Goal: Task Accomplishment & Management: Manage account settings

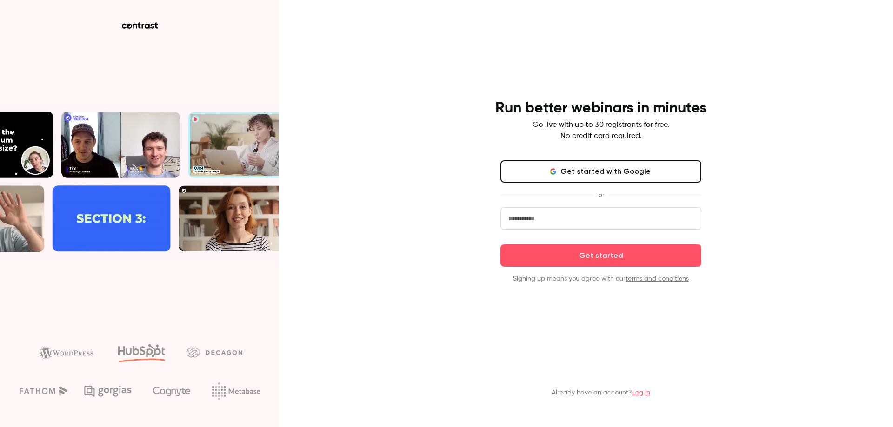
click at [545, 217] on input "email" at bounding box center [600, 218] width 201 height 22
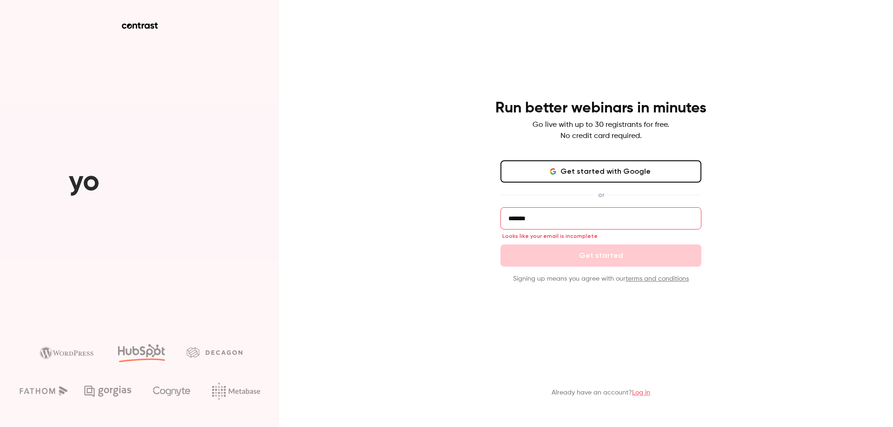
click at [558, 220] on input "*******" at bounding box center [600, 218] width 201 height 22
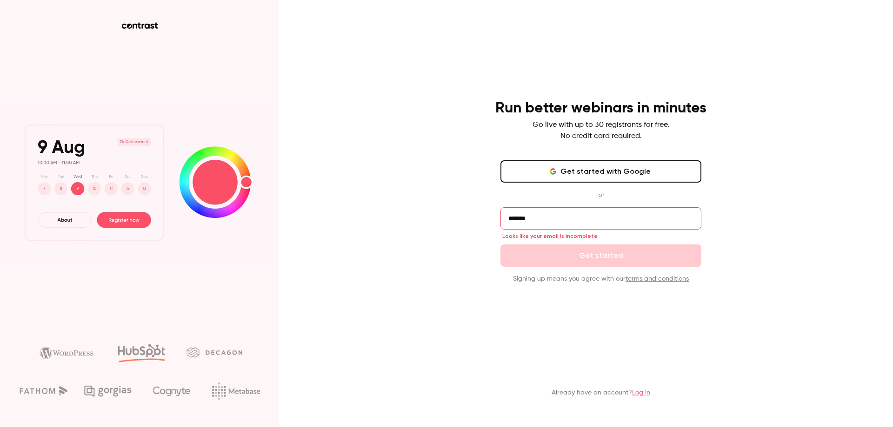
click at [558, 220] on input "*******" at bounding box center [600, 218] width 201 height 22
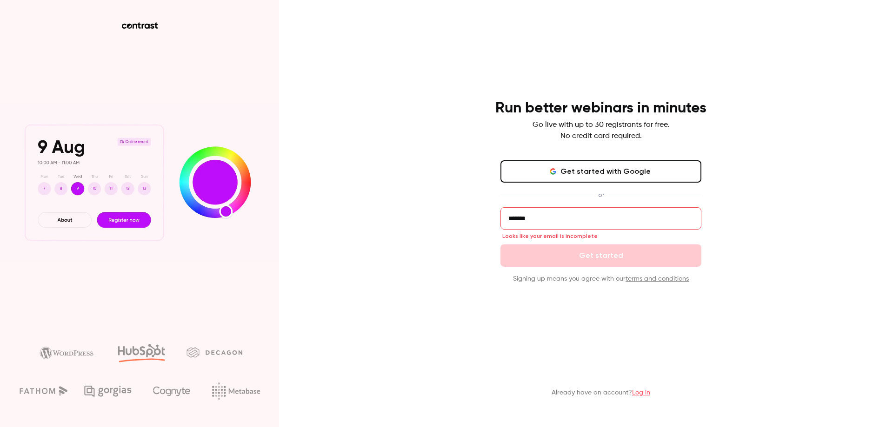
paste input "**********"
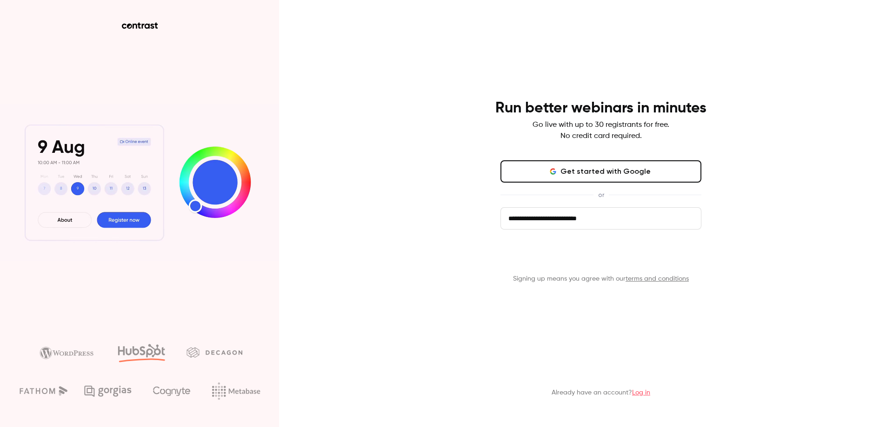
type input "**********"
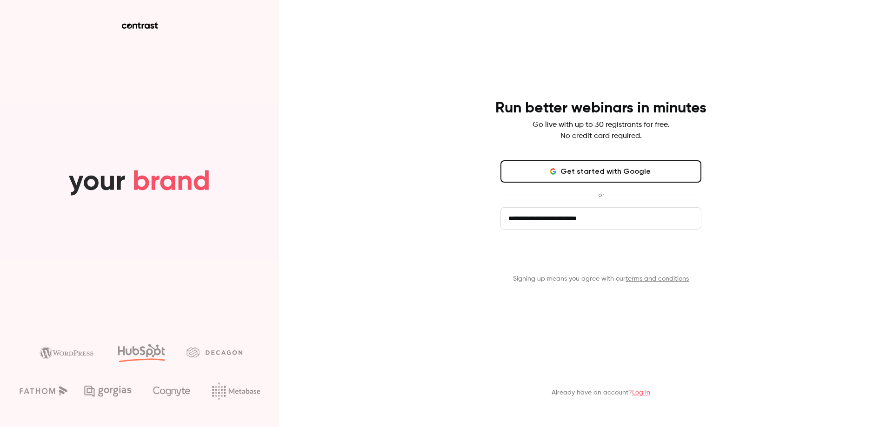
click at [581, 261] on button "Get started" at bounding box center [600, 256] width 201 height 22
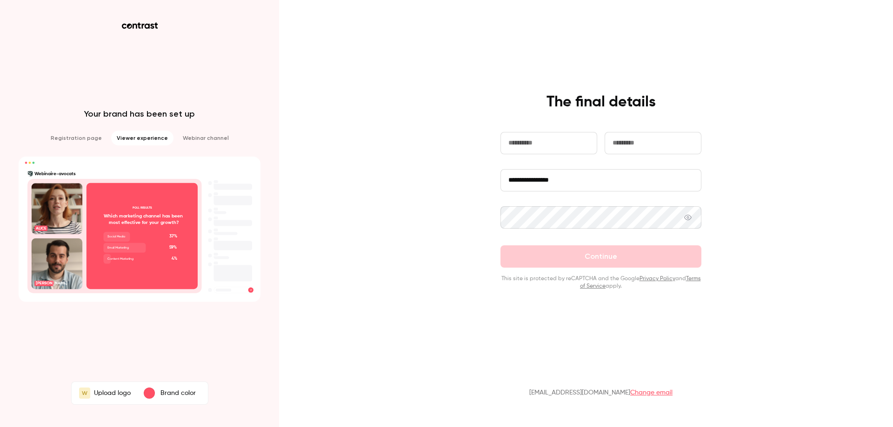
click at [531, 147] on input "text" at bounding box center [548, 143] width 97 height 22
type input "*********"
type input "*******"
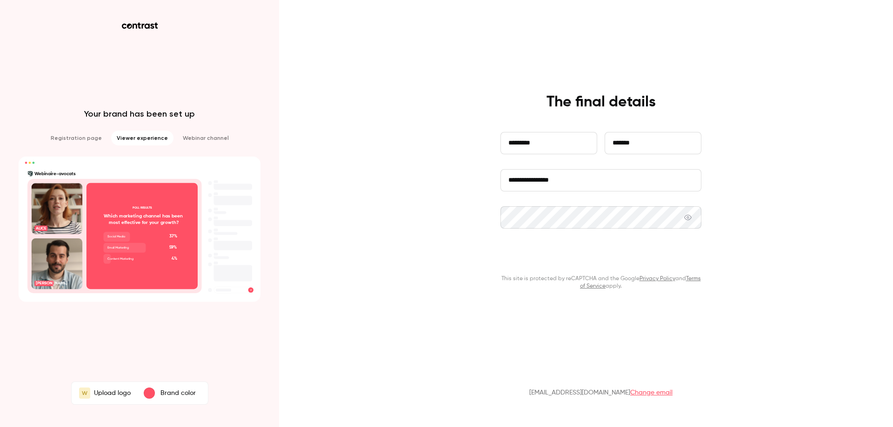
click at [576, 265] on button "Continue" at bounding box center [600, 257] width 201 height 22
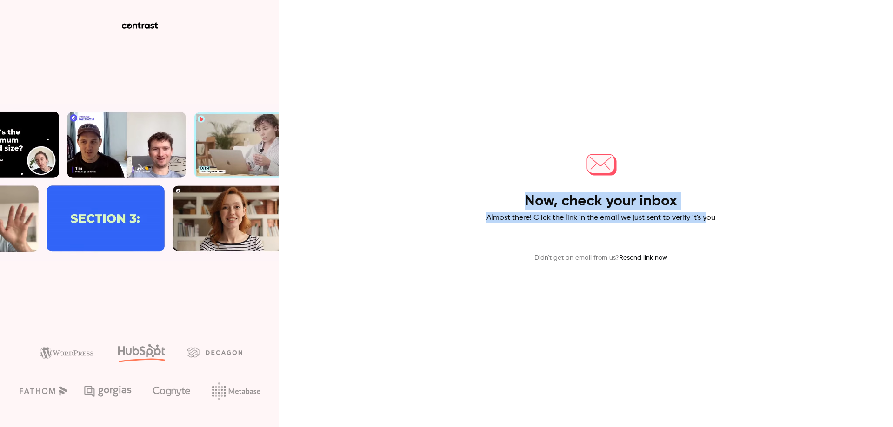
drag, startPoint x: 529, startPoint y: 201, endPoint x: 707, endPoint y: 224, distance: 179.2
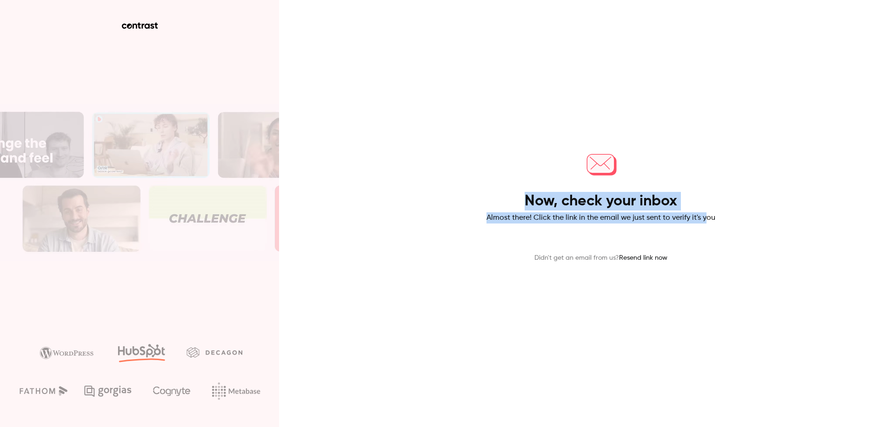
click at [707, 224] on div "Now, check your inbox Almost there! Click the link in the email we just sent to…" at bounding box center [601, 204] width 229 height 117
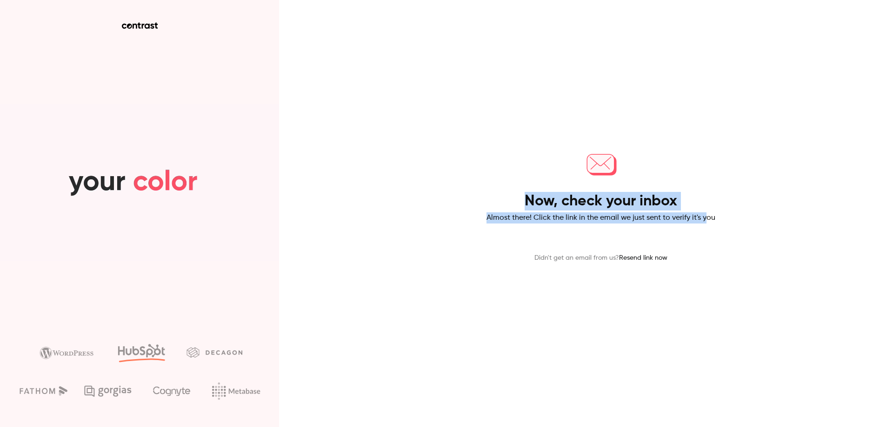
click at [707, 224] on div "Now, check your inbox Almost there! Click the link in the email we just sent to…" at bounding box center [601, 204] width 229 height 117
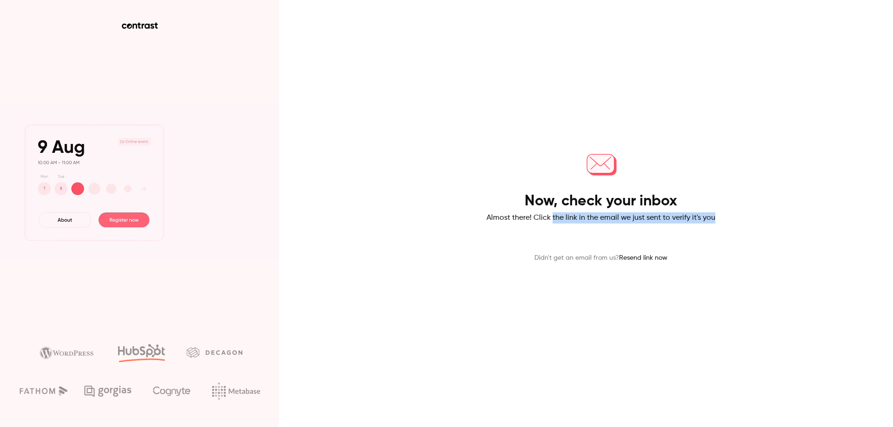
drag, startPoint x: 707, startPoint y: 224, endPoint x: 559, endPoint y: 216, distance: 148.6
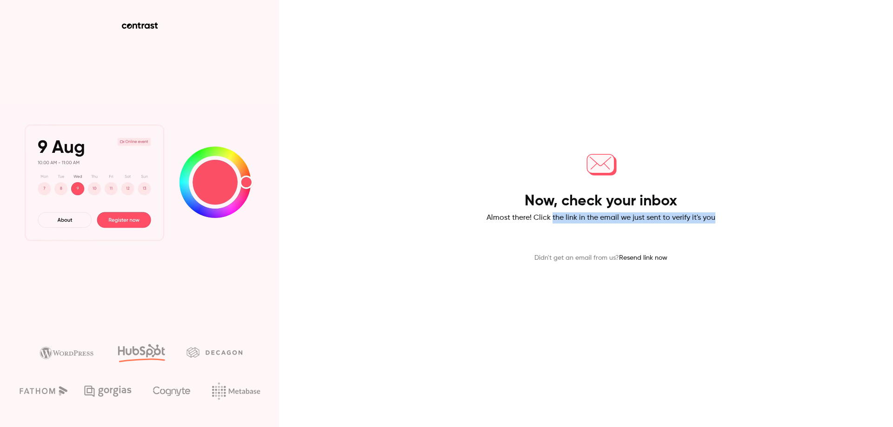
click at [559, 216] on div "Now, check your inbox Almost there! Click the link in the email we just sent to…" at bounding box center [601, 204] width 229 height 117
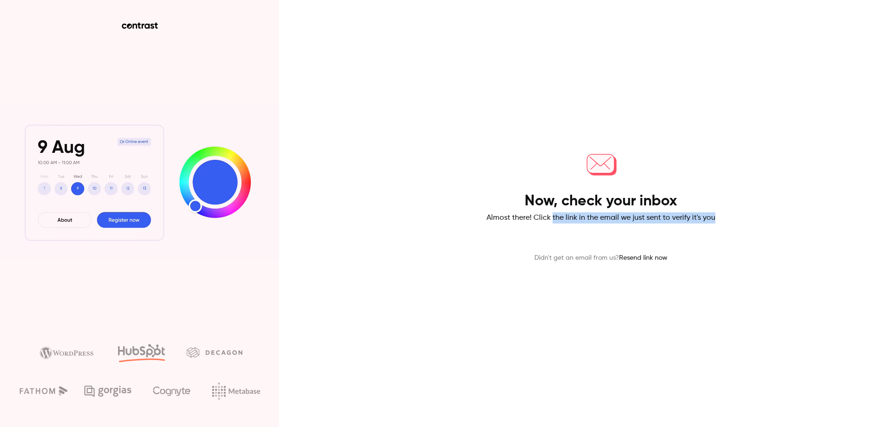
click at [559, 216] on p "Almost there! Click the link in the email we just sent to verify it's you" at bounding box center [601, 218] width 229 height 11
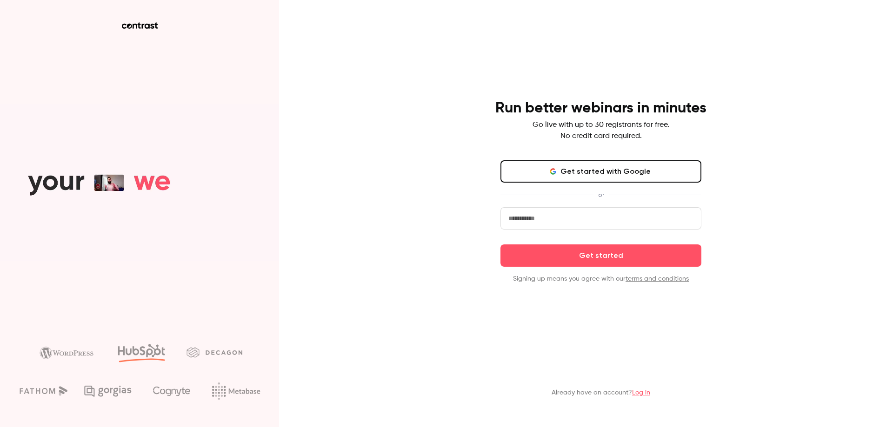
click at [553, 220] on input "email" at bounding box center [600, 218] width 201 height 22
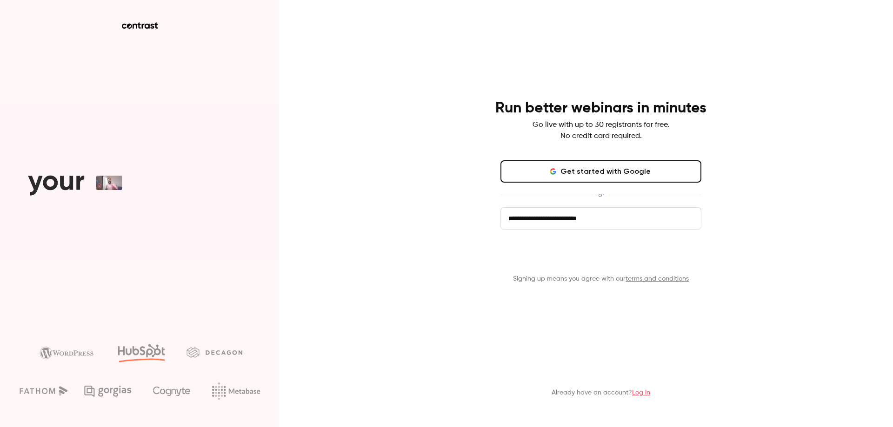
type input "**********"
click at [594, 260] on button "Get started" at bounding box center [600, 256] width 201 height 22
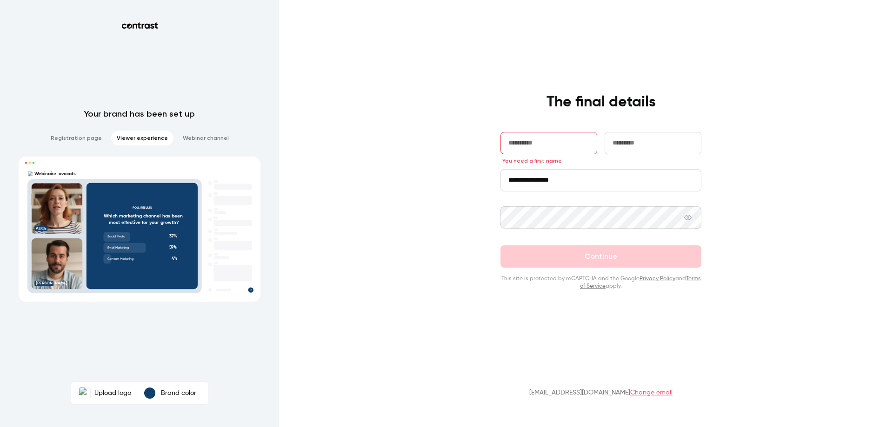
click at [146, 26] on icon at bounding box center [140, 25] width 36 height 7
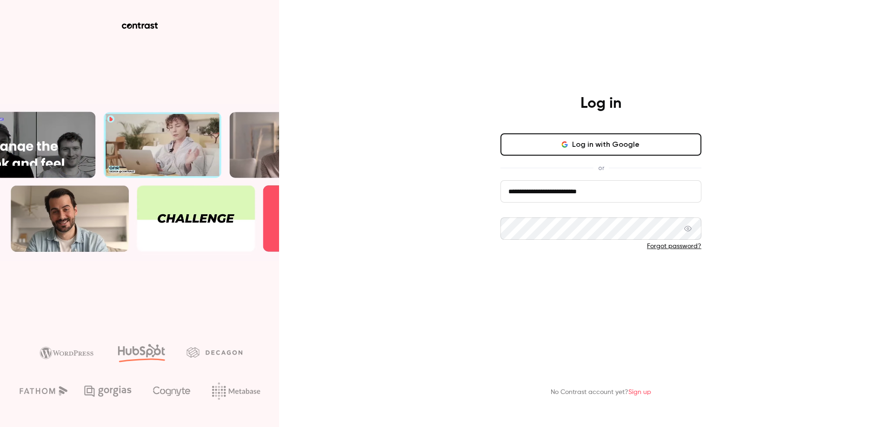
click at [576, 273] on button "Log in" at bounding box center [600, 277] width 201 height 22
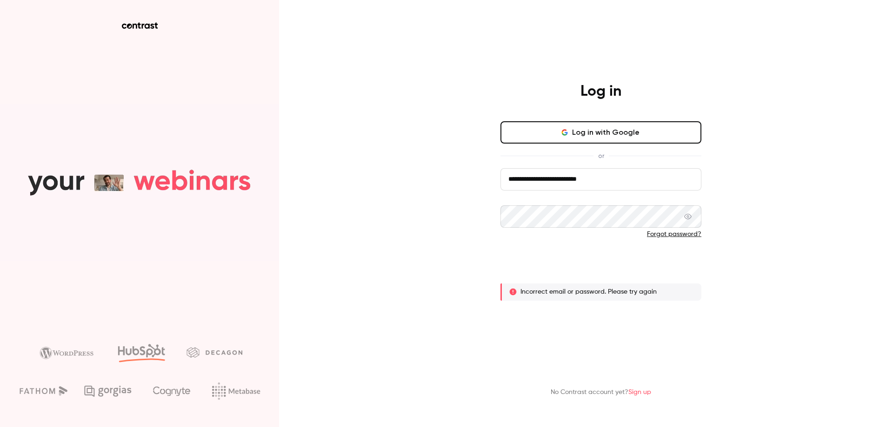
click at [586, 271] on button "Log in" at bounding box center [600, 265] width 201 height 22
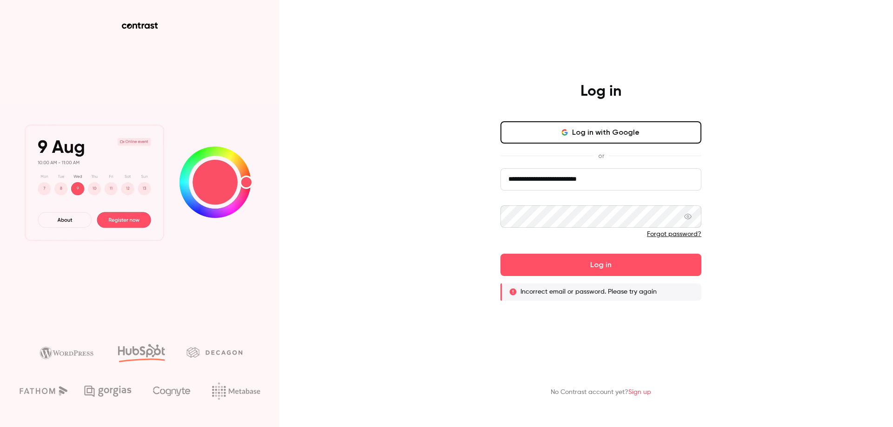
click at [689, 215] on icon at bounding box center [687, 216] width 7 height 7
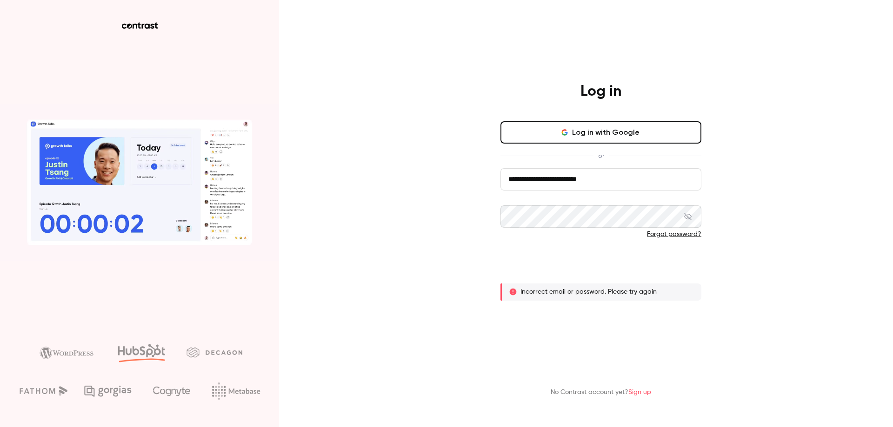
click at [608, 256] on button "Log in" at bounding box center [600, 265] width 201 height 22
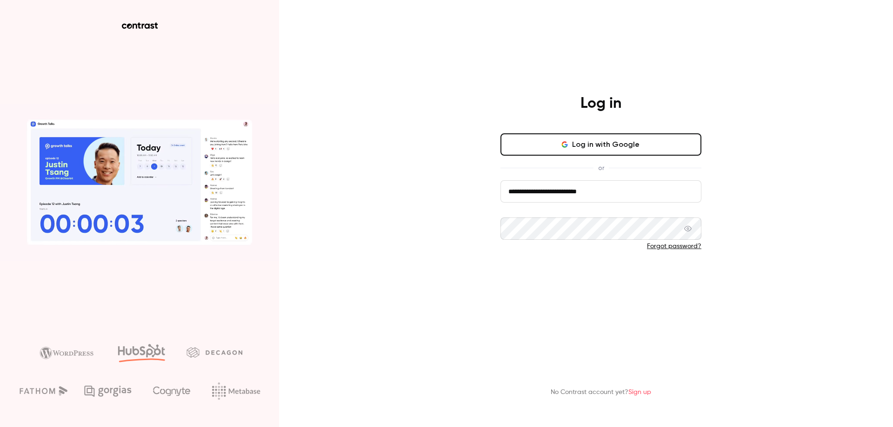
click at [597, 269] on button "Log in" at bounding box center [600, 277] width 201 height 22
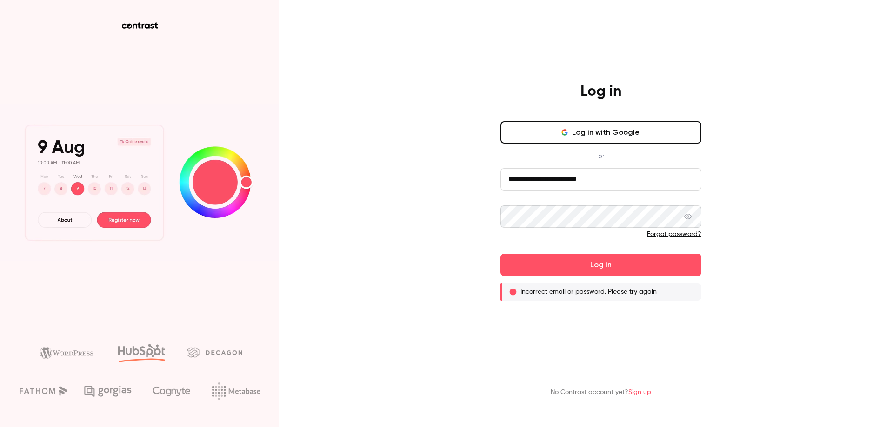
click at [691, 217] on icon at bounding box center [687, 217] width 7 height 6
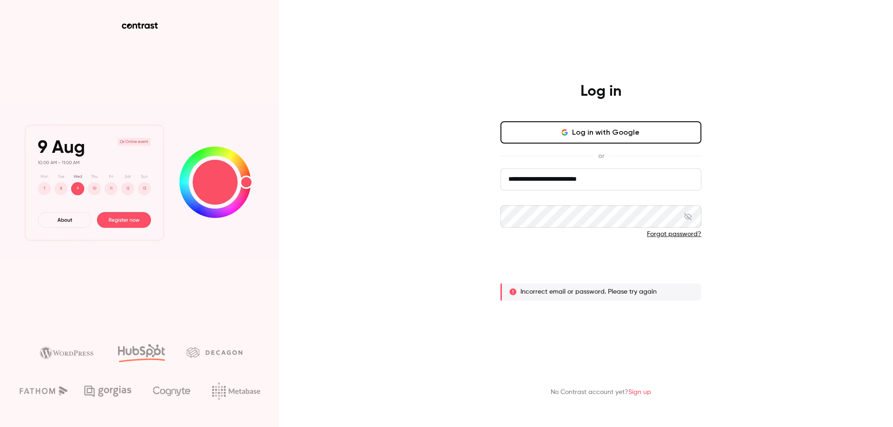
click at [594, 268] on button "Log in" at bounding box center [600, 265] width 201 height 22
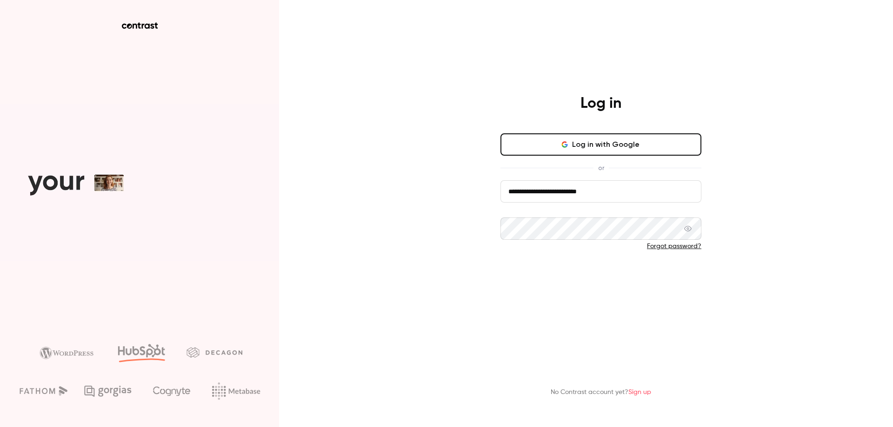
click at [603, 274] on button "Log in" at bounding box center [600, 277] width 201 height 22
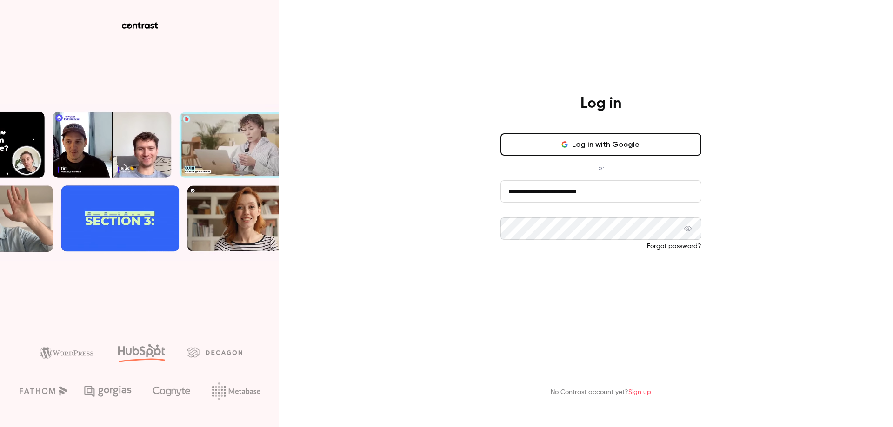
click at [586, 272] on button "Log in" at bounding box center [600, 277] width 201 height 22
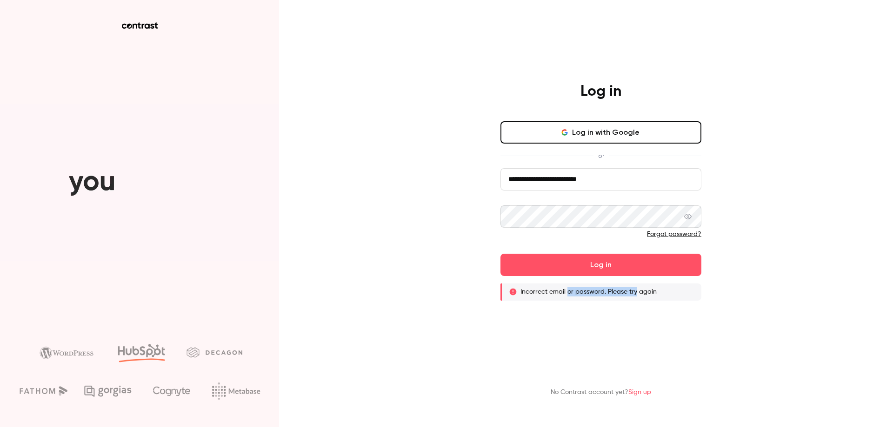
drag, startPoint x: 566, startPoint y: 290, endPoint x: 635, endPoint y: 291, distance: 69.3
click at [635, 291] on p "Incorrect email or password. Please try again" at bounding box center [588, 291] width 136 height 9
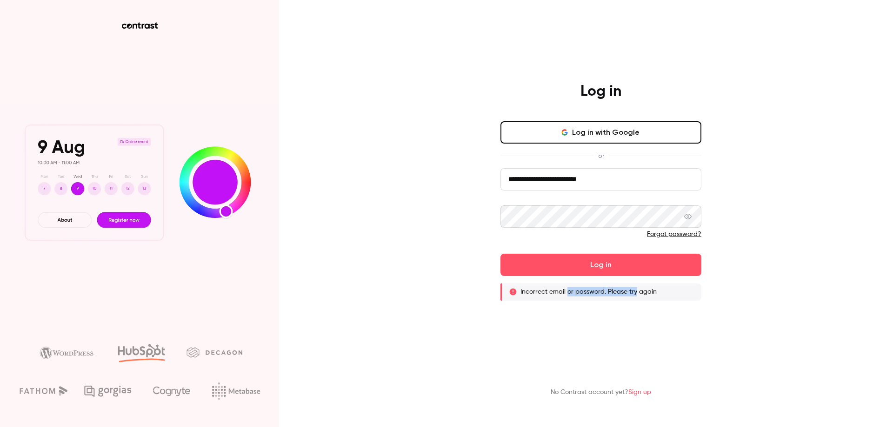
click at [635, 291] on p "Incorrect email or password. Please try again" at bounding box center [588, 291] width 136 height 9
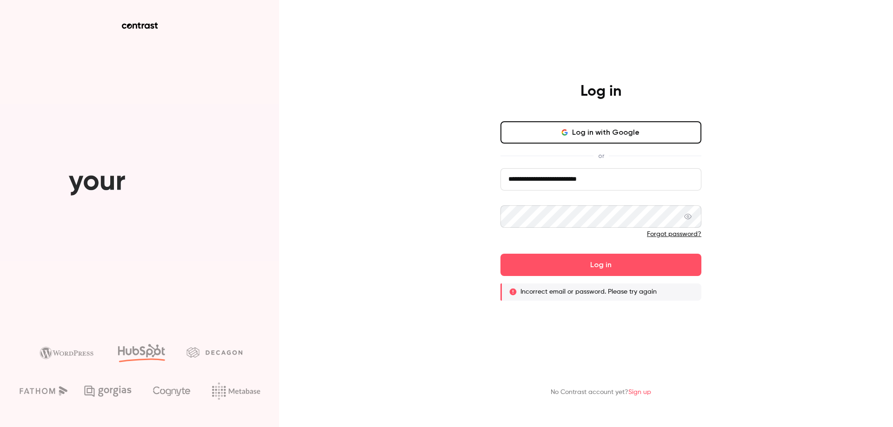
click at [689, 219] on icon at bounding box center [687, 217] width 7 height 6
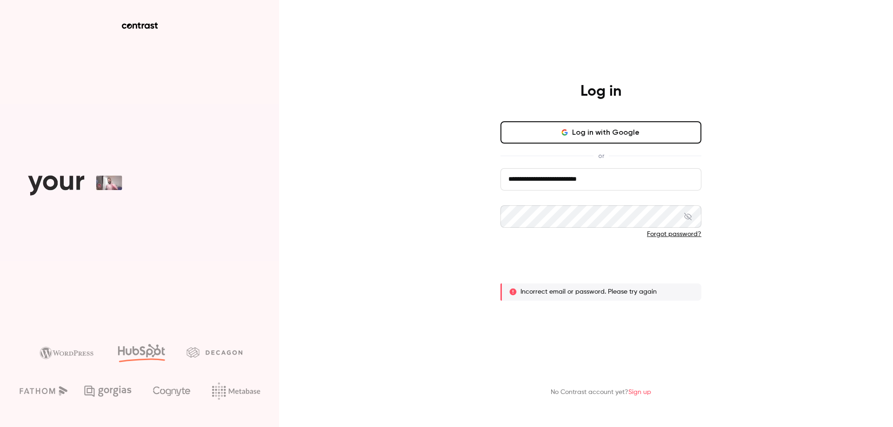
click at [609, 272] on button "Log in" at bounding box center [600, 265] width 201 height 22
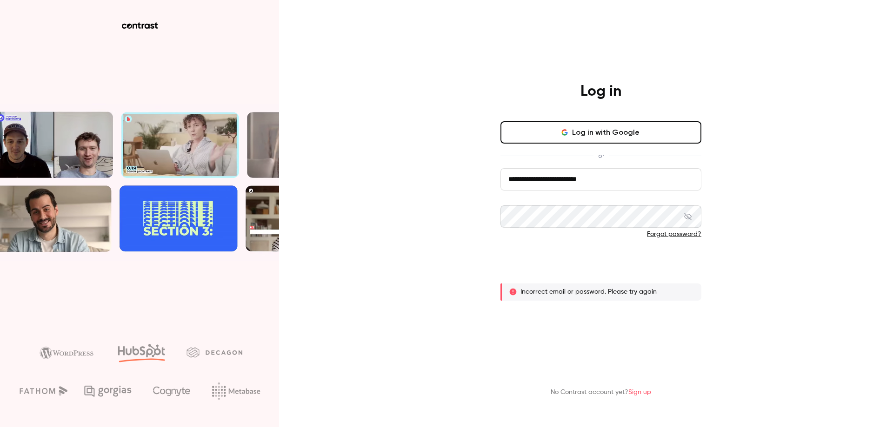
click at [609, 272] on button "Log in" at bounding box center [600, 265] width 201 height 22
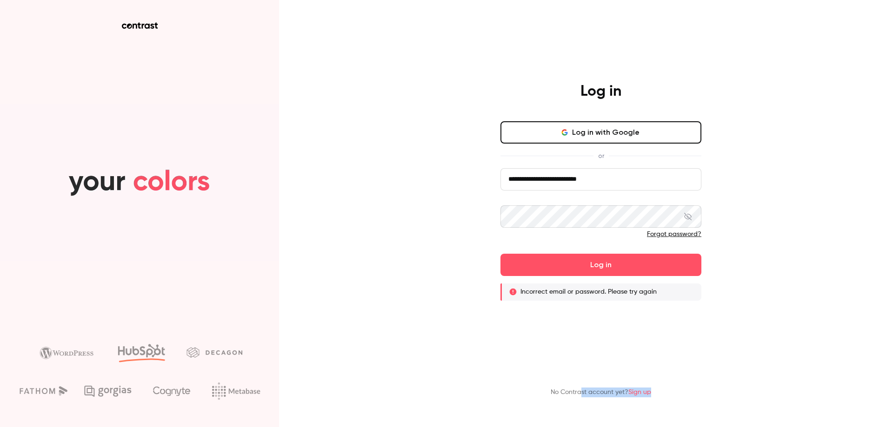
drag, startPoint x: 580, startPoint y: 398, endPoint x: 664, endPoint y: 402, distance: 84.3
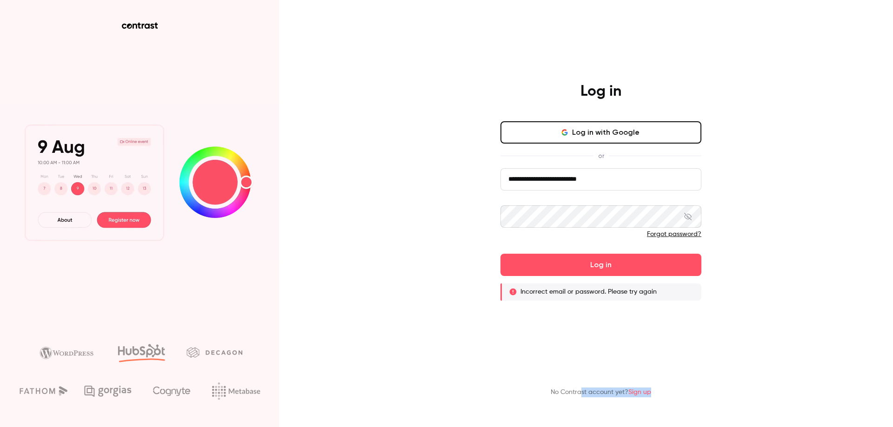
click at [664, 402] on div "No Contrast account yet? Sign up" at bounding box center [601, 379] width 242 height 51
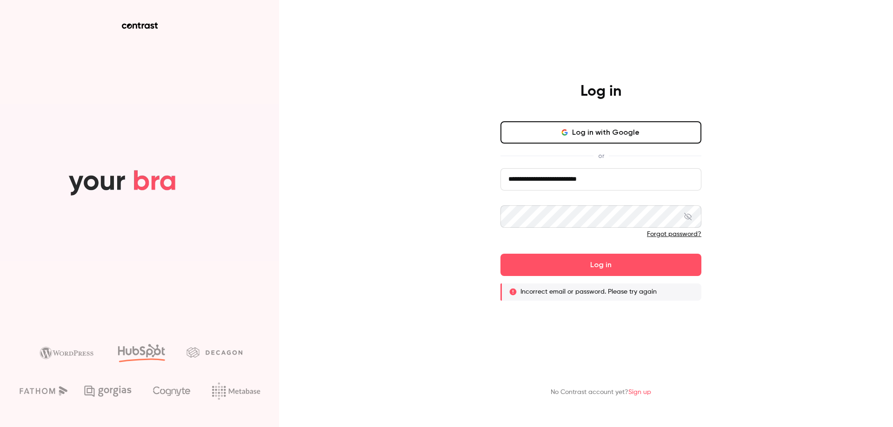
click at [664, 402] on div "No Contrast account yet? Sign up" at bounding box center [601, 379] width 242 height 51
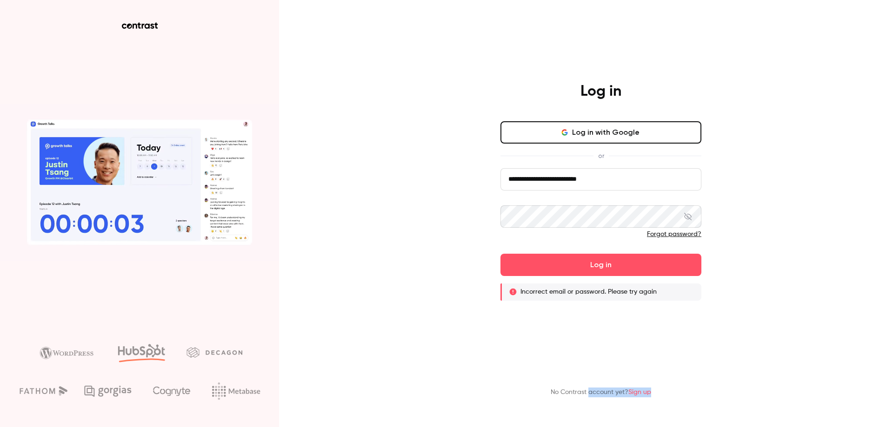
drag, startPoint x: 664, startPoint y: 402, endPoint x: 596, endPoint y: 394, distance: 67.9
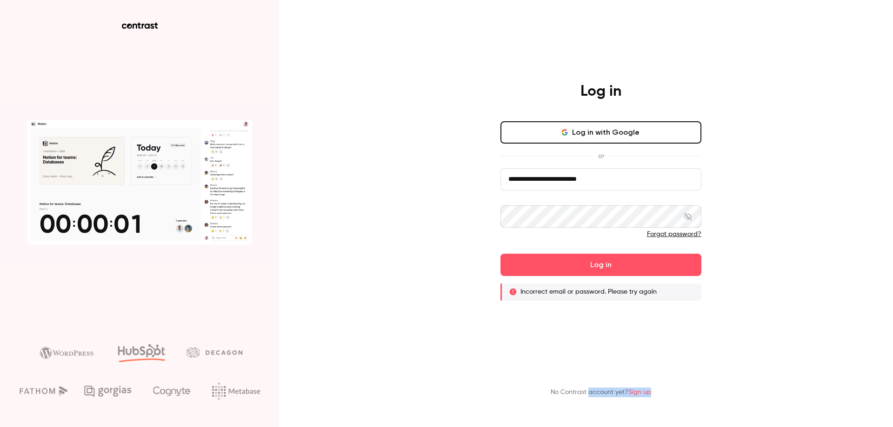
click at [596, 394] on div "No Contrast account yet? Sign up" at bounding box center [601, 379] width 242 height 51
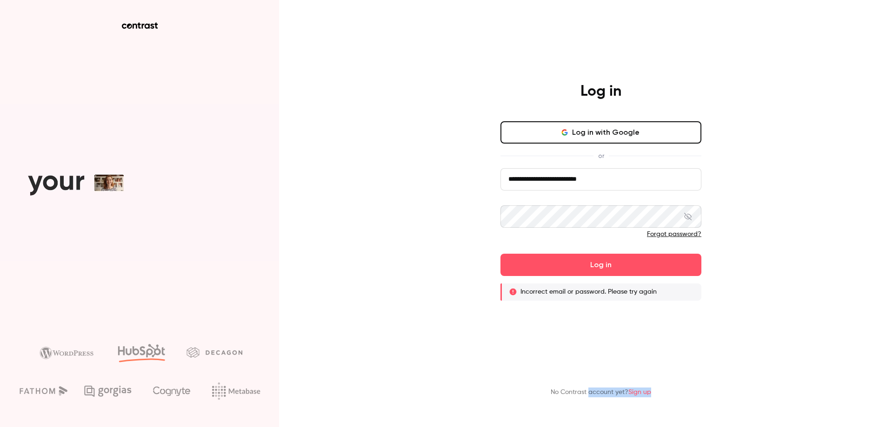
click at [596, 394] on p "No Contrast account yet? Sign up" at bounding box center [601, 393] width 100 height 10
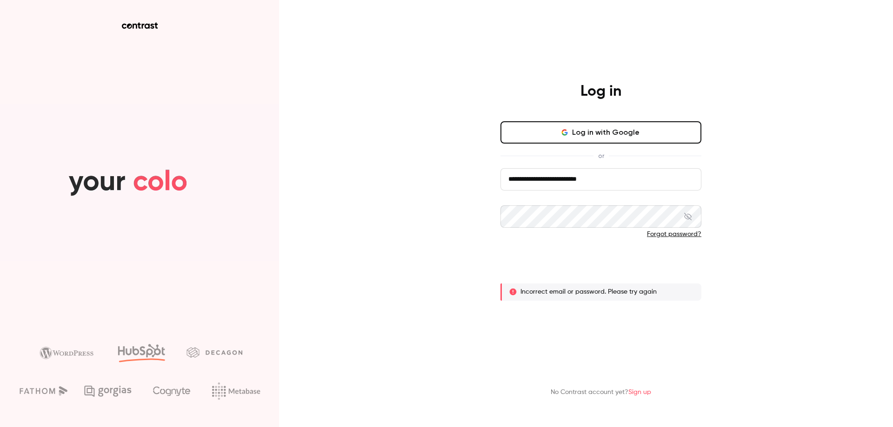
click at [612, 271] on button "Log in" at bounding box center [600, 265] width 201 height 22
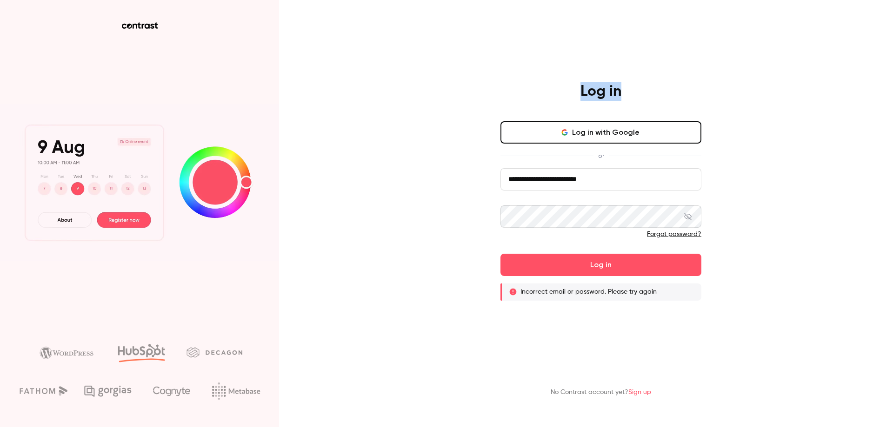
drag, startPoint x: 583, startPoint y: 91, endPoint x: 632, endPoint y: 96, distance: 49.6
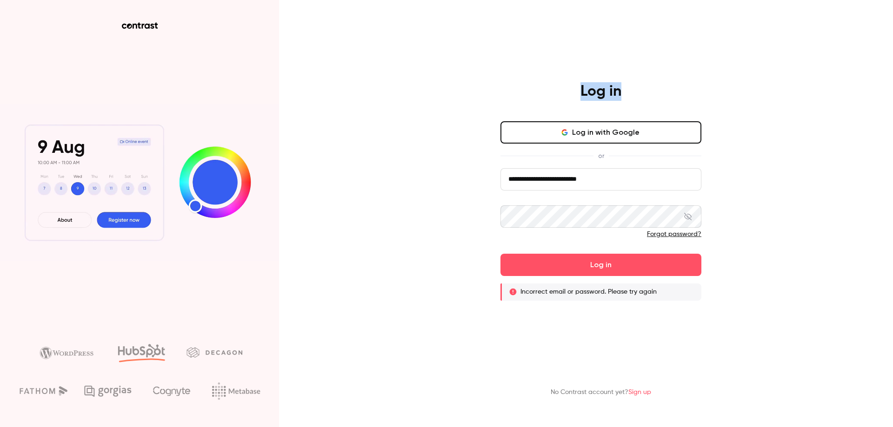
click at [632, 96] on div "Log in" at bounding box center [601, 92] width 242 height 20
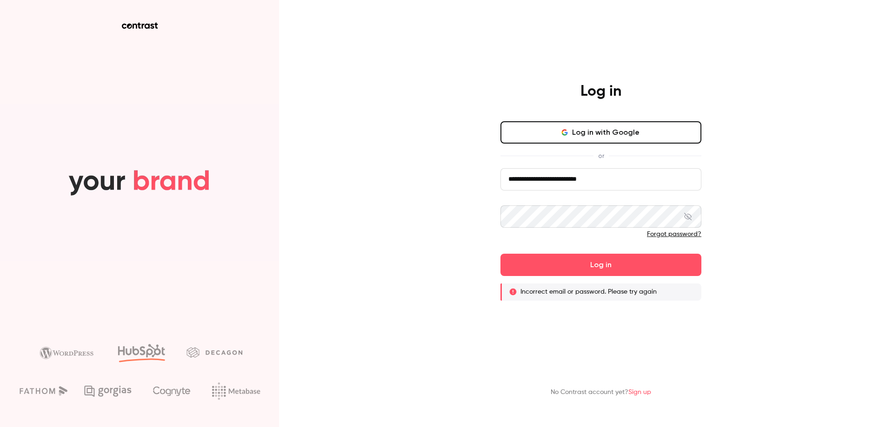
click at [632, 96] on div "Log in" at bounding box center [601, 92] width 242 height 20
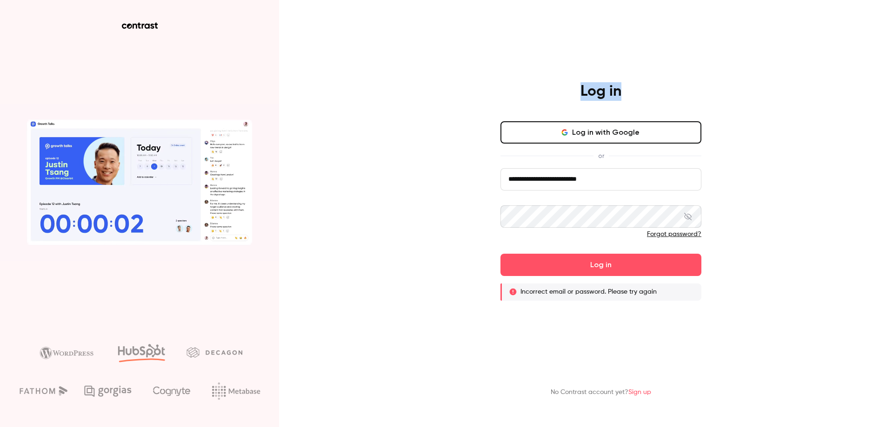
drag, startPoint x: 632, startPoint y: 96, endPoint x: 583, endPoint y: 94, distance: 48.9
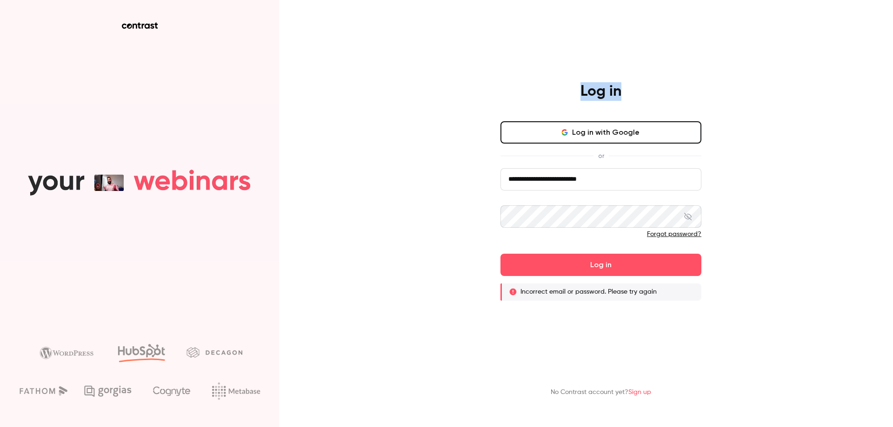
click at [583, 94] on div "Log in" at bounding box center [601, 92] width 242 height 20
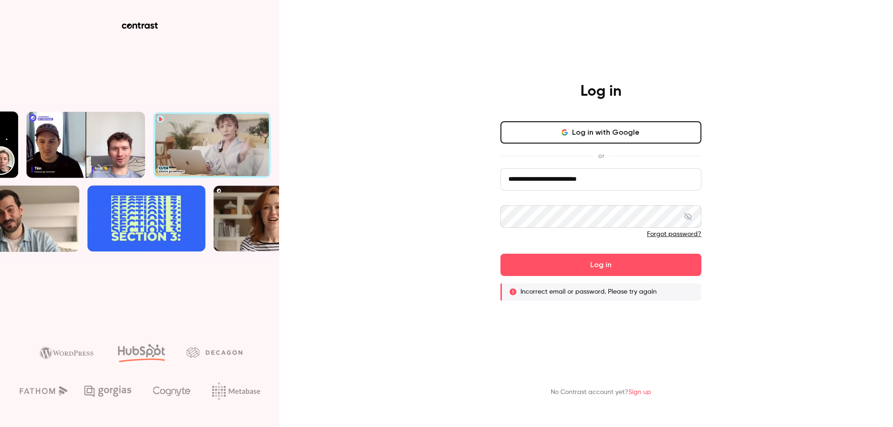
click at [583, 94] on h4 "Log in" at bounding box center [600, 91] width 41 height 19
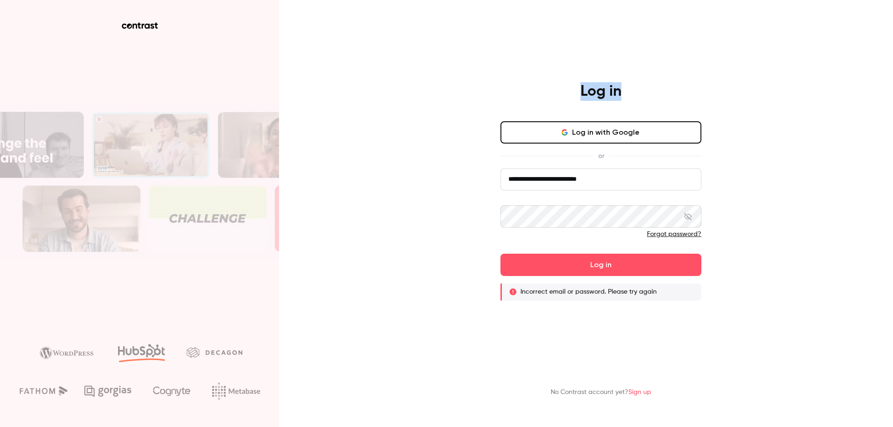
drag, startPoint x: 583, startPoint y: 94, endPoint x: 646, endPoint y: 100, distance: 63.1
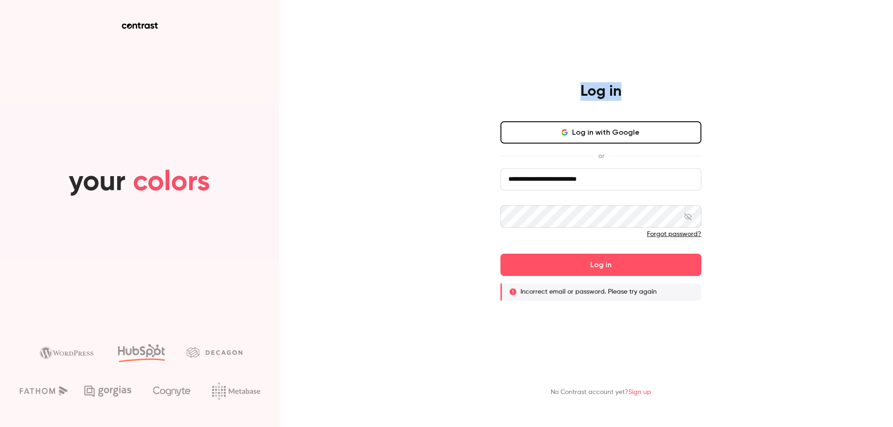
click at [646, 100] on div "Log in" at bounding box center [601, 92] width 242 height 20
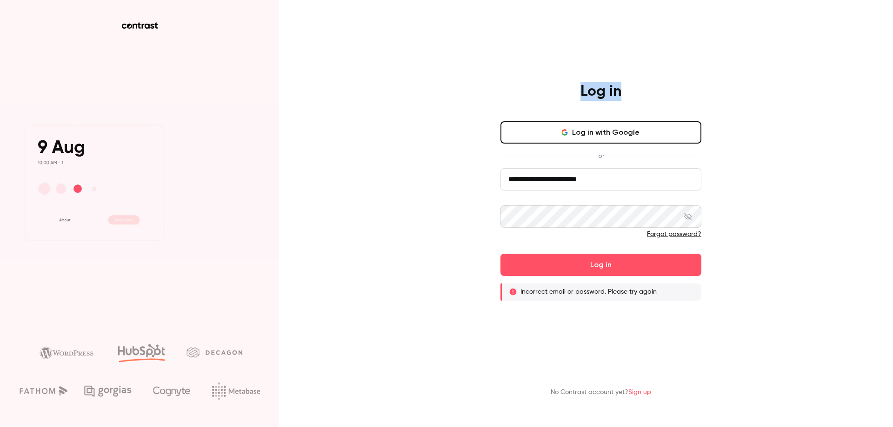
drag, startPoint x: 646, startPoint y: 100, endPoint x: 587, endPoint y: 95, distance: 59.3
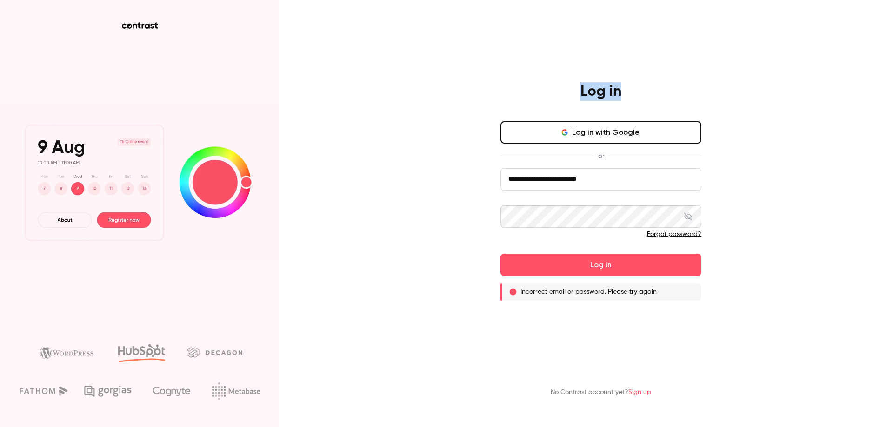
click at [587, 95] on div "Log in" at bounding box center [601, 92] width 242 height 20
click at [587, 95] on h4 "Log in" at bounding box center [600, 91] width 41 height 19
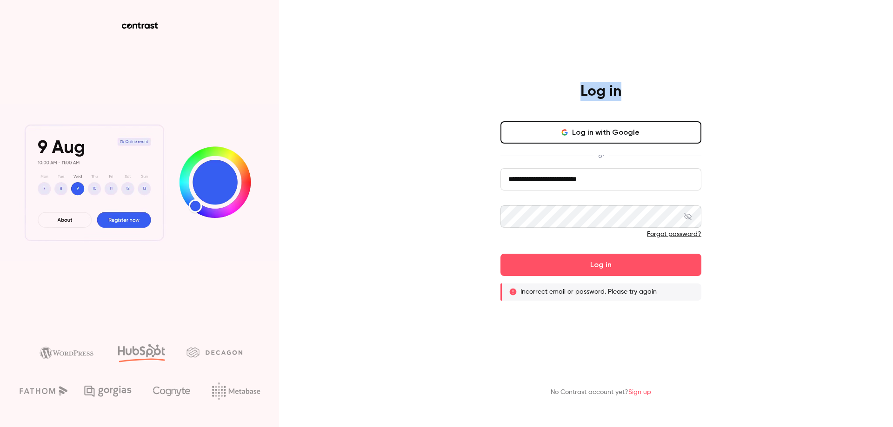
drag, startPoint x: 587, startPoint y: 95, endPoint x: 621, endPoint y: 96, distance: 34.0
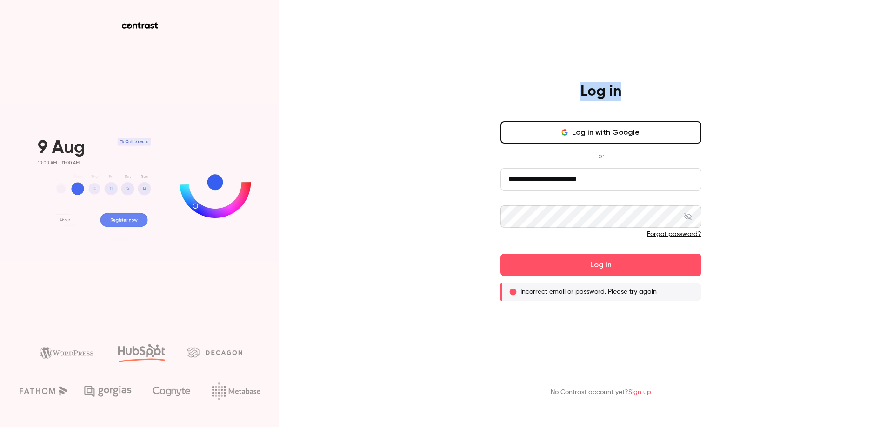
click at [621, 96] on h4 "Log in" at bounding box center [600, 91] width 41 height 19
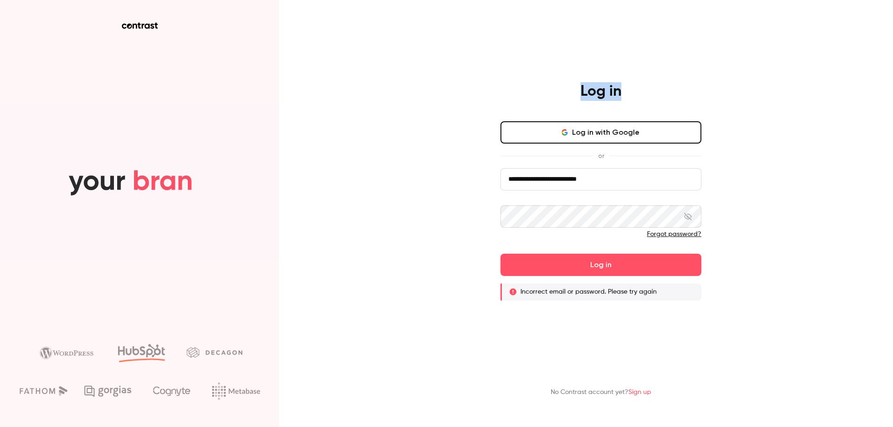
click at [621, 96] on h4 "Log in" at bounding box center [600, 91] width 41 height 19
drag, startPoint x: 621, startPoint y: 96, endPoint x: 584, endPoint y: 98, distance: 36.8
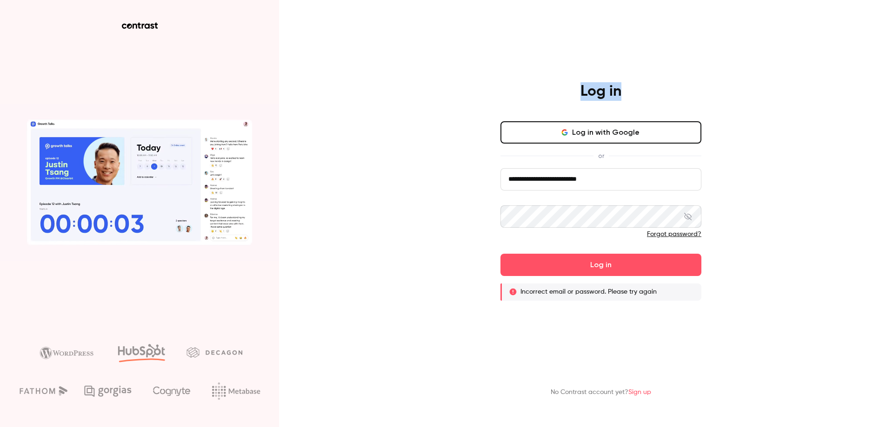
click at [584, 98] on h4 "Log in" at bounding box center [600, 91] width 41 height 19
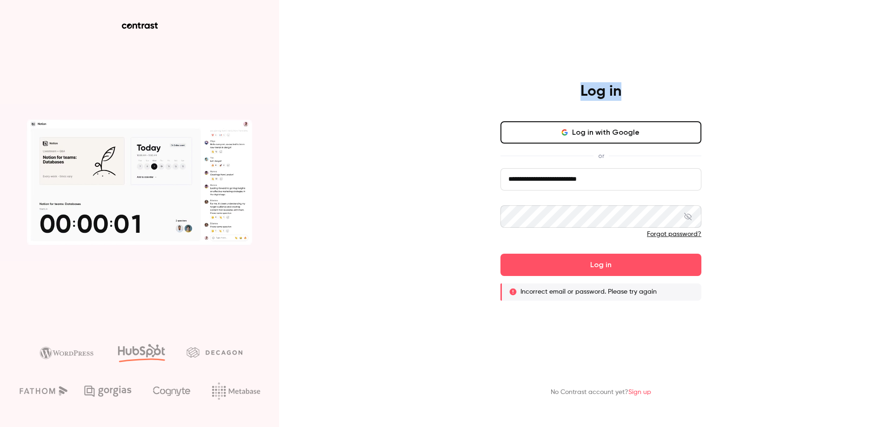
drag, startPoint x: 584, startPoint y: 98, endPoint x: 626, endPoint y: 93, distance: 42.1
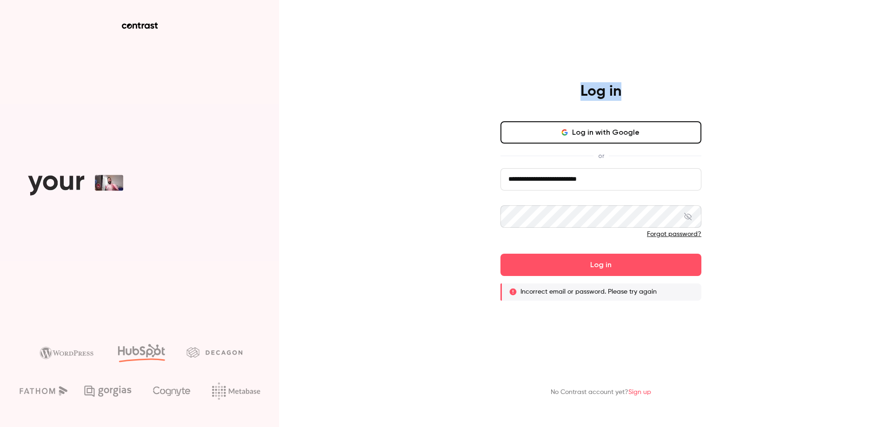
click at [626, 93] on div "Log in" at bounding box center [601, 92] width 242 height 20
drag, startPoint x: 626, startPoint y: 93, endPoint x: 586, endPoint y: 93, distance: 40.0
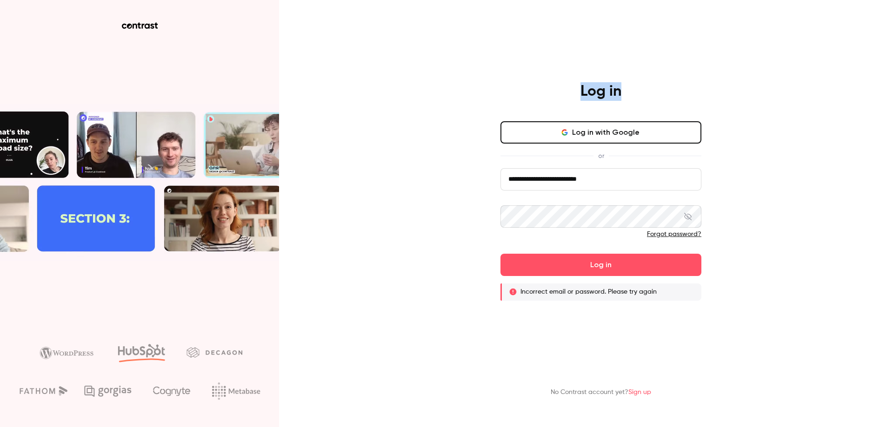
click at [586, 93] on div "Log in" at bounding box center [601, 92] width 242 height 20
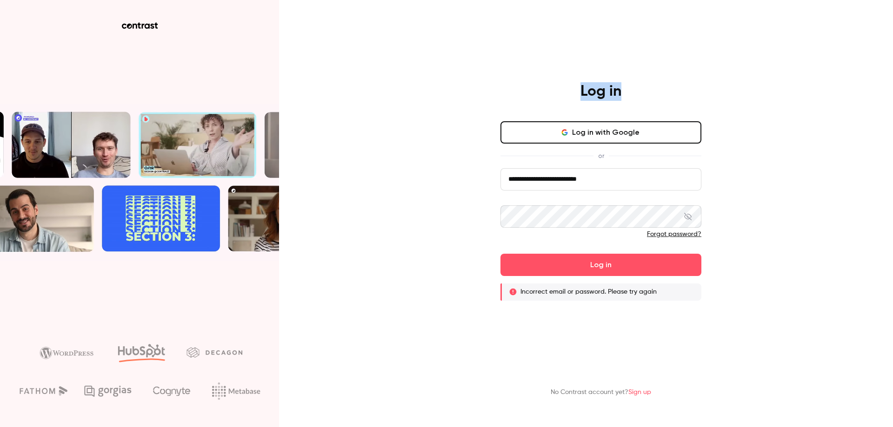
click at [586, 93] on h4 "Log in" at bounding box center [600, 91] width 41 height 19
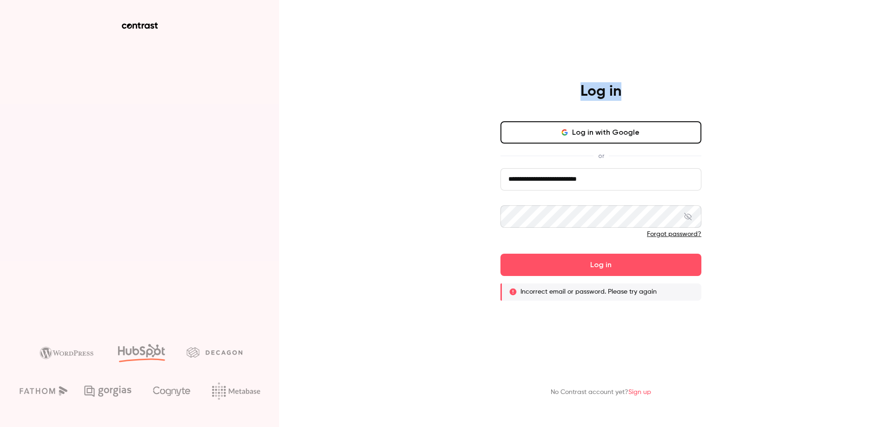
drag, startPoint x: 586, startPoint y: 93, endPoint x: 620, endPoint y: 92, distance: 34.4
click at [620, 92] on h4 "Log in" at bounding box center [600, 91] width 41 height 19
drag, startPoint x: 620, startPoint y: 92, endPoint x: 570, endPoint y: 98, distance: 51.0
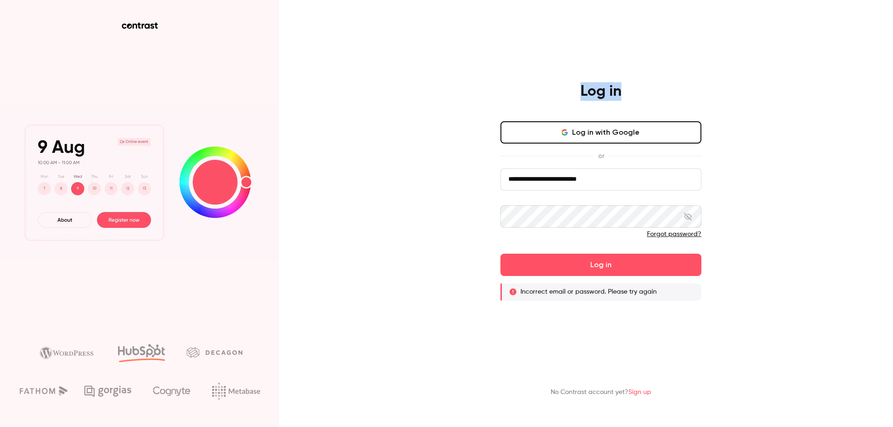
click at [570, 98] on div "Log in" at bounding box center [601, 92] width 242 height 20
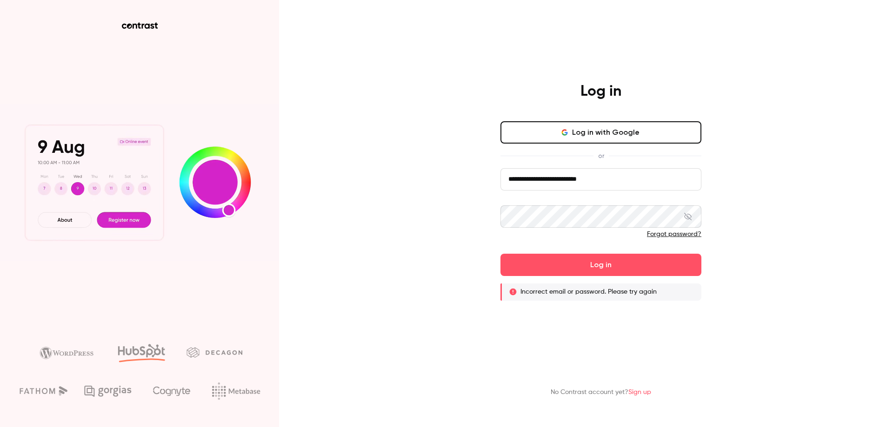
click at [570, 98] on div "Log in" at bounding box center [601, 92] width 242 height 20
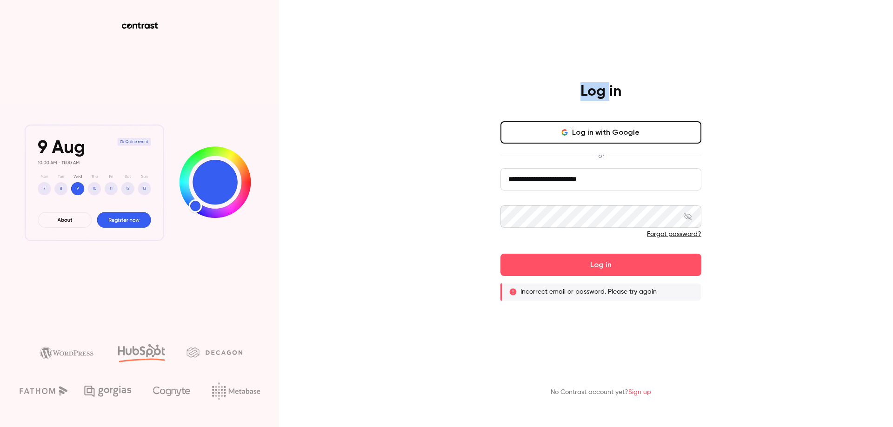
drag, startPoint x: 570, startPoint y: 98, endPoint x: 605, endPoint y: 100, distance: 35.0
click at [605, 100] on div "Log in" at bounding box center [601, 92] width 242 height 20
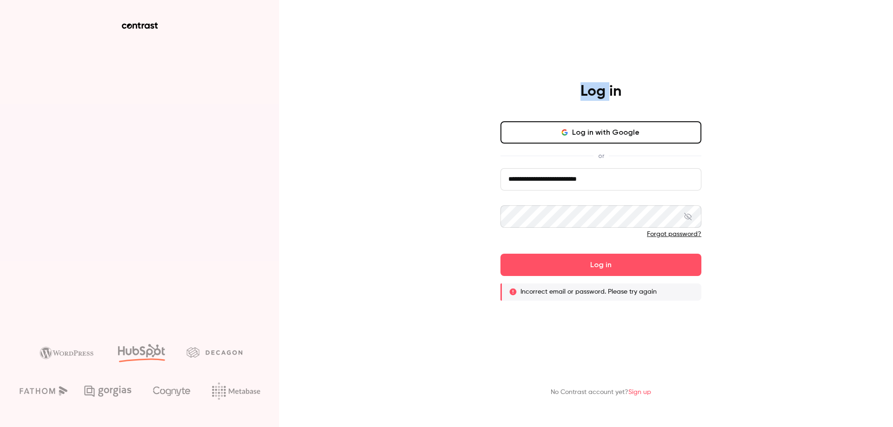
click at [605, 100] on h4 "Log in" at bounding box center [600, 91] width 41 height 19
drag, startPoint x: 611, startPoint y: 98, endPoint x: 581, endPoint y: 98, distance: 30.2
click at [581, 98] on h4 "Log in" at bounding box center [600, 91] width 41 height 19
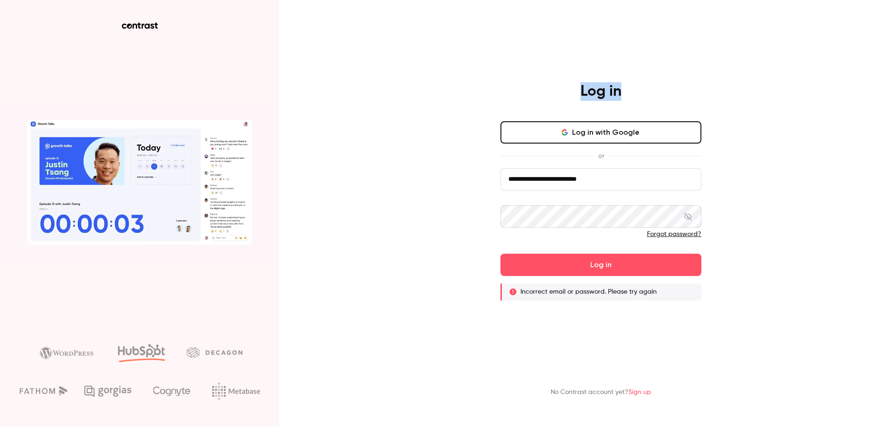
drag, startPoint x: 581, startPoint y: 98, endPoint x: 653, endPoint y: 89, distance: 72.6
click at [653, 89] on div "Log in" at bounding box center [601, 92] width 242 height 20
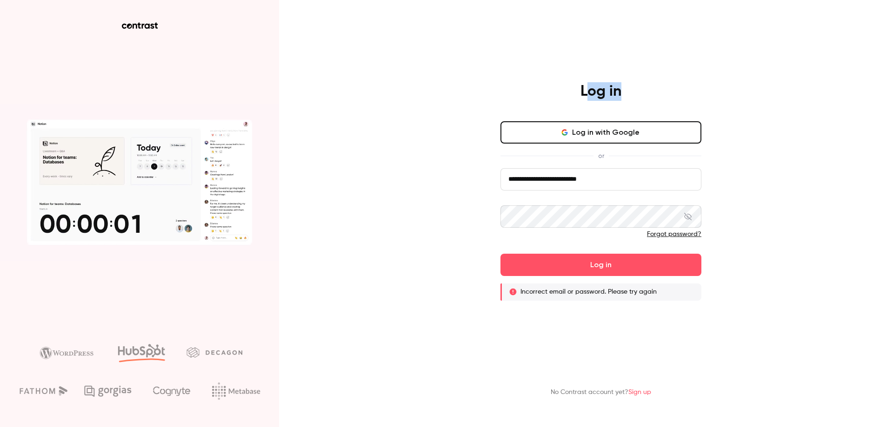
drag, startPoint x: 653, startPoint y: 89, endPoint x: 588, endPoint y: 97, distance: 65.6
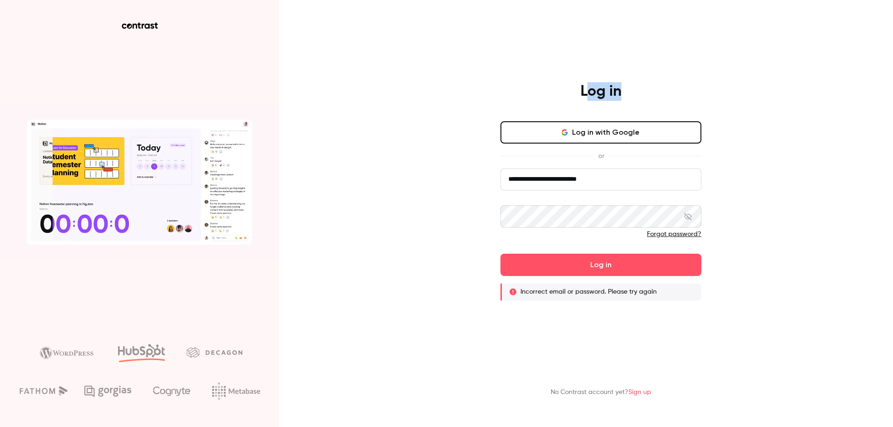
click at [588, 97] on div "Log in" at bounding box center [601, 92] width 242 height 20
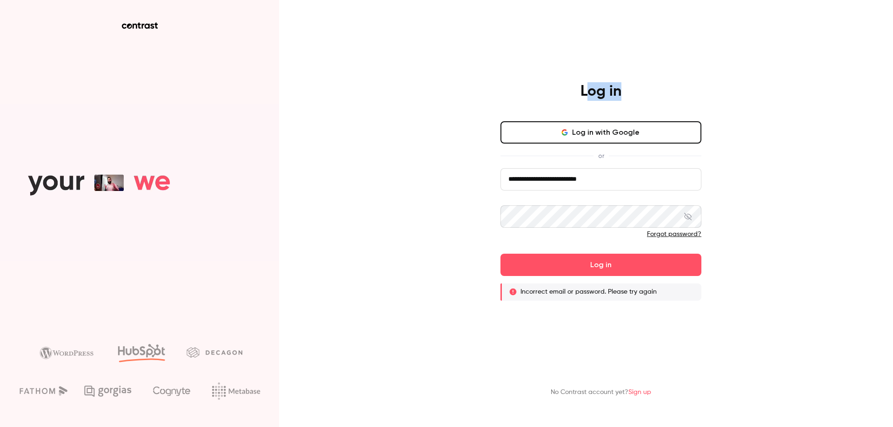
drag, startPoint x: 588, startPoint y: 97, endPoint x: 646, endPoint y: 95, distance: 57.7
click at [646, 95] on div "Log in" at bounding box center [601, 92] width 242 height 20
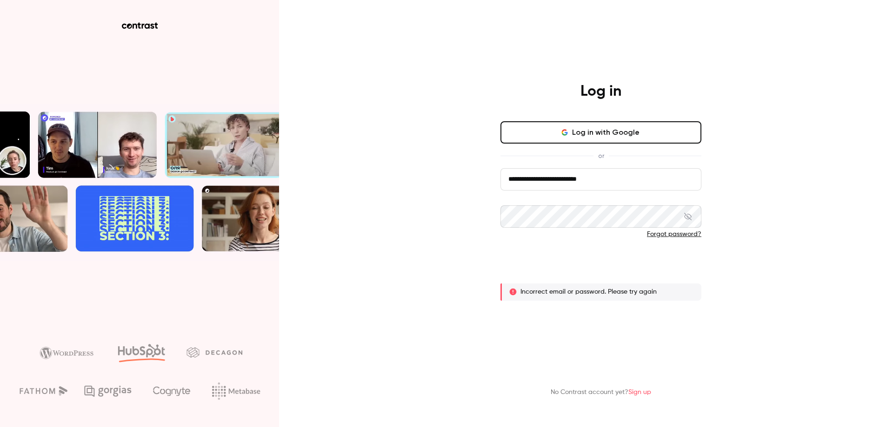
click at [616, 260] on button "Log in" at bounding box center [600, 265] width 201 height 22
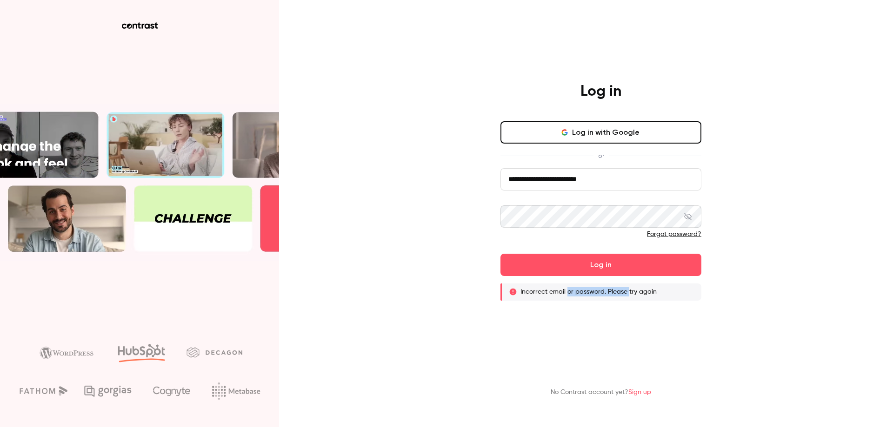
drag, startPoint x: 568, startPoint y: 295, endPoint x: 629, endPoint y: 294, distance: 60.9
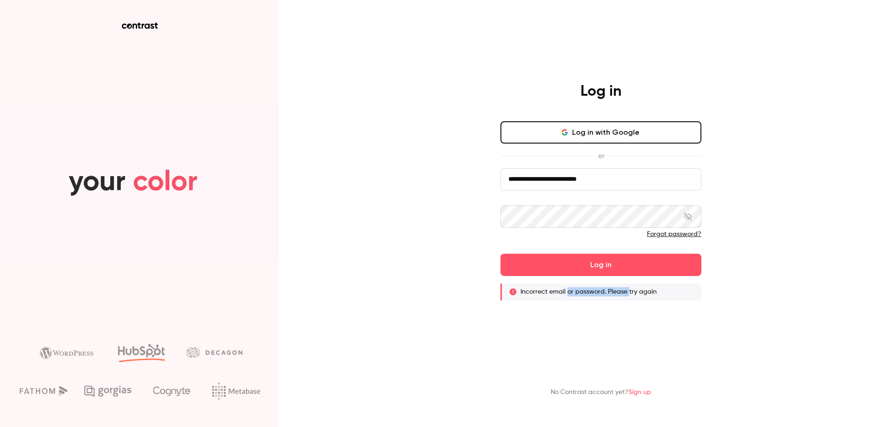
click at [629, 294] on p "Incorrect email or password. Please try again" at bounding box center [588, 291] width 136 height 9
drag, startPoint x: 651, startPoint y: 293, endPoint x: 589, endPoint y: 293, distance: 61.4
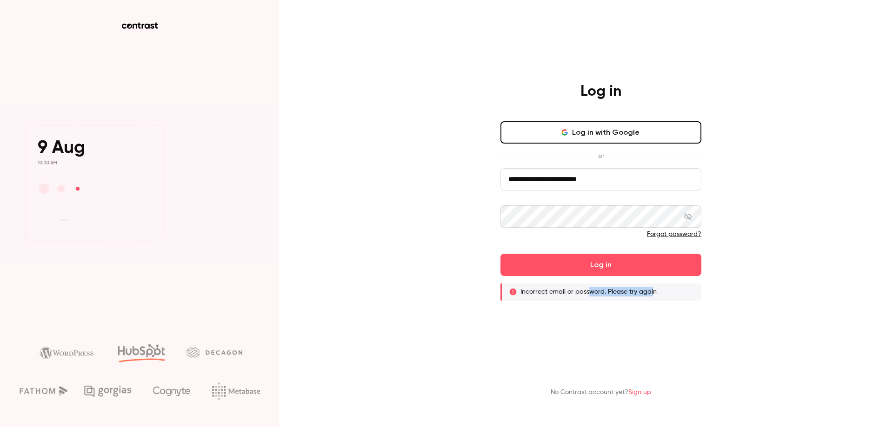
click at [589, 293] on p "Incorrect email or password. Please try again" at bounding box center [588, 291] width 136 height 9
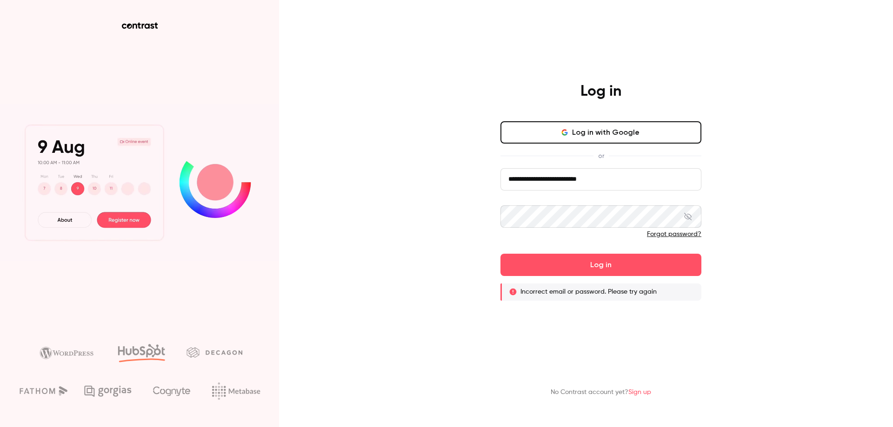
click at [589, 293] on p "Incorrect email or password. Please try again" at bounding box center [588, 291] width 136 height 9
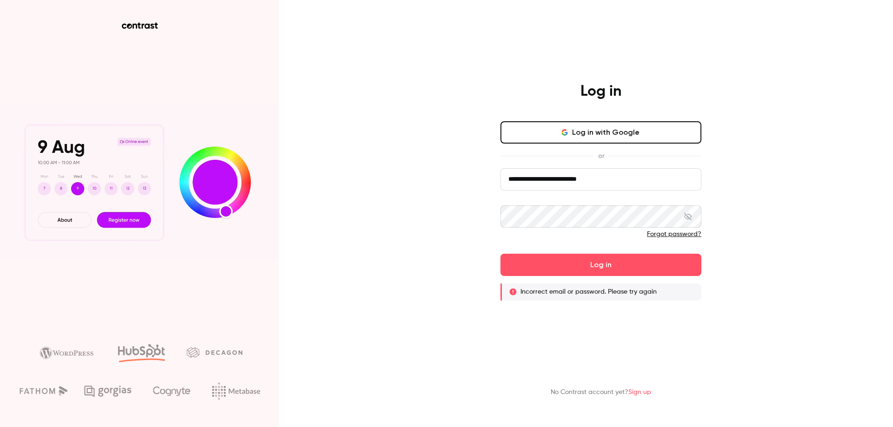
click at [675, 236] on link "Forgot password?" at bounding box center [674, 234] width 54 height 7
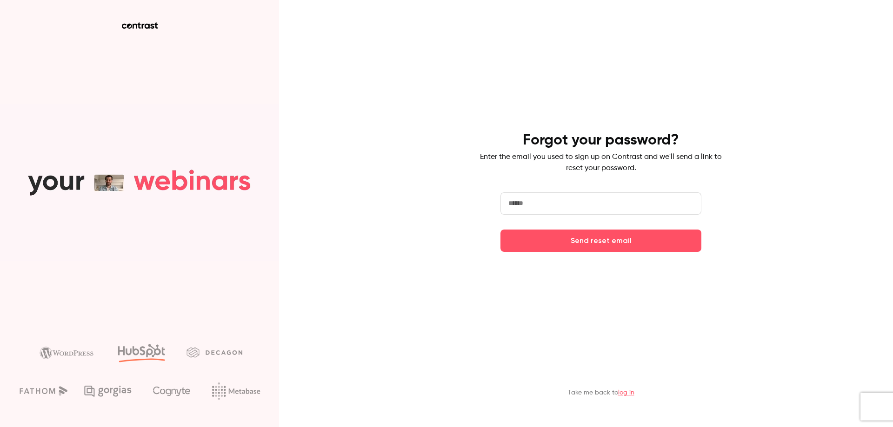
click at [564, 207] on input "email" at bounding box center [600, 204] width 201 height 22
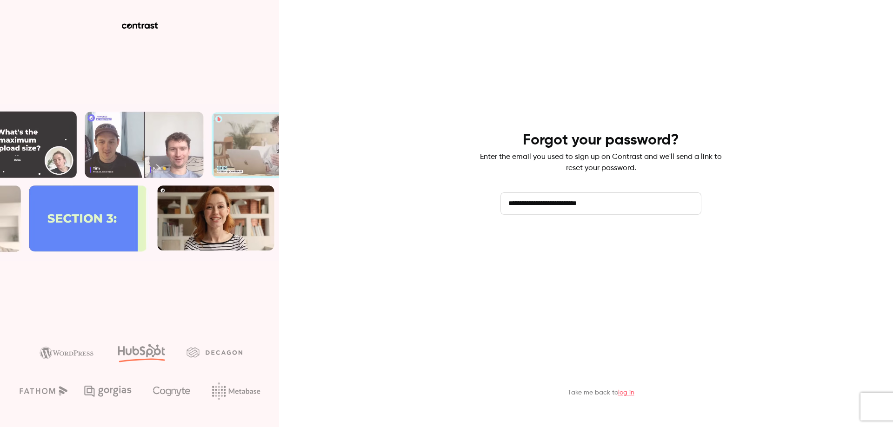
type input "**********"
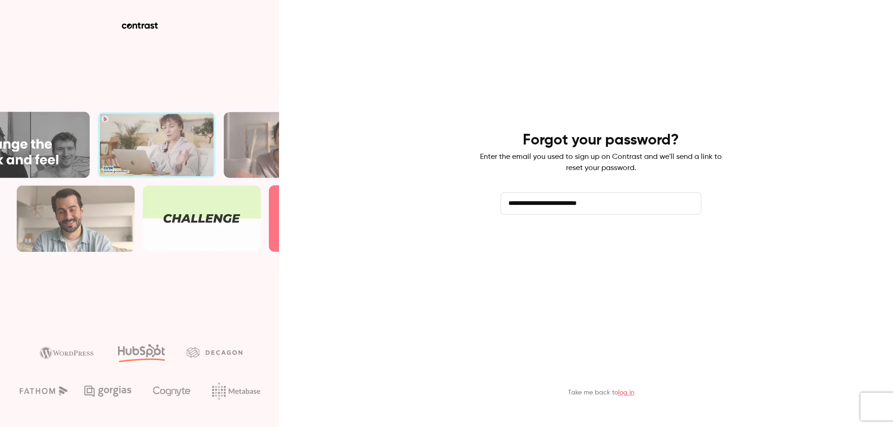
click at [595, 246] on button "Send reset email" at bounding box center [600, 241] width 201 height 22
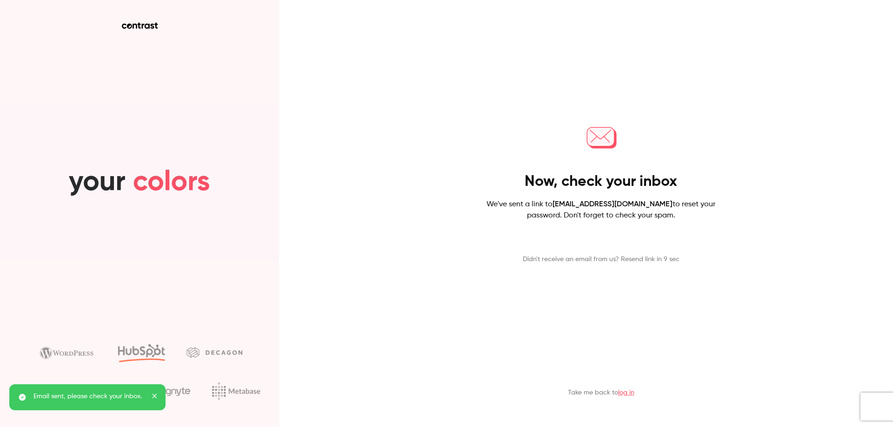
drag, startPoint x: 528, startPoint y: 185, endPoint x: 717, endPoint y: 223, distance: 192.6
click at [717, 223] on div "Now, check your inbox We've sent a link to contact@webinaire-avocats.com to res…" at bounding box center [601, 191] width 242 height 145
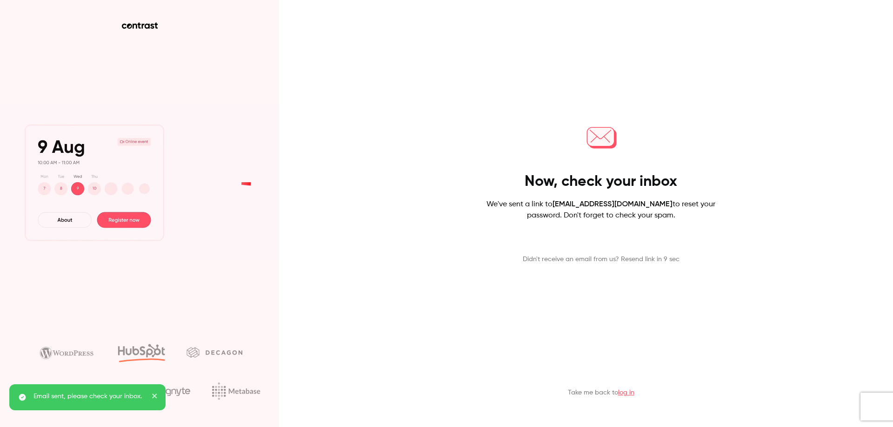
click at [717, 223] on div "Now, check your inbox We've sent a link to contact@webinaire-avocats.com to res…" at bounding box center [601, 191] width 242 height 145
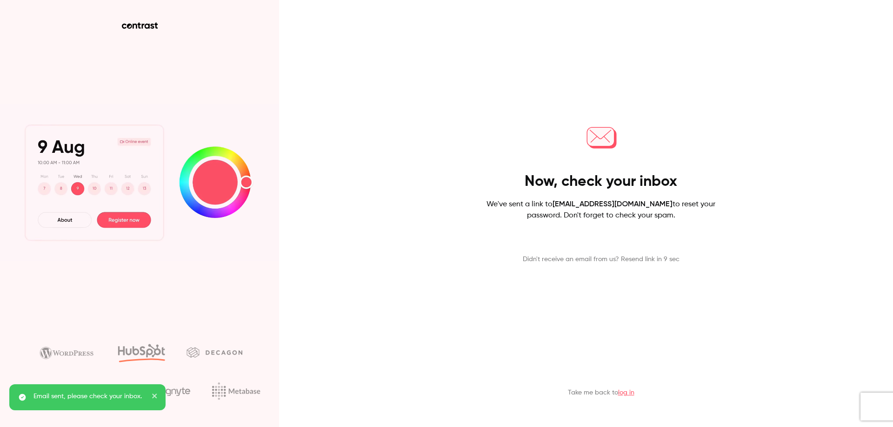
drag, startPoint x: 717, startPoint y: 223, endPoint x: 487, endPoint y: 179, distance: 234.1
click at [487, 179] on div "Now, check your inbox We've sent a link to contact@webinaire-avocats.com to res…" at bounding box center [601, 191] width 242 height 145
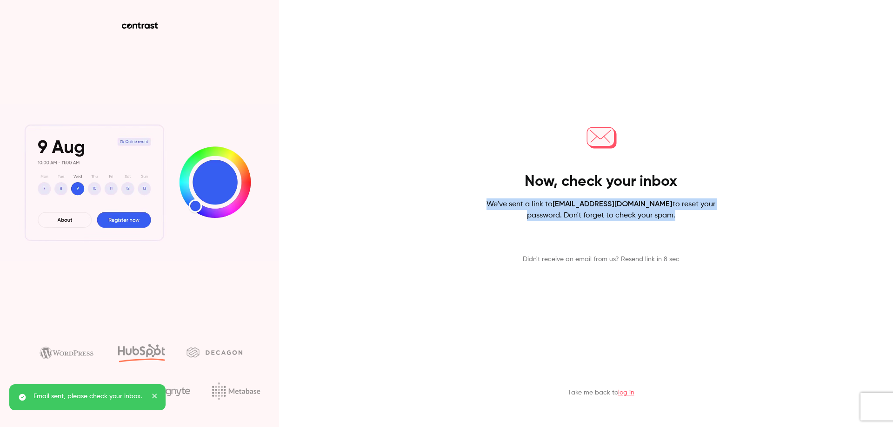
drag, startPoint x: 487, startPoint y: 179, endPoint x: 673, endPoint y: 224, distance: 191.0
click at [673, 224] on div "Now, check your inbox We've sent a link to contact@webinaire-avocats.com to res…" at bounding box center [601, 191] width 242 height 145
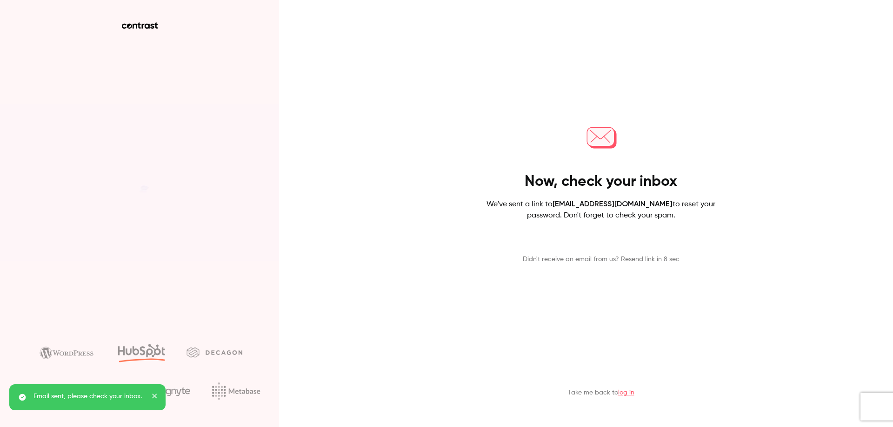
click at [673, 224] on div "Now, check your inbox We've sent a link to contact@webinaire-avocats.com to res…" at bounding box center [601, 191] width 242 height 145
drag, startPoint x: 673, startPoint y: 224, endPoint x: 510, endPoint y: 196, distance: 165.6
click at [510, 196] on div "Now, check your inbox We've sent a link to contact@webinaire-avocats.com to res…" at bounding box center [601, 191] width 242 height 145
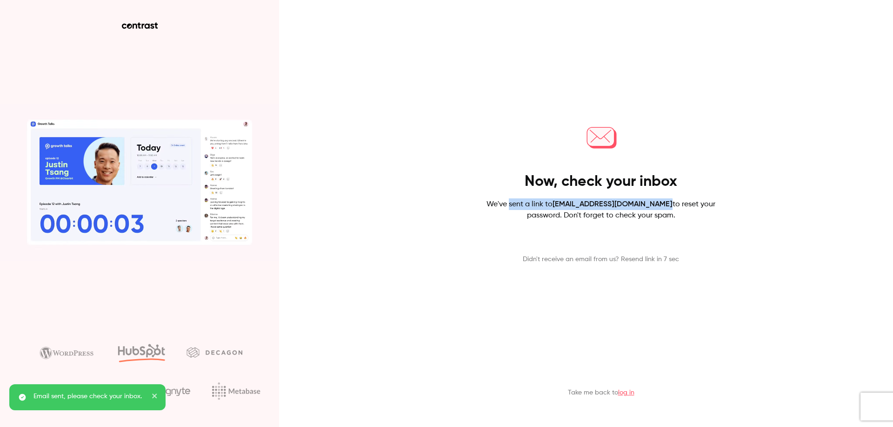
drag, startPoint x: 510, startPoint y: 196, endPoint x: 665, endPoint y: 204, distance: 155.6
click at [665, 204] on div "Now, check your inbox We've sent a link to contact@webinaire-avocats.com to res…" at bounding box center [601, 191] width 242 height 145
click at [665, 204] on span "contact@webinaire-avocats.com" at bounding box center [613, 204] width 120 height 9
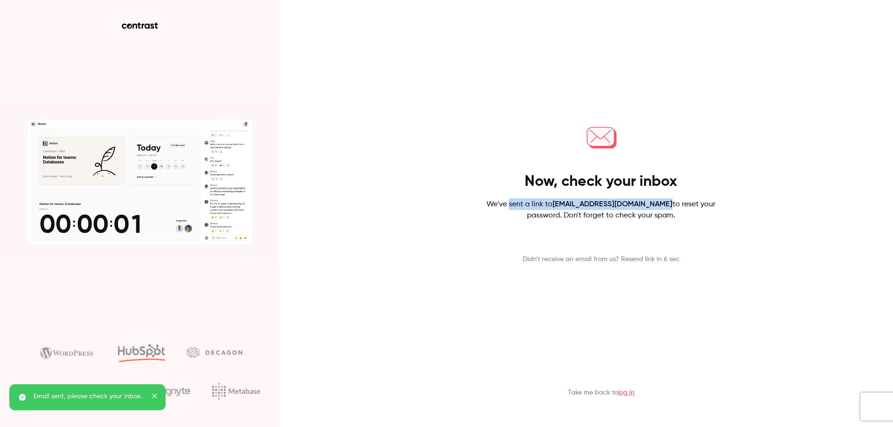
drag, startPoint x: 527, startPoint y: 180, endPoint x: 705, endPoint y: 215, distance: 180.5
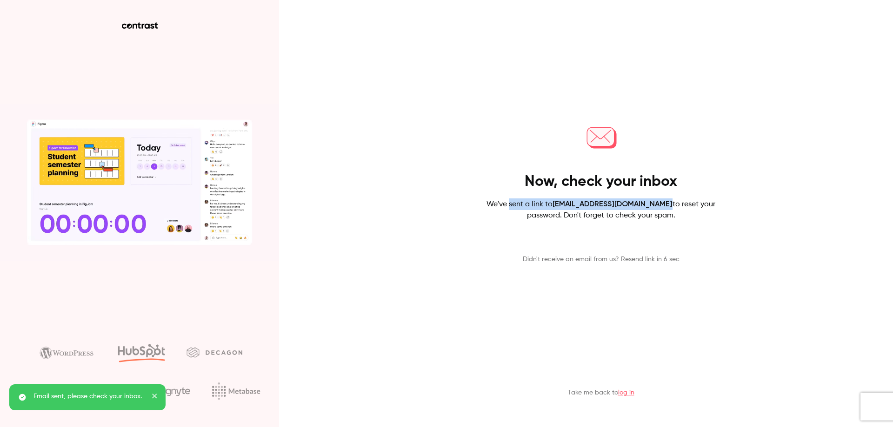
click at [705, 215] on div "Now, check your inbox We've sent a link to contact@webinaire-avocats.com to res…" at bounding box center [601, 191] width 242 height 145
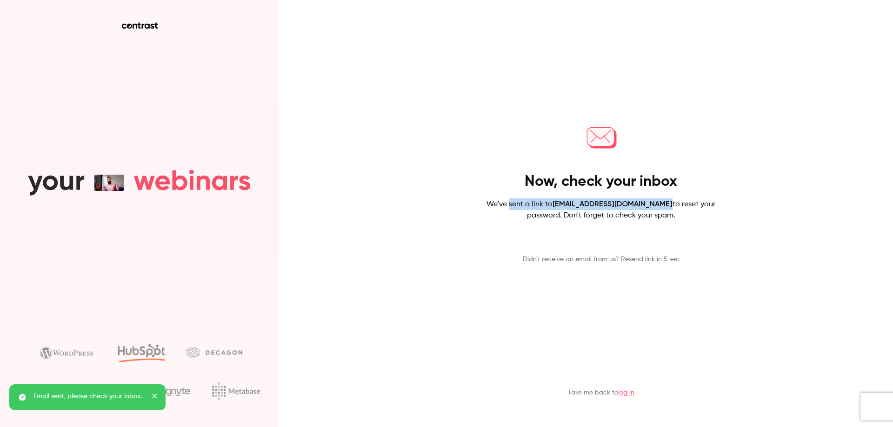
drag, startPoint x: 705, startPoint y: 215, endPoint x: 486, endPoint y: 177, distance: 222.3
click at [486, 177] on div "Now, check your inbox We've sent a link to contact@webinaire-avocats.com to res…" at bounding box center [601, 191] width 242 height 145
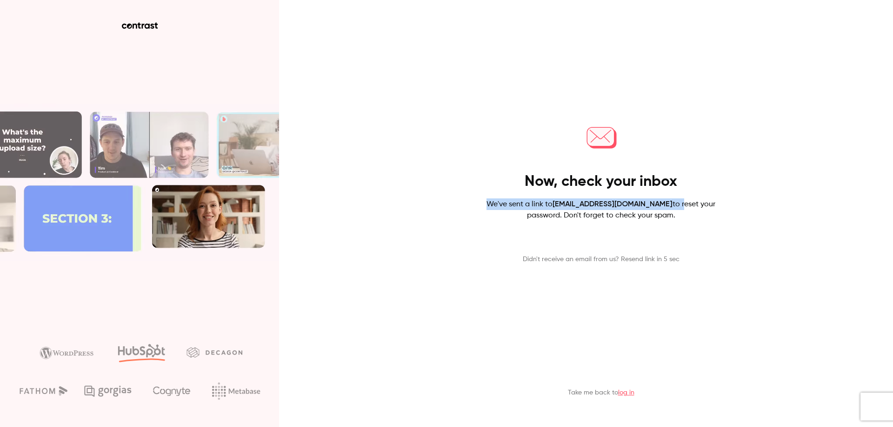
drag, startPoint x: 486, startPoint y: 177, endPoint x: 673, endPoint y: 199, distance: 188.2
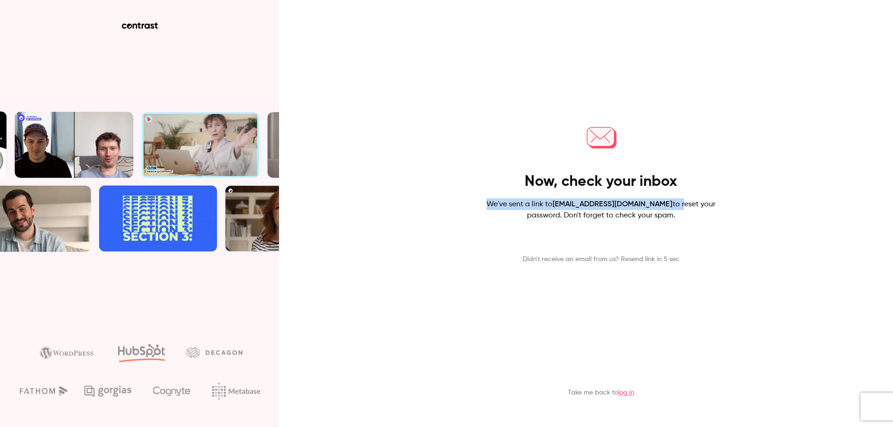
click at [673, 199] on div "Now, check your inbox We've sent a link to contact@webinaire-avocats.com to res…" at bounding box center [601, 191] width 242 height 145
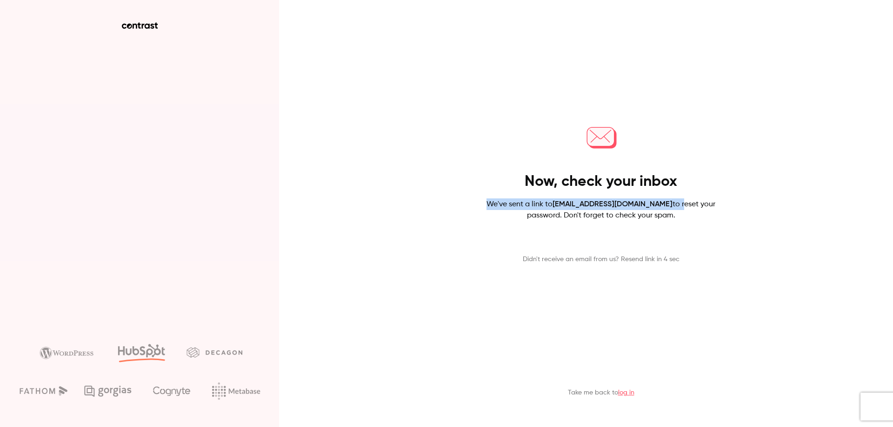
click at [673, 199] on p "We've sent a link to contact@webinaire-avocats.com to reset your password. Don'…" at bounding box center [601, 210] width 242 height 23
drag, startPoint x: 545, startPoint y: 181, endPoint x: 705, endPoint y: 225, distance: 166.0
click at [705, 225] on div "Now, check your inbox We've sent a link to contact@webinaire-avocats.com to res…" at bounding box center [601, 191] width 242 height 145
drag, startPoint x: 705, startPoint y: 225, endPoint x: 494, endPoint y: 175, distance: 216.0
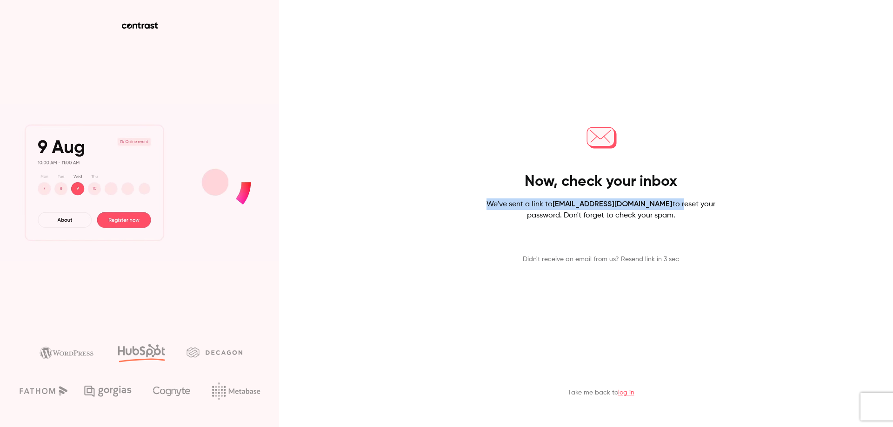
click at [494, 175] on div "Now, check your inbox We've sent a link to contact@webinaire-avocats.com to res…" at bounding box center [601, 191] width 242 height 145
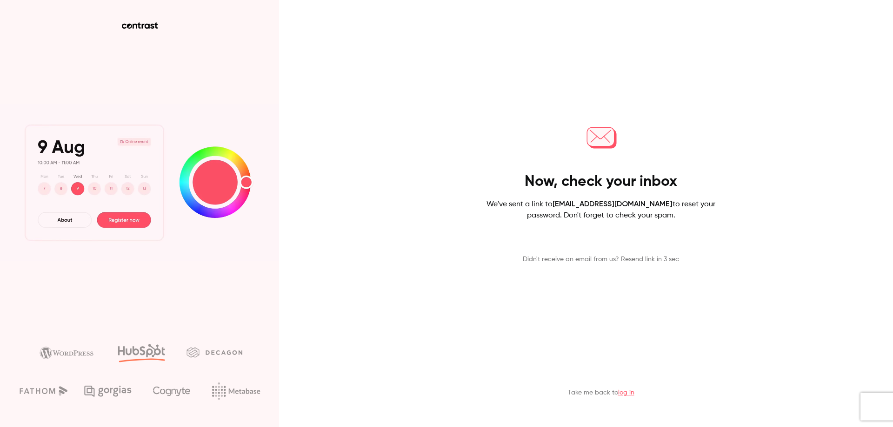
click at [494, 175] on div "Now, check your inbox We've sent a link to contact@webinaire-avocats.com to res…" at bounding box center [601, 191] width 242 height 145
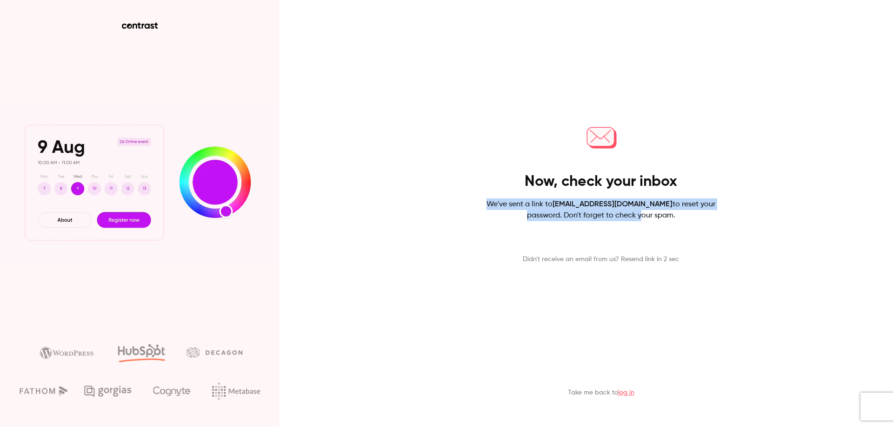
drag, startPoint x: 494, startPoint y: 175, endPoint x: 627, endPoint y: 217, distance: 139.0
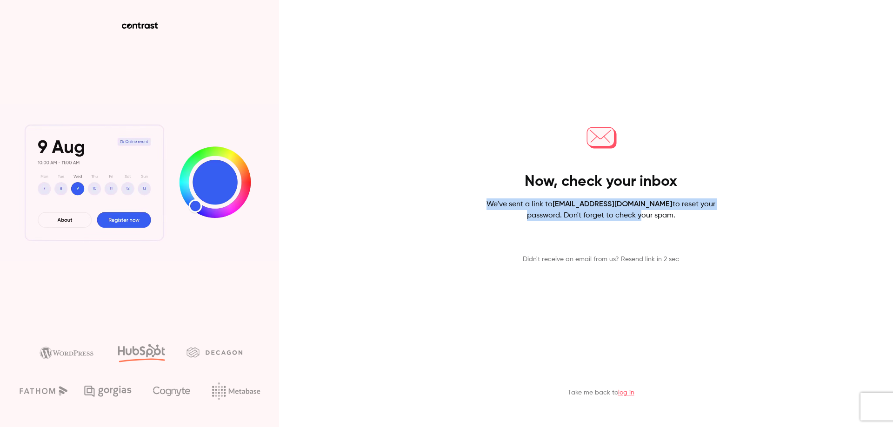
click at [627, 217] on div "Now, check your inbox We've sent a link to contact@webinaire-avocats.com to res…" at bounding box center [601, 191] width 242 height 145
click at [627, 217] on p "We've sent a link to contact@webinaire-avocats.com to reset your password. Don'…" at bounding box center [601, 210] width 242 height 23
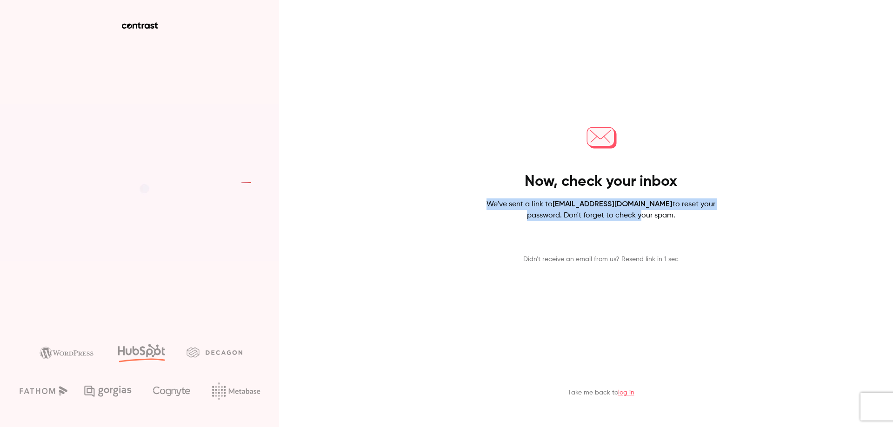
drag, startPoint x: 494, startPoint y: 165, endPoint x: 702, endPoint y: 225, distance: 216.4
click at [702, 225] on div "Now, check your inbox We've sent a link to contact@webinaire-avocats.com to res…" at bounding box center [601, 191] width 242 height 145
drag, startPoint x: 702, startPoint y: 225, endPoint x: 487, endPoint y: 173, distance: 221.6
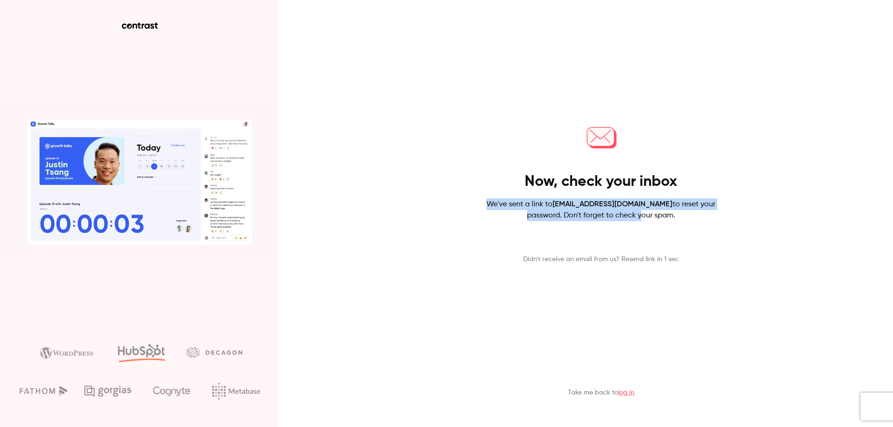
click at [487, 173] on div "Now, check your inbox We've sent a link to contact@webinaire-avocats.com to res…" at bounding box center [601, 191] width 242 height 145
drag
click at [706, 226] on div "Now, check your inbox We've sent a link to contact@webinaire-avocats.com to res…" at bounding box center [601, 191] width 242 height 145
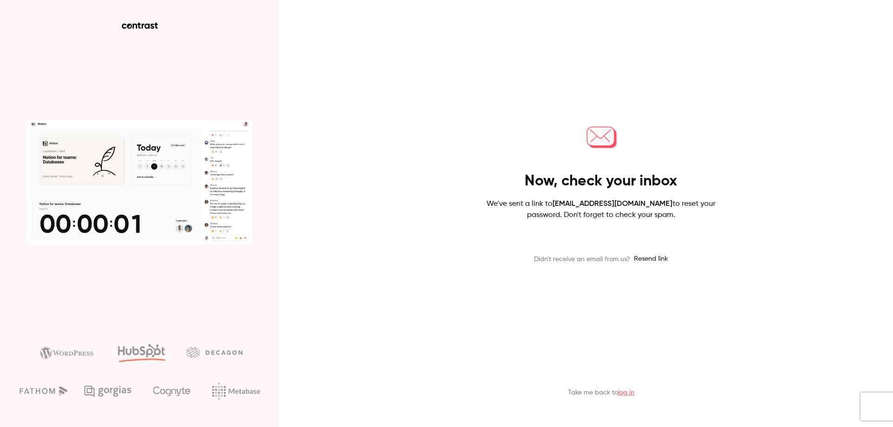
click at [706, 226] on div "Now, check your inbox We've sent a link to contact@webinaire-avocats.com to res…" at bounding box center [601, 192] width 242 height 146
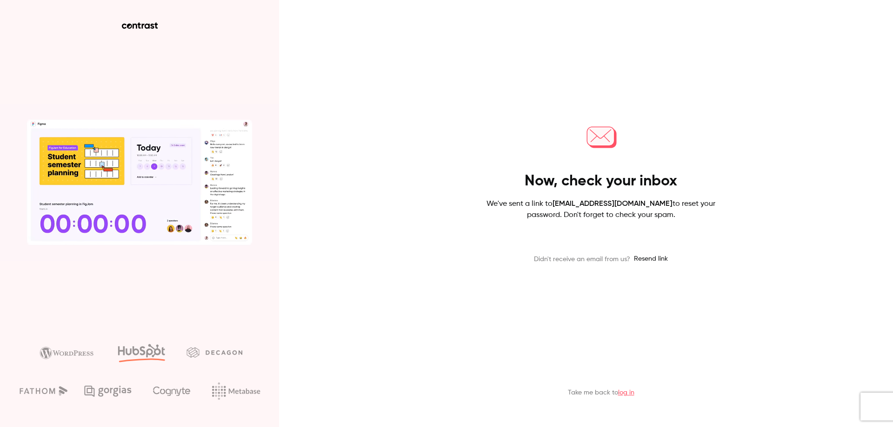
click at [538, 178] on div "Now, check your inbox We've sent a link to contact@webinaire-avocats.com to res…" at bounding box center [601, 192] width 242 height 146
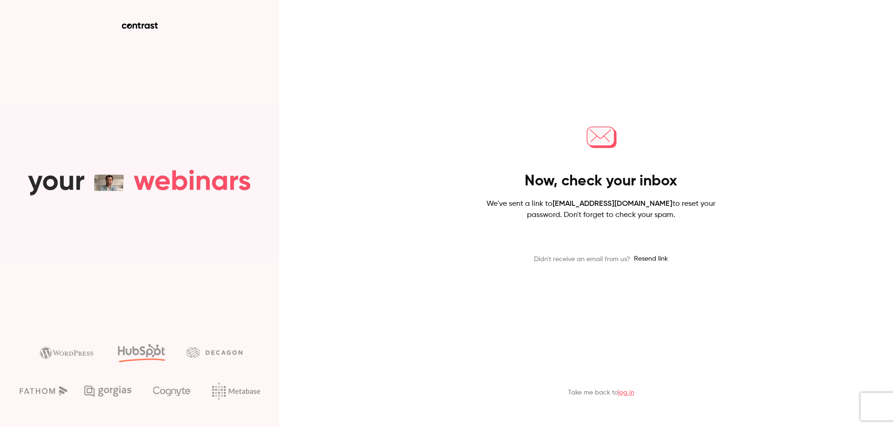
click at [538, 178] on h4 "Now, check your inbox" at bounding box center [601, 181] width 153 height 19
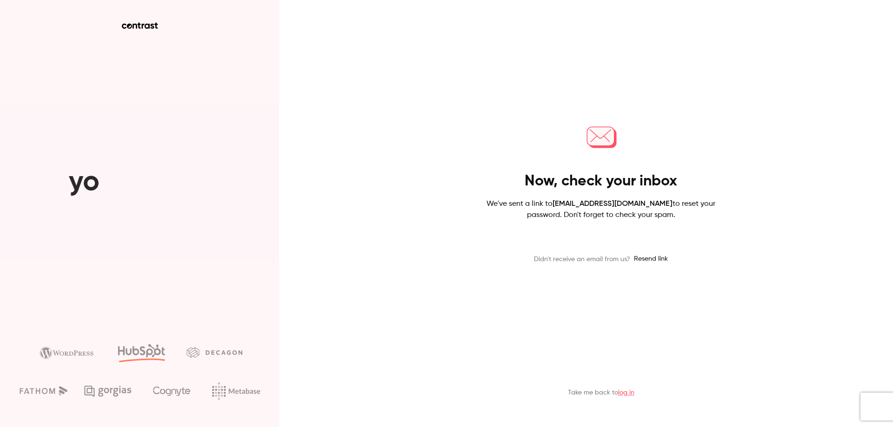
click at [529, 180] on h4 "Now, check your inbox" at bounding box center [601, 181] width 153 height 19
click at [686, 210] on div "Now, check your inbox We've sent a link to contact@webinaire-avocats.com to res…" at bounding box center [601, 192] width 242 height 146
click at [686, 210] on p "We've sent a link to contact@webinaire-avocats.com to reset your password. Don'…" at bounding box center [601, 209] width 242 height 23
click at [513, 184] on div "Now, check your inbox We've sent a link to contact@webinaire-avocats.com to res…" at bounding box center [601, 192] width 242 height 146
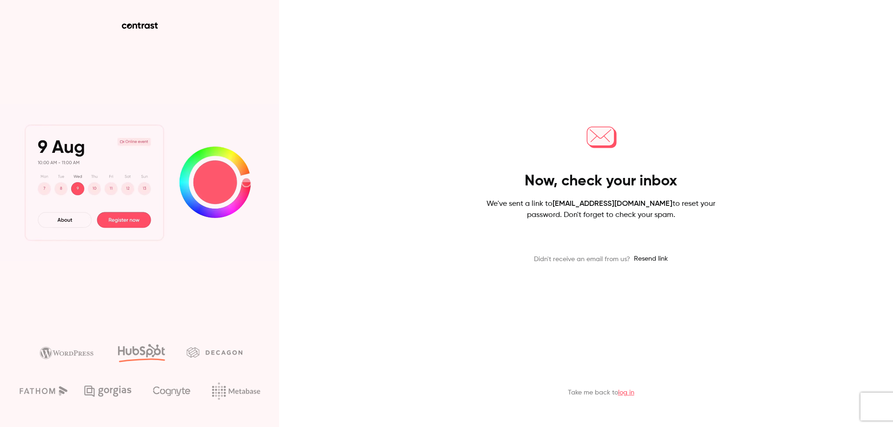
click at [513, 184] on div "Now, check your inbox We've sent a link to contact@webinaire-avocats.com to res…" at bounding box center [601, 192] width 242 height 146
click at [705, 228] on div "Now, check your inbox We've sent a link to contact@webinaire-avocats.com to res…" at bounding box center [601, 192] width 242 height 146
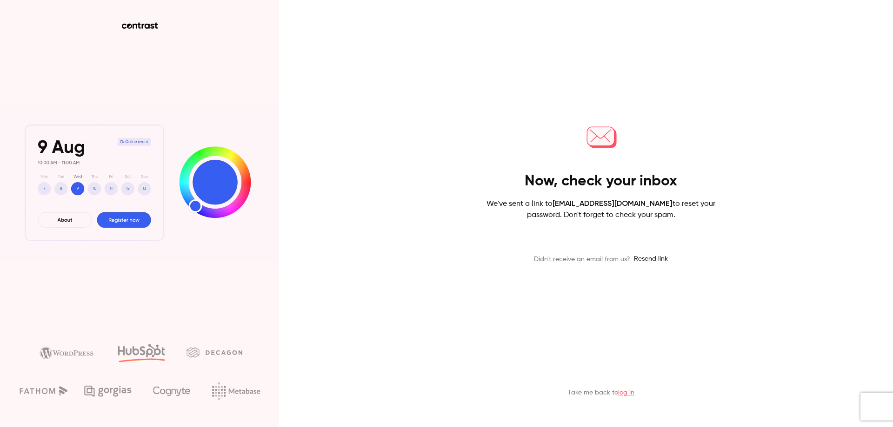
click at [705, 228] on div "Now, check your inbox We've sent a link to contact@webinaire-avocats.com to res…" at bounding box center [601, 192] width 242 height 146
click at [508, 176] on div "Now, check your inbox We've sent a link to contact@webinaire-avocats.com to res…" at bounding box center [601, 192] width 242 height 146
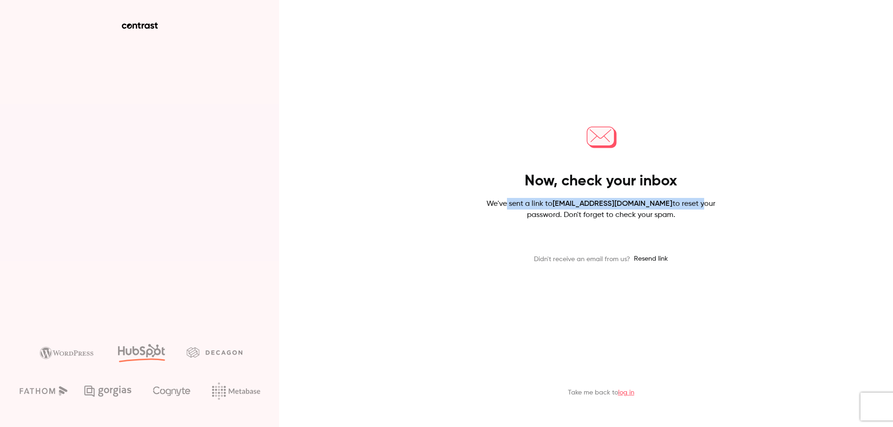
click at [699, 203] on div "Now, check your inbox We've sent a link to contact@webinaire-avocats.com to res…" at bounding box center [601, 192] width 242 height 146
click at [699, 203] on p "We've sent a link to contact@webinaire-avocats.com to reset your password. Don'…" at bounding box center [601, 209] width 242 height 23
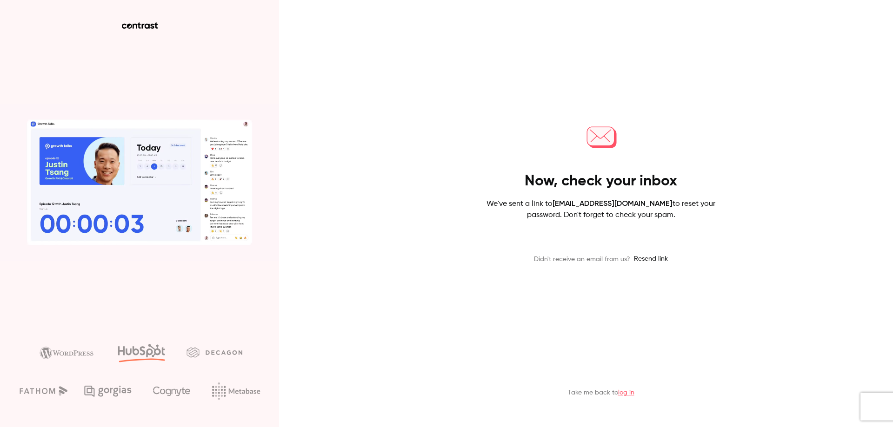
click at [708, 244] on div "Now, check your inbox We've sent a link to contact@webinaire-avocats.com to res…" at bounding box center [601, 192] width 242 height 146
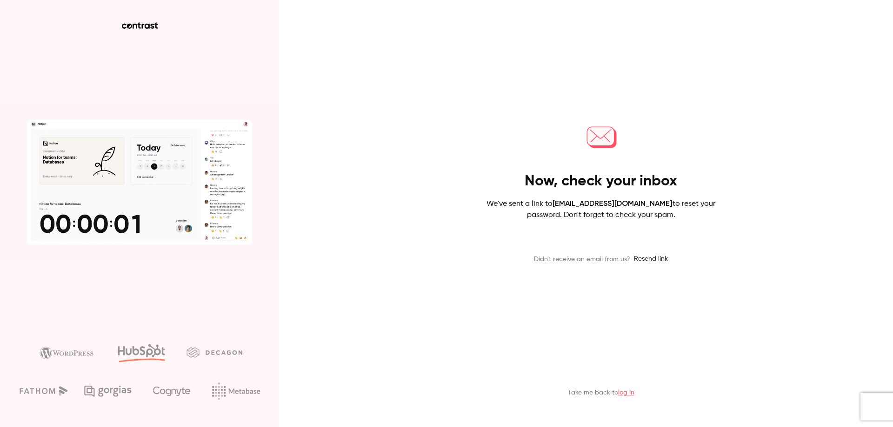
click at [536, 186] on div "Now, check your inbox We've sent a link to contact@webinaire-avocats.com to res…" at bounding box center [601, 192] width 242 height 146
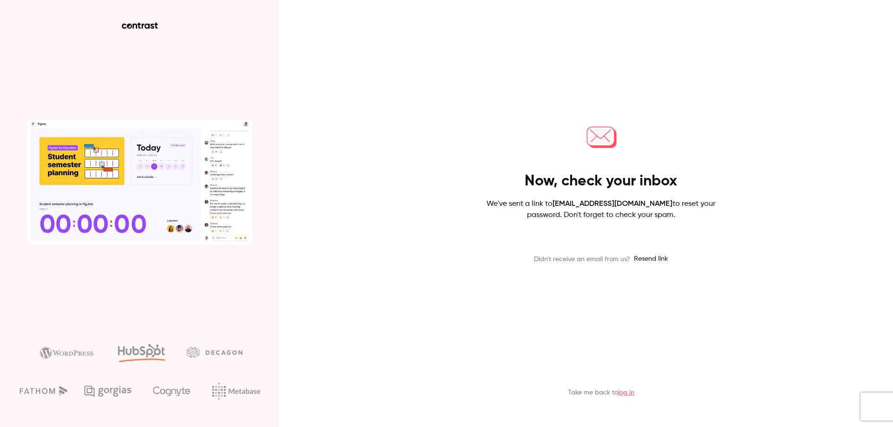
click at [536, 186] on h4 "Now, check your inbox" at bounding box center [601, 181] width 153 height 19
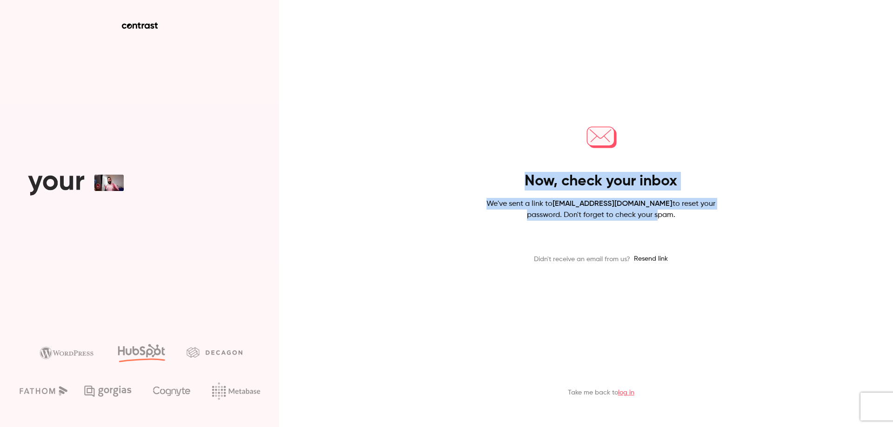
click at [646, 222] on div "Now, check your inbox We've sent a link to contact@webinaire-avocats.com to res…" at bounding box center [601, 192] width 242 height 146
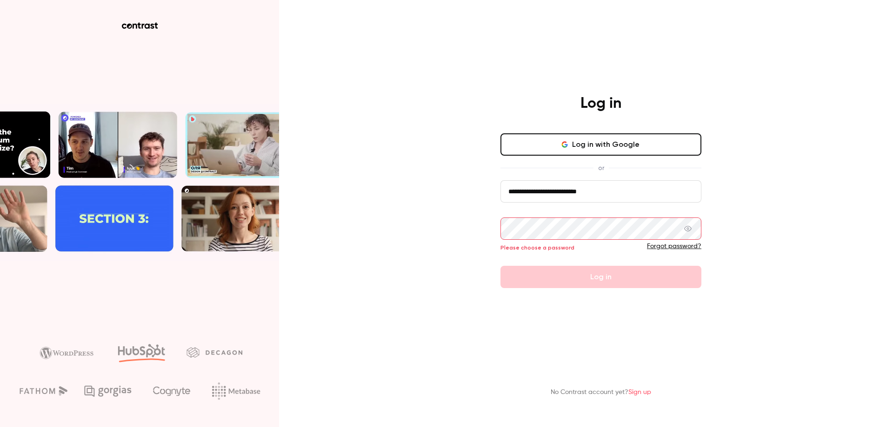
click at [484, 216] on div "**********" at bounding box center [601, 191] width 242 height 194
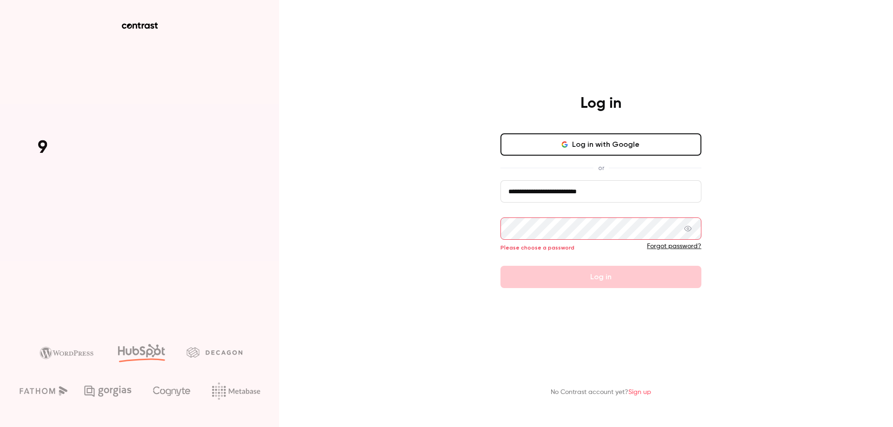
click at [473, 220] on div "**********" at bounding box center [446, 213] width 893 height 427
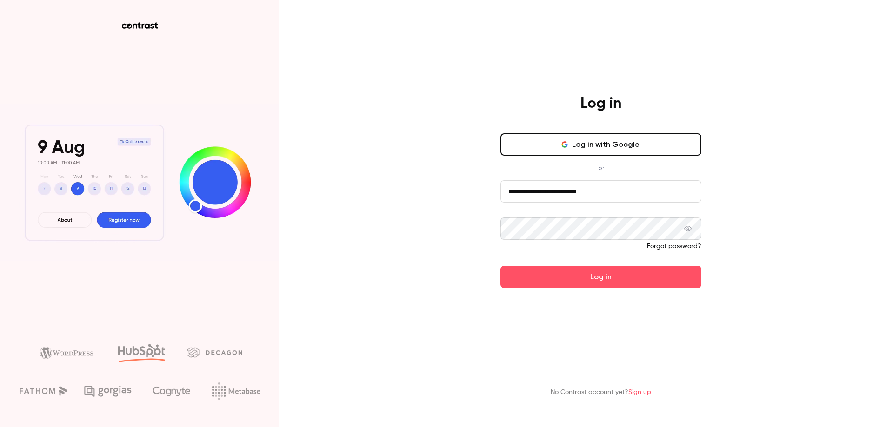
click at [687, 228] on icon at bounding box center [687, 228] width 7 height 7
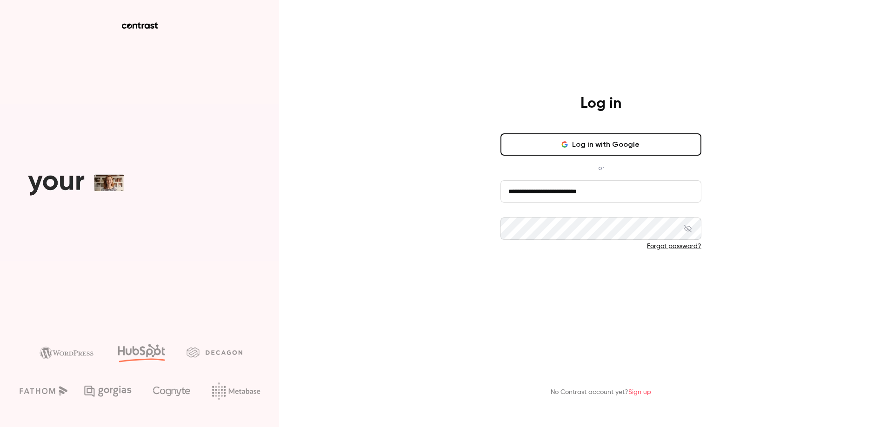
click at [580, 276] on button "Log in" at bounding box center [600, 277] width 201 height 22
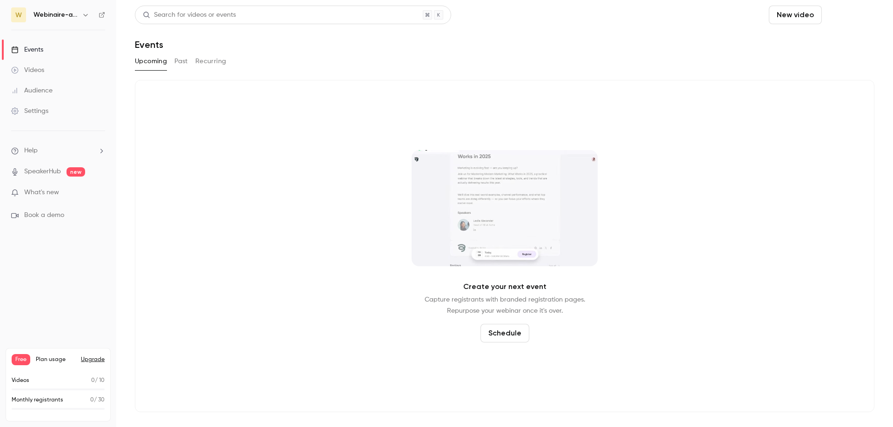
click at [841, 20] on button "Schedule" at bounding box center [850, 15] width 49 height 19
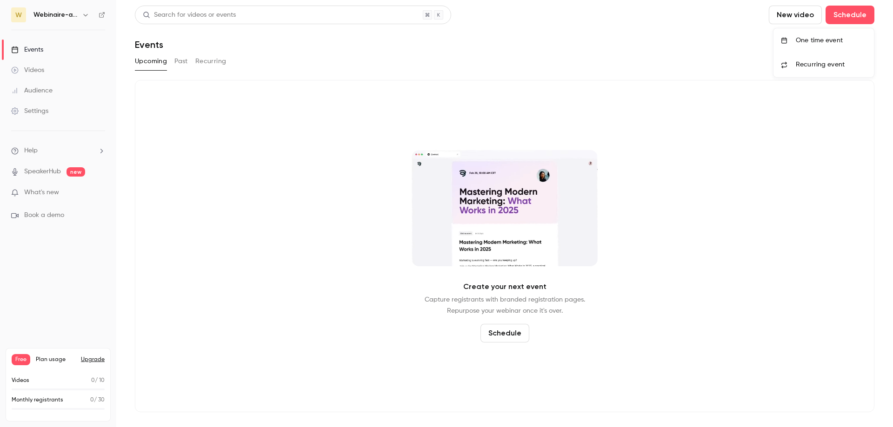
click at [760, 35] on div at bounding box center [446, 213] width 893 height 427
click at [854, 13] on button "Schedule" at bounding box center [850, 15] width 49 height 19
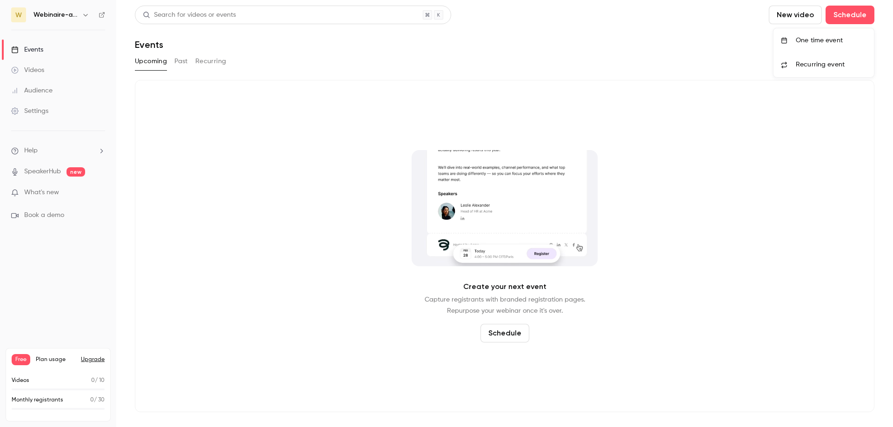
click at [700, 43] on div at bounding box center [446, 213] width 893 height 427
click at [833, 21] on button "Schedule" at bounding box center [850, 15] width 49 height 19
click at [828, 42] on div "One time event" at bounding box center [831, 40] width 71 height 9
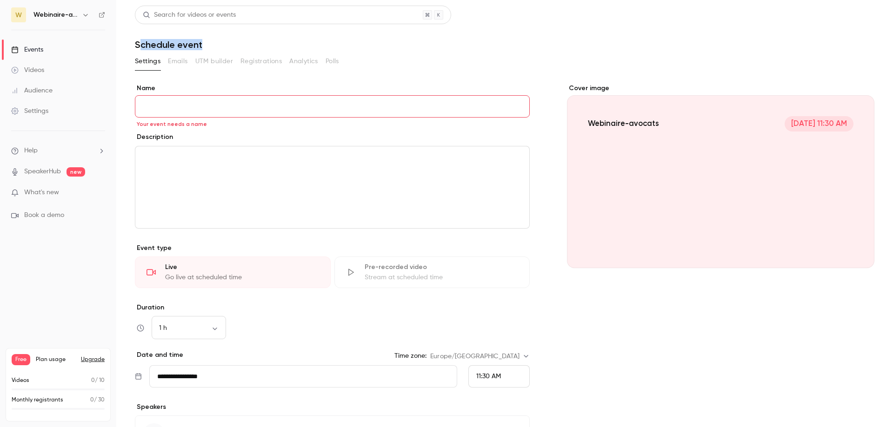
drag, startPoint x: 140, startPoint y: 47, endPoint x: 219, endPoint y: 42, distance: 78.3
click at [219, 42] on h1 "Schedule event" at bounding box center [505, 44] width 740 height 11
drag, startPoint x: 219, startPoint y: 42, endPoint x: 159, endPoint y: 45, distance: 59.6
click at [159, 45] on h1 "Schedule event" at bounding box center [505, 44] width 740 height 11
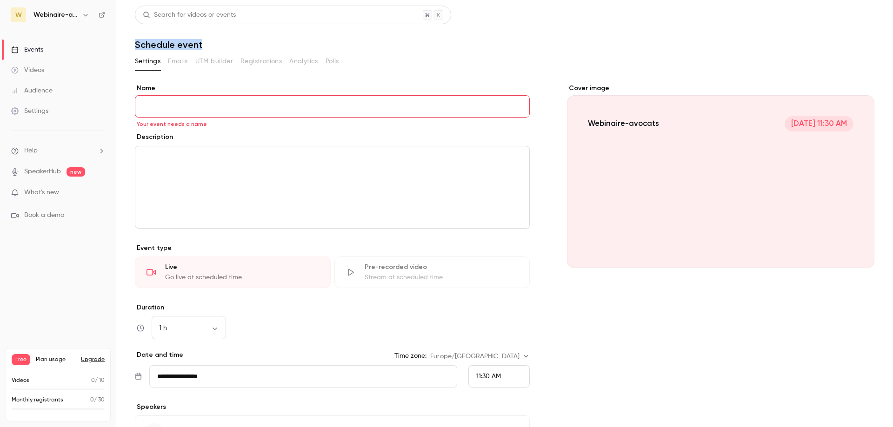
click at [159, 45] on h1 "Schedule event" at bounding box center [505, 44] width 740 height 11
drag, startPoint x: 159, startPoint y: 45, endPoint x: 210, endPoint y: 39, distance: 51.1
click at [210, 39] on h1 "Schedule event" at bounding box center [505, 44] width 740 height 11
drag, startPoint x: 210, startPoint y: 39, endPoint x: 139, endPoint y: 43, distance: 71.3
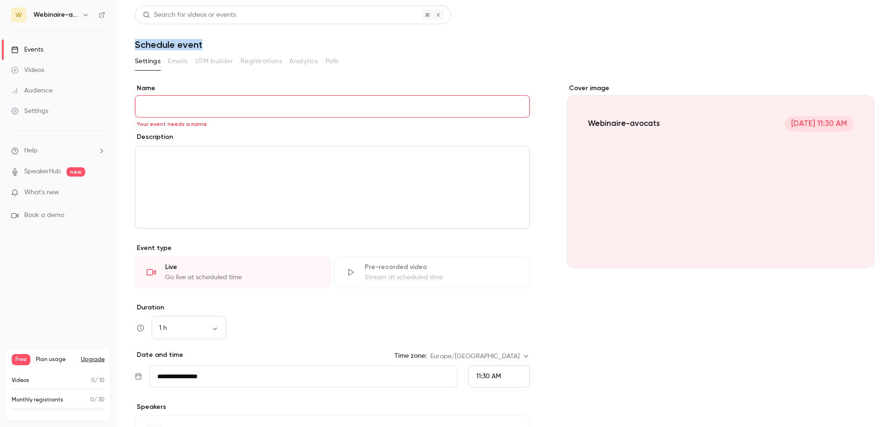
click at [139, 43] on h1 "Schedule event" at bounding box center [505, 44] width 740 height 11
drag, startPoint x: 139, startPoint y: 43, endPoint x: 241, endPoint y: 40, distance: 102.8
click at [241, 40] on h1 "Schedule event" at bounding box center [505, 44] width 740 height 11
drag, startPoint x: 241, startPoint y: 40, endPoint x: 156, endPoint y: 40, distance: 85.6
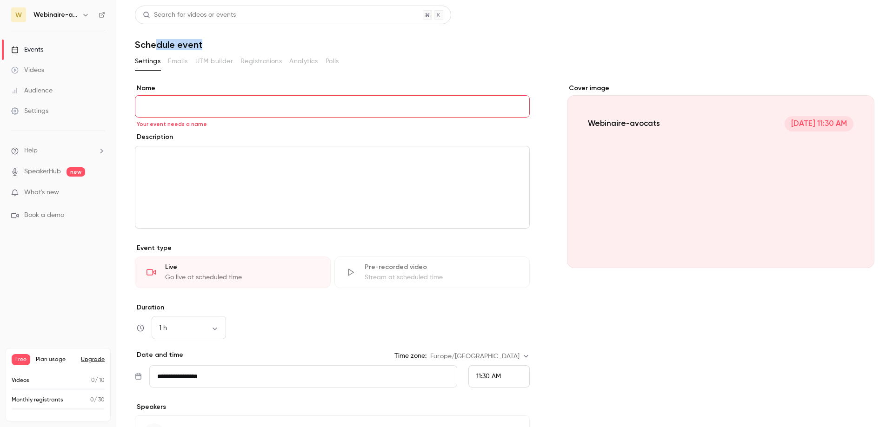
click at [156, 40] on h1 "Schedule event" at bounding box center [505, 44] width 740 height 11
drag, startPoint x: 156, startPoint y: 40, endPoint x: 216, endPoint y: 38, distance: 60.5
click at [216, 38] on header "Search for videos or events Schedule event" at bounding box center [505, 28] width 740 height 45
drag, startPoint x: 216, startPoint y: 38, endPoint x: 134, endPoint y: 42, distance: 81.9
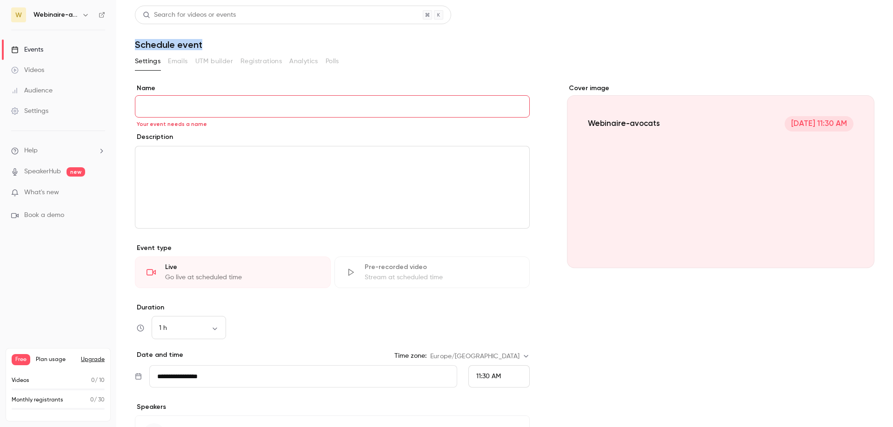
click at [134, 42] on main "**********" at bounding box center [504, 213] width 777 height 427
drag, startPoint x: 134, startPoint y: 42, endPoint x: 202, endPoint y: 47, distance: 67.7
click at [202, 47] on main "**********" at bounding box center [504, 213] width 777 height 427
click at [202, 47] on h1 "Schedule event" at bounding box center [505, 44] width 740 height 11
drag, startPoint x: 202, startPoint y: 47, endPoint x: 150, endPoint y: 50, distance: 51.7
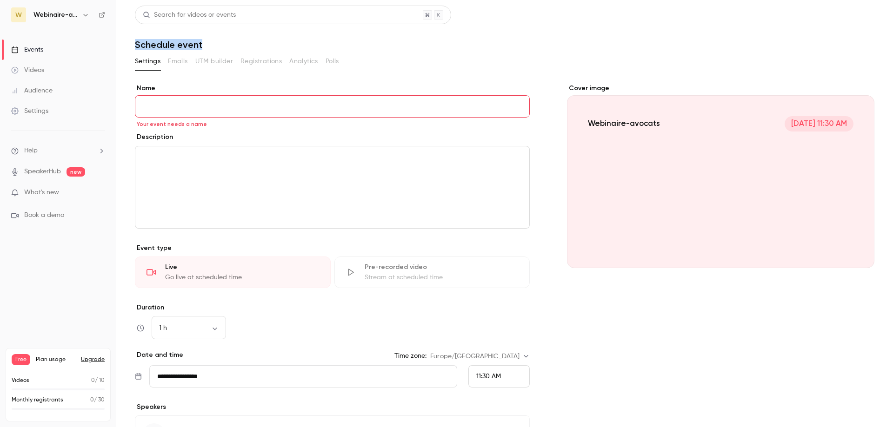
click at [150, 50] on div "**********" at bounding box center [505, 263] width 740 height 515
drag, startPoint x: 150, startPoint y: 50, endPoint x: 218, endPoint y: 47, distance: 67.5
click at [218, 47] on div "**********" at bounding box center [505, 263] width 740 height 515
click at [218, 47] on h1 "Schedule event" at bounding box center [505, 44] width 740 height 11
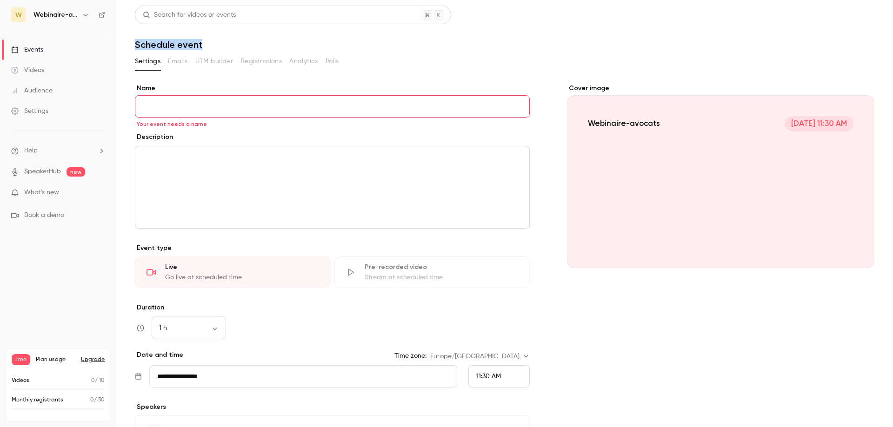
drag, startPoint x: 218, startPoint y: 47, endPoint x: 151, endPoint y: 43, distance: 67.1
click at [151, 43] on h1 "Schedule event" at bounding box center [505, 44] width 740 height 11
drag, startPoint x: 151, startPoint y: 43, endPoint x: 209, endPoint y: 44, distance: 58.1
click at [209, 44] on h1 "Schedule event" at bounding box center [505, 44] width 740 height 11
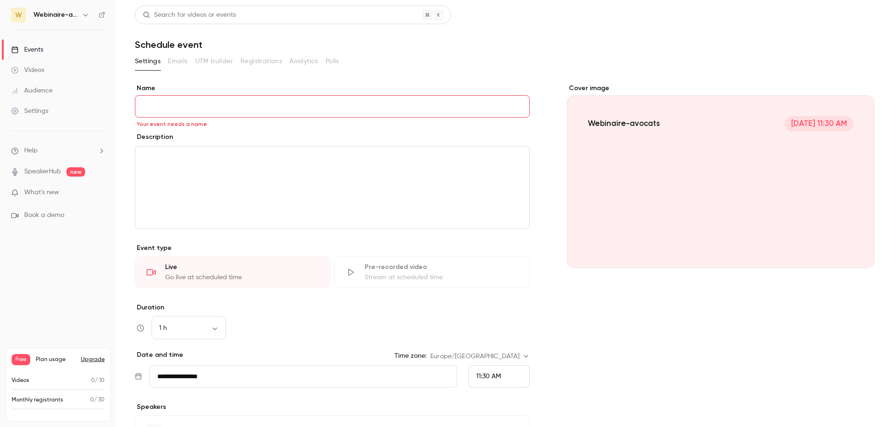
click at [209, 44] on h1 "Schedule event" at bounding box center [505, 44] width 740 height 11
drag, startPoint x: 209, startPoint y: 44, endPoint x: 150, endPoint y: 47, distance: 59.1
click at [150, 47] on h1 "Schedule event" at bounding box center [505, 44] width 740 height 11
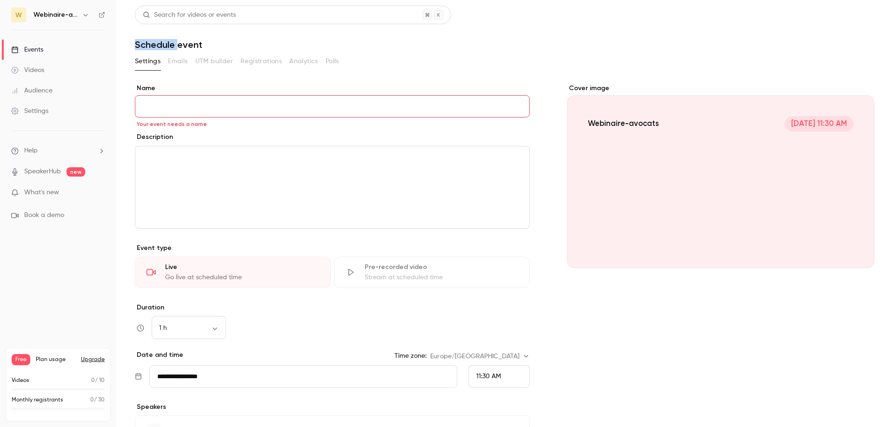
click at [150, 47] on h1 "Schedule event" at bounding box center [505, 44] width 740 height 11
click at [140, 47] on h1 "Schedule event" at bounding box center [505, 44] width 740 height 11
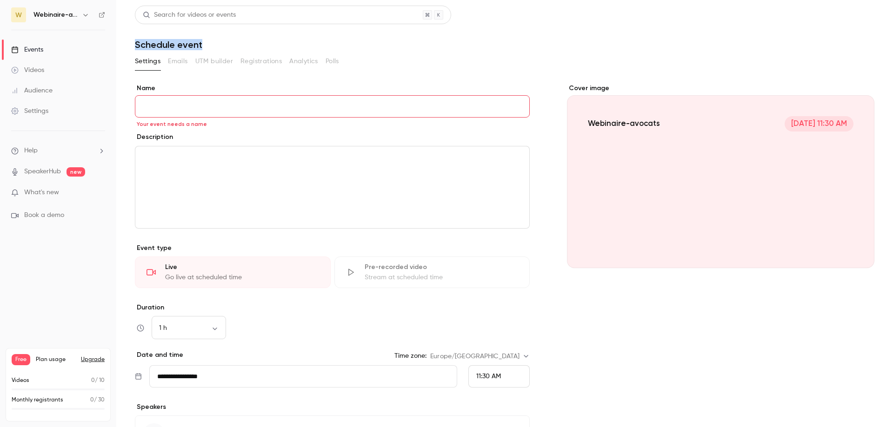
drag, startPoint x: 134, startPoint y: 46, endPoint x: 220, endPoint y: 48, distance: 85.6
click at [220, 48] on main "**********" at bounding box center [504, 213] width 777 height 427
click at [220, 48] on h1 "Schedule event" at bounding box center [505, 44] width 740 height 11
drag, startPoint x: 220, startPoint y: 48, endPoint x: 142, endPoint y: 49, distance: 78.1
click at [142, 49] on h1 "Schedule event" at bounding box center [505, 44] width 740 height 11
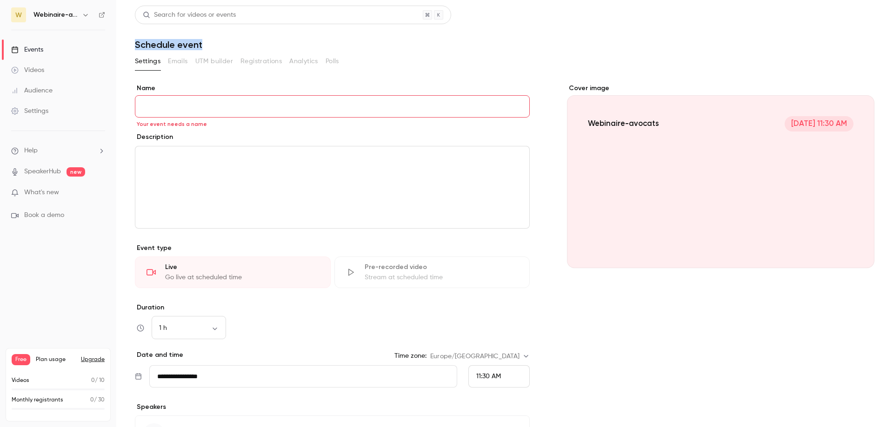
click at [142, 49] on h1 "Schedule event" at bounding box center [505, 44] width 740 height 11
drag, startPoint x: 142, startPoint y: 49, endPoint x: 226, endPoint y: 45, distance: 83.8
click at [226, 45] on h1 "Schedule event" at bounding box center [505, 44] width 740 height 11
drag, startPoint x: 226, startPoint y: 45, endPoint x: 154, endPoint y: 44, distance: 71.2
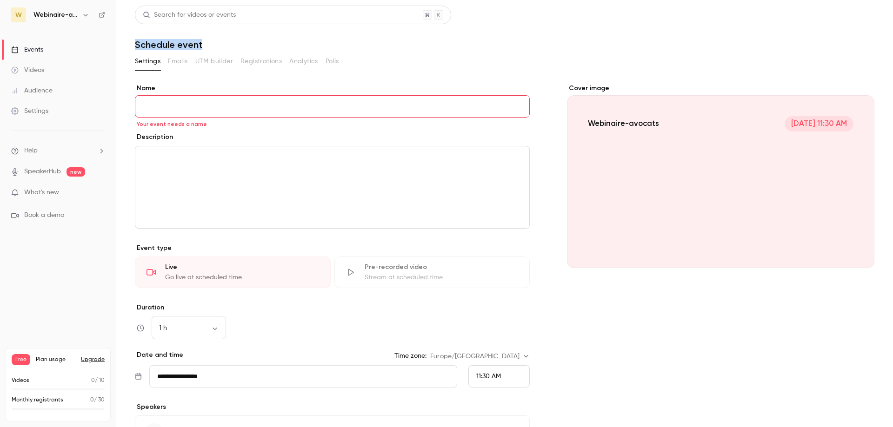
click at [154, 44] on h1 "Schedule event" at bounding box center [505, 44] width 740 height 11
drag, startPoint x: 154, startPoint y: 44, endPoint x: 209, endPoint y: 47, distance: 55.0
click at [209, 47] on h1 "Schedule event" at bounding box center [505, 44] width 740 height 11
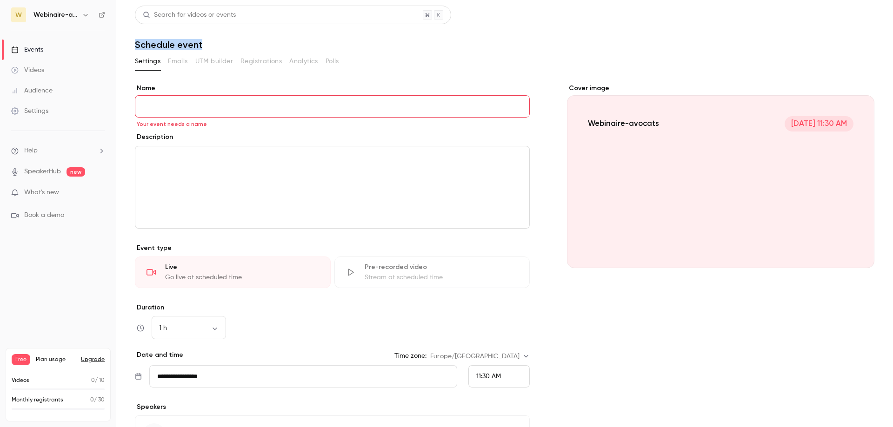
drag, startPoint x: 209, startPoint y: 47, endPoint x: 133, endPoint y: 42, distance: 76.4
click at [133, 42] on main "**********" at bounding box center [504, 213] width 777 height 427
drag, startPoint x: 133, startPoint y: 42, endPoint x: 248, endPoint y: 41, distance: 114.9
click at [248, 41] on main "**********" at bounding box center [504, 213] width 777 height 427
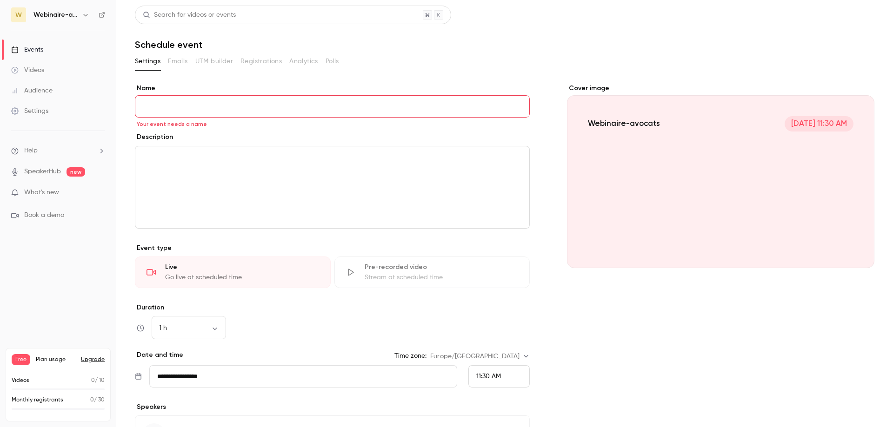
click at [248, 41] on h1 "Schedule event" at bounding box center [505, 44] width 740 height 11
drag, startPoint x: 248, startPoint y: 41, endPoint x: 173, endPoint y: 45, distance: 75.5
click at [173, 45] on h1 "Schedule event" at bounding box center [505, 44] width 740 height 11
drag, startPoint x: 173, startPoint y: 45, endPoint x: 213, endPoint y: 46, distance: 40.9
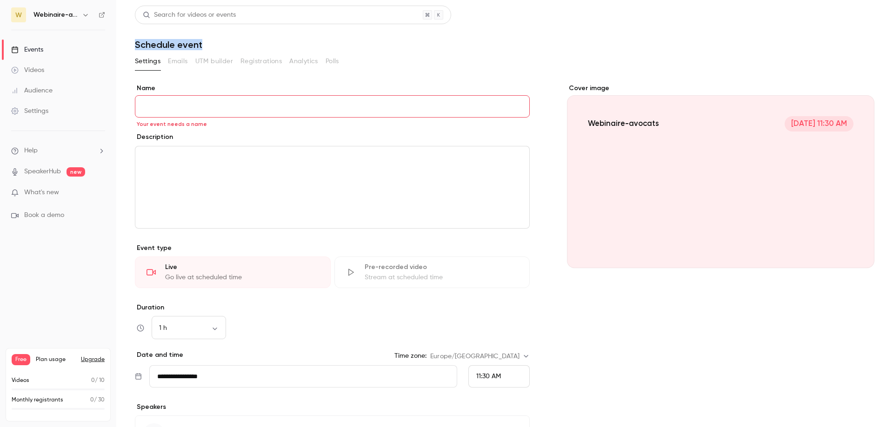
click at [213, 46] on h1 "Schedule event" at bounding box center [505, 44] width 740 height 11
drag, startPoint x: 213, startPoint y: 46, endPoint x: 160, endPoint y: 45, distance: 53.5
click at [160, 45] on h1 "Schedule event" at bounding box center [505, 44] width 740 height 11
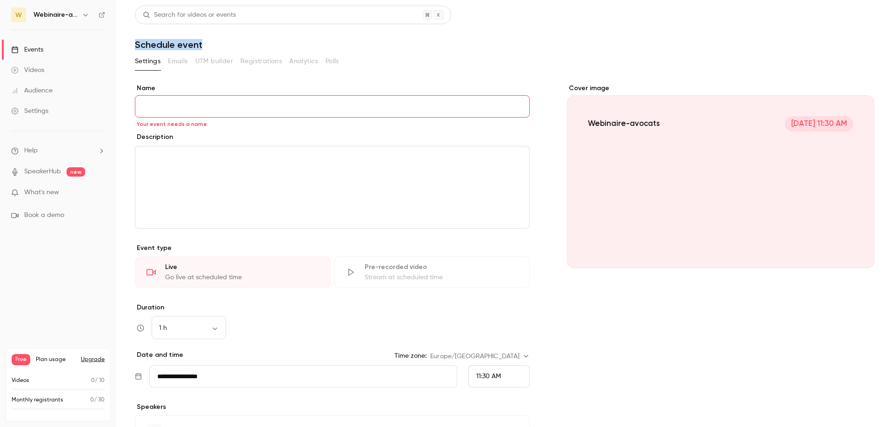
drag, startPoint x: 160, startPoint y: 45, endPoint x: 216, endPoint y: 42, distance: 55.9
click at [216, 42] on h1 "Schedule event" at bounding box center [505, 44] width 740 height 11
drag, startPoint x: 216, startPoint y: 42, endPoint x: 150, endPoint y: 45, distance: 65.7
click at [150, 45] on h1 "Schedule event" at bounding box center [505, 44] width 740 height 11
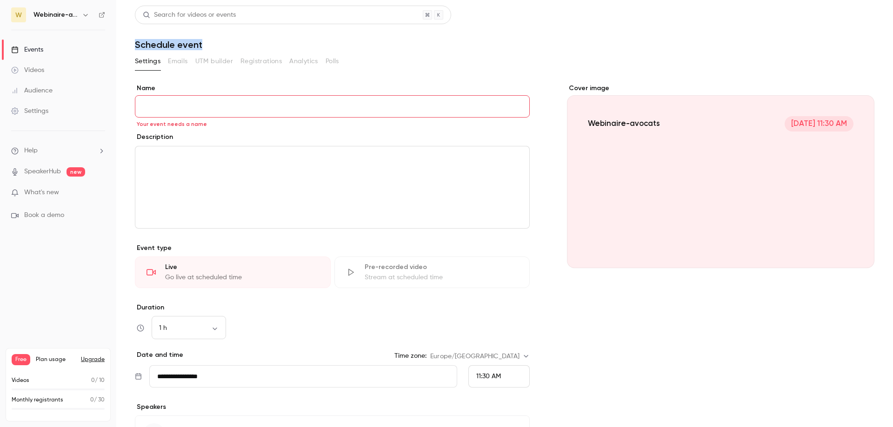
click at [150, 45] on h1 "Schedule event" at bounding box center [505, 44] width 740 height 11
drag, startPoint x: 150, startPoint y: 45, endPoint x: 206, endPoint y: 45, distance: 55.8
click at [206, 45] on h1 "Schedule event" at bounding box center [505, 44] width 740 height 11
drag, startPoint x: 206, startPoint y: 45, endPoint x: 136, endPoint y: 44, distance: 69.8
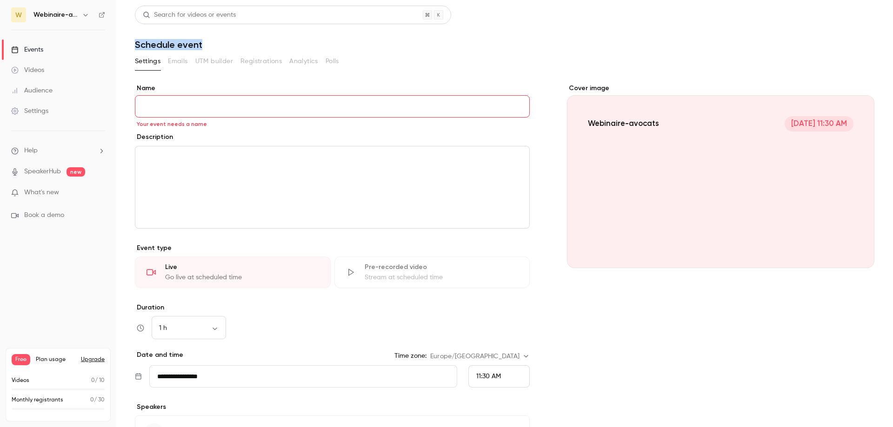
click at [136, 44] on h1 "Schedule event" at bounding box center [505, 44] width 740 height 11
drag, startPoint x: 136, startPoint y: 44, endPoint x: 224, endPoint y: 43, distance: 87.9
click at [224, 43] on h1 "Schedule event" at bounding box center [505, 44] width 740 height 11
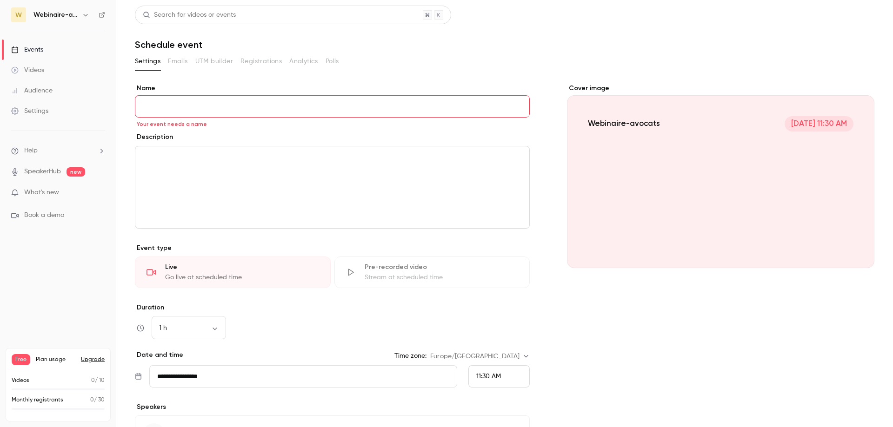
click at [184, 104] on input "Name" at bounding box center [332, 106] width 395 height 22
paste input "**********"
click at [150, 111] on input "Name" at bounding box center [332, 106] width 395 height 22
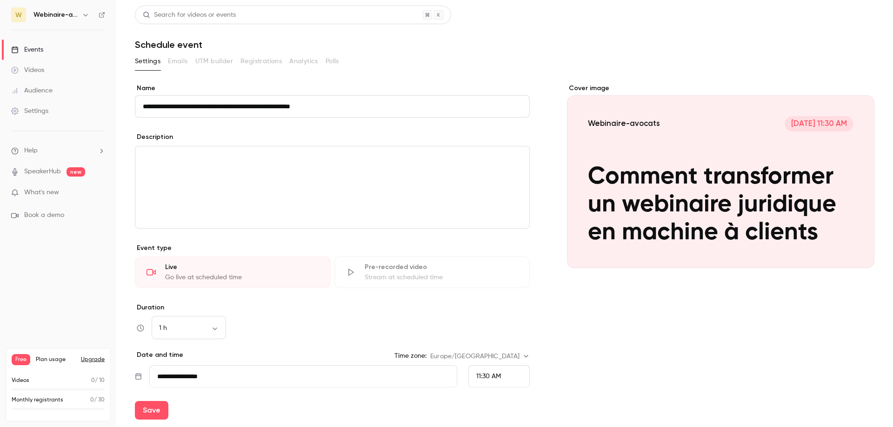
type input "**********"
click at [237, 166] on div "editor" at bounding box center [332, 188] width 394 height 82
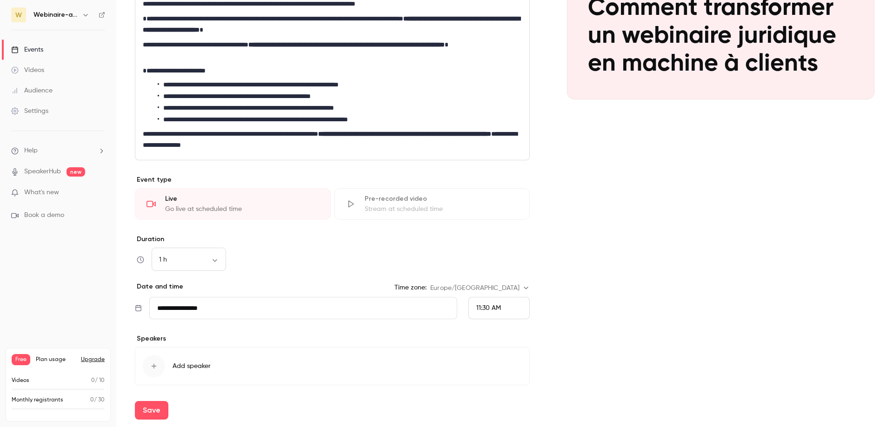
scroll to position [201, 0]
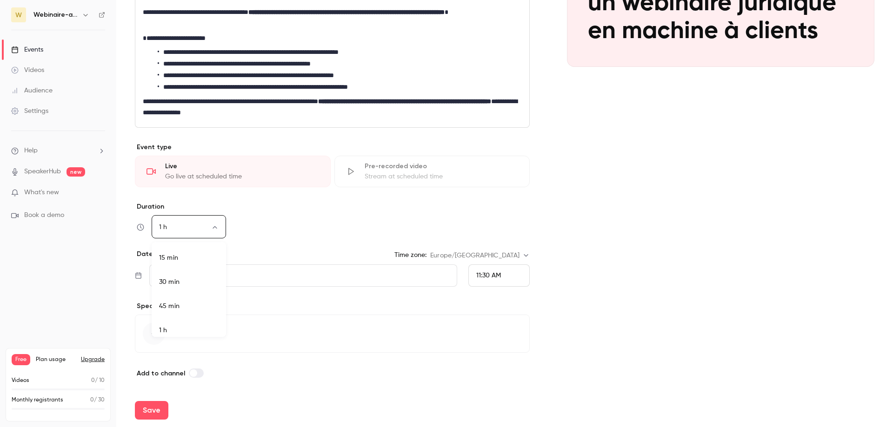
click at [219, 231] on body "**********" at bounding box center [446, 213] width 893 height 427
click at [211, 282] on li "30 min" at bounding box center [189, 282] width 74 height 24
type input "**"
click at [216, 232] on body "**********" at bounding box center [446, 213] width 893 height 427
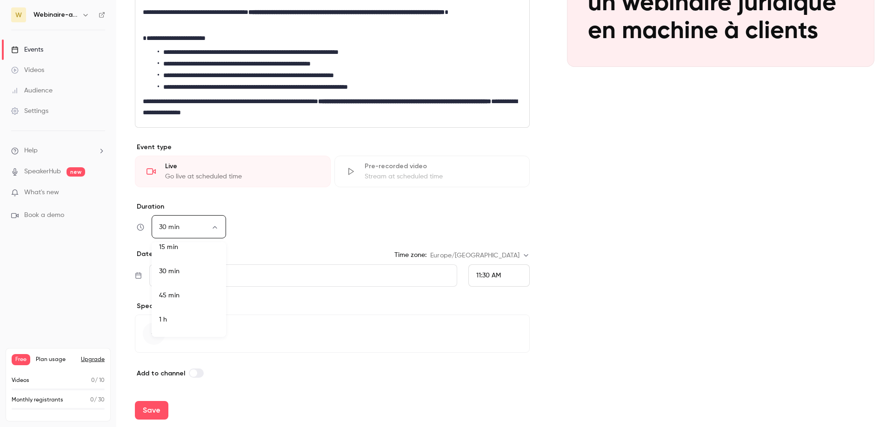
click at [186, 223] on div at bounding box center [446, 213] width 893 height 427
click at [168, 230] on body "**********" at bounding box center [446, 213] width 893 height 427
click at [168, 230] on div at bounding box center [446, 213] width 893 height 427
click at [250, 225] on div "30 min ** ​" at bounding box center [332, 227] width 395 height 22
click at [222, 278] on input "**********" at bounding box center [303, 276] width 308 height 22
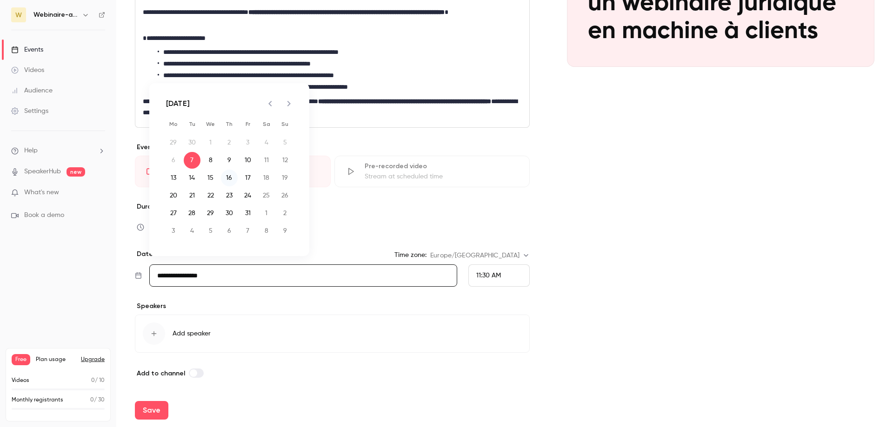
click at [227, 183] on button "16" at bounding box center [229, 178] width 17 height 17
type input "**********"
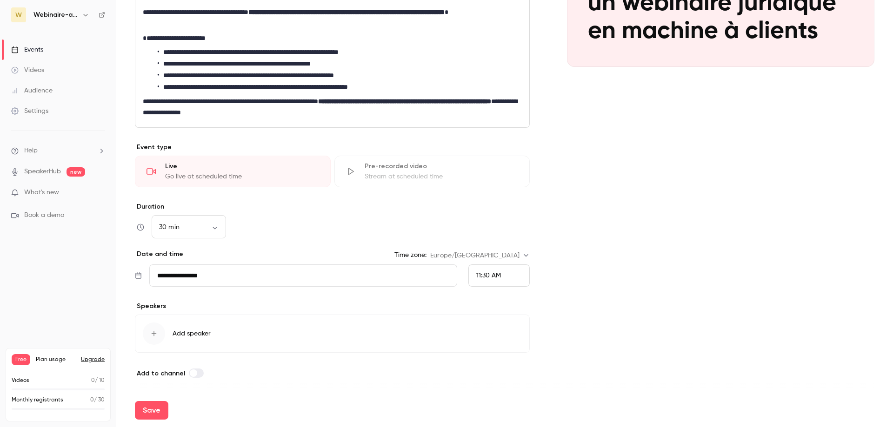
click at [499, 280] on div "11:30 AM" at bounding box center [488, 276] width 25 height 10
click at [495, 191] on span "1:00 PM" at bounding box center [487, 188] width 23 height 7
click at [566, 264] on div "**********" at bounding box center [505, 130] width 740 height 497
click at [153, 337] on icon "button" at bounding box center [153, 333] width 7 height 7
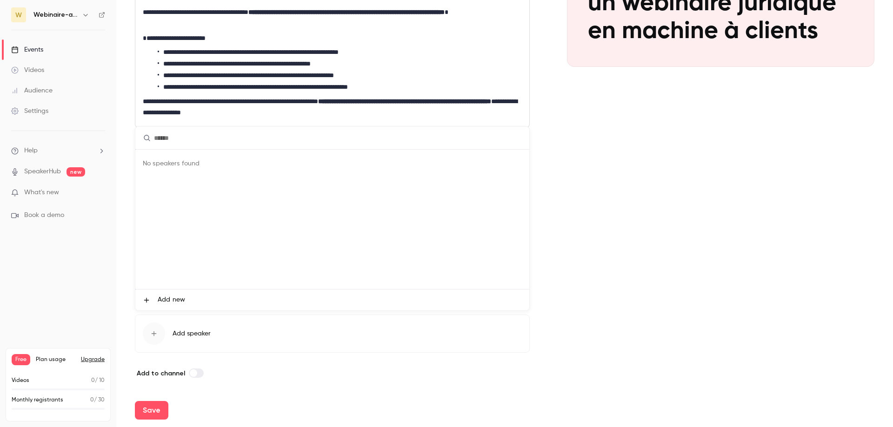
click at [169, 300] on span "Add new" at bounding box center [171, 300] width 27 height 10
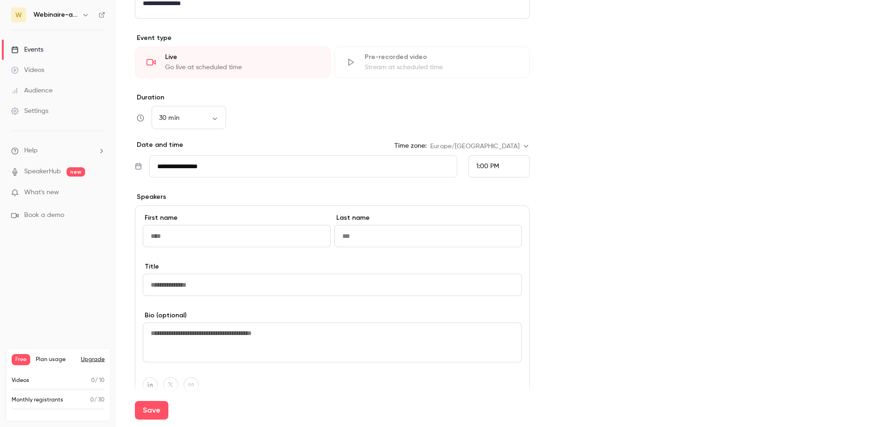
scroll to position [311, 0]
type input "*******"
type input "****"
click at [175, 293] on input at bounding box center [332, 284] width 379 height 22
type input "**********"
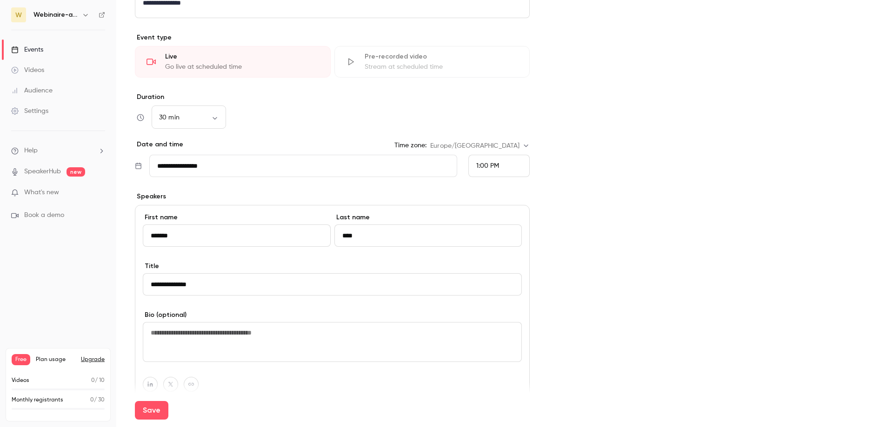
click at [193, 348] on textarea at bounding box center [332, 342] width 379 height 40
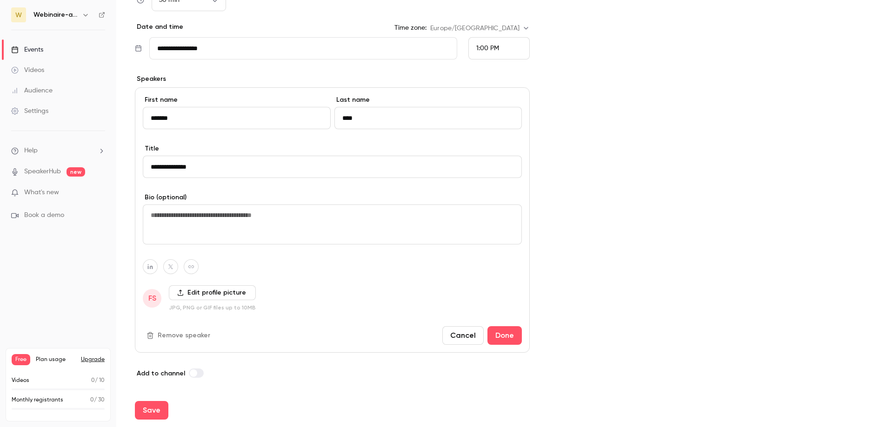
click at [190, 295] on label "Edit profile picture" at bounding box center [212, 293] width 87 height 15
click at [0, 0] on input "Edit profile picture" at bounding box center [0, 0] width 0 height 0
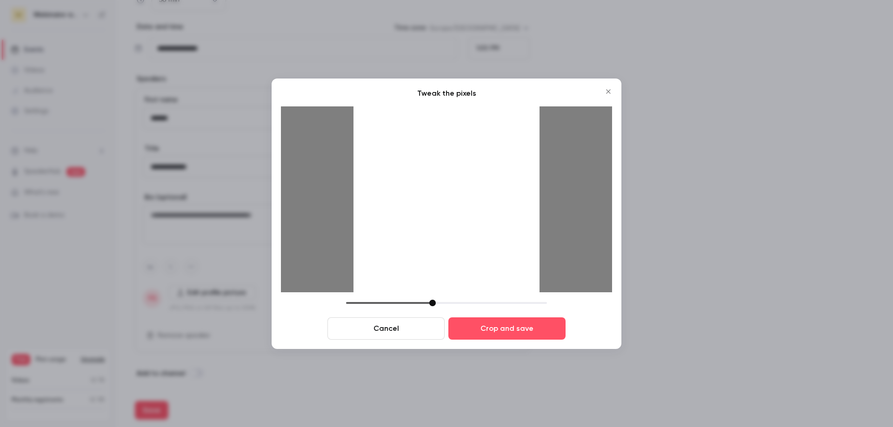
drag, startPoint x: 417, startPoint y: 303, endPoint x: 433, endPoint y: 303, distance: 16.3
click at [433, 303] on div at bounding box center [446, 303] width 201 height 7
click at [487, 330] on button "Crop and save" at bounding box center [506, 329] width 117 height 22
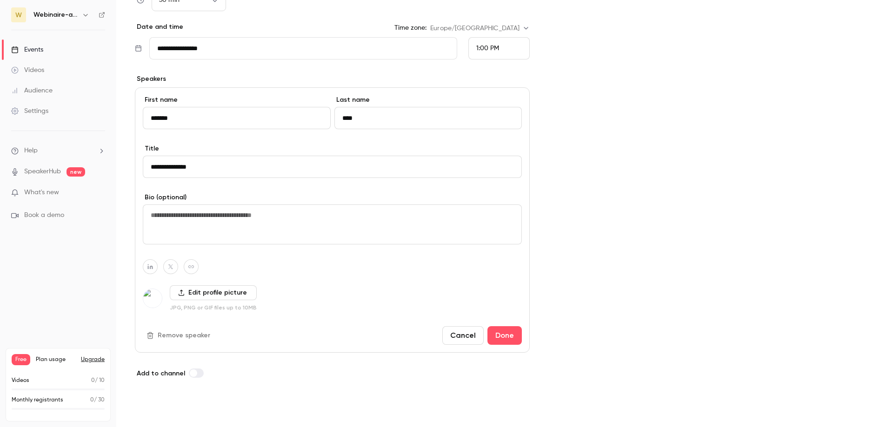
click at [158, 409] on button "Save" at bounding box center [151, 410] width 33 height 19
type input "**"
type input "**********"
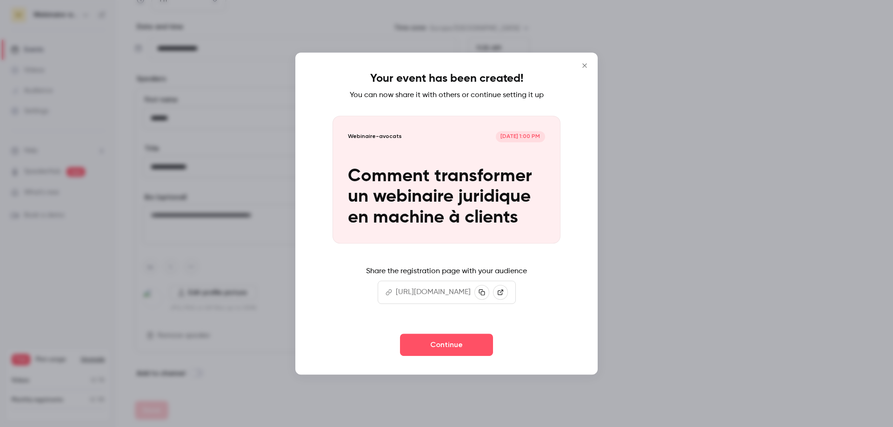
click at [582, 66] on icon "Close" at bounding box center [584, 65] width 11 height 7
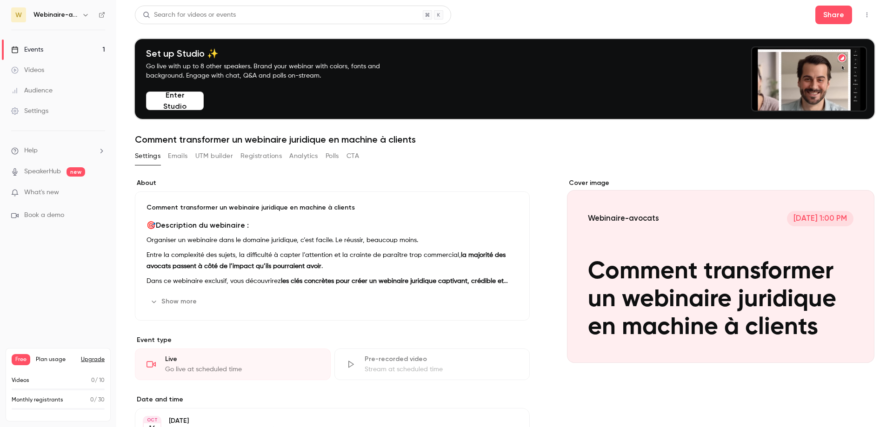
scroll to position [139, 0]
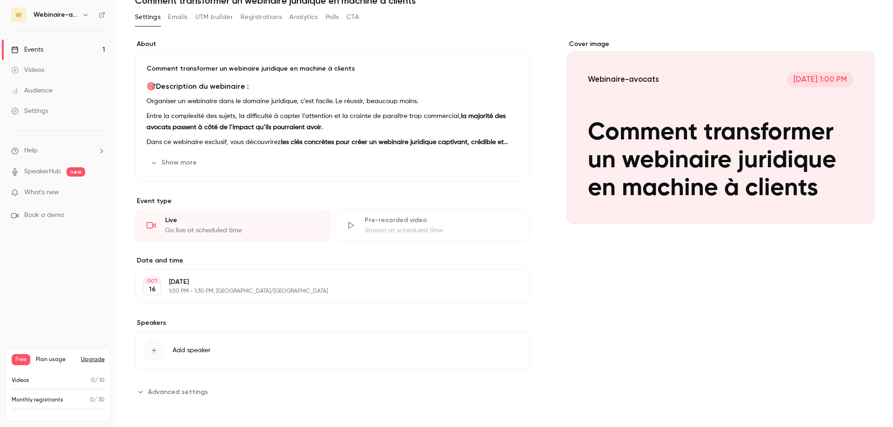
click at [58, 41] on link "Events 1" at bounding box center [58, 50] width 116 height 20
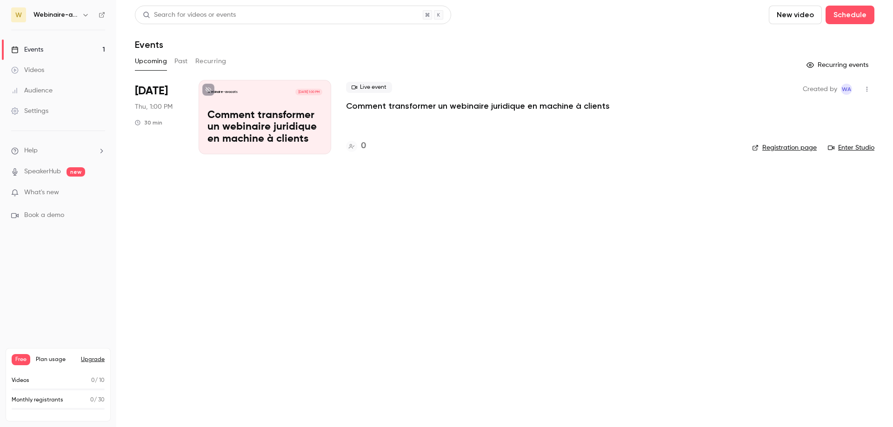
click at [258, 118] on p "Comment transformer un webinaire juridique en machine à clients" at bounding box center [264, 128] width 115 height 36
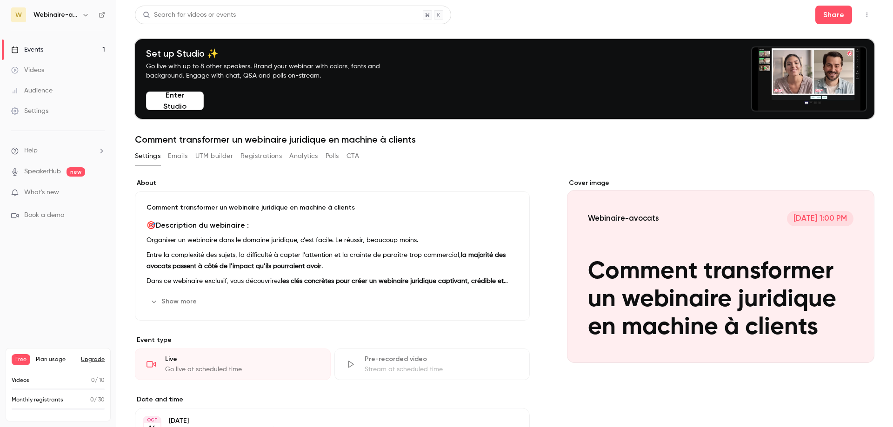
scroll to position [139, 0]
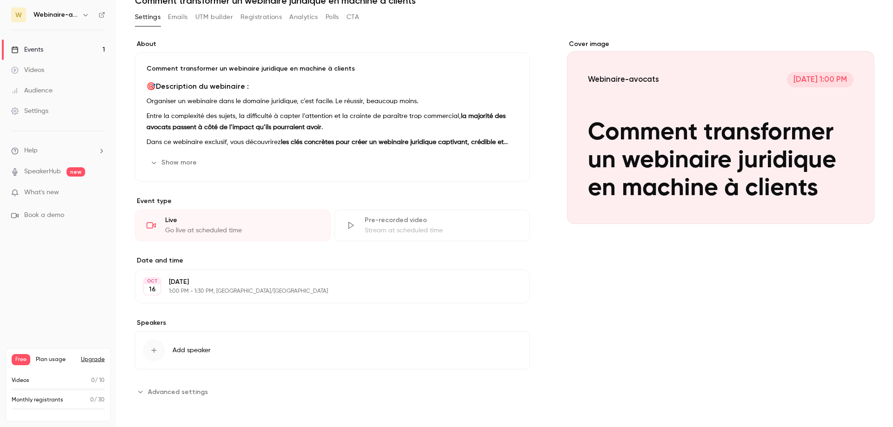
click at [248, 288] on p "1:00 PM - 1:30 PM, [GEOGRAPHIC_DATA]/[GEOGRAPHIC_DATA]" at bounding box center [325, 291] width 312 height 7
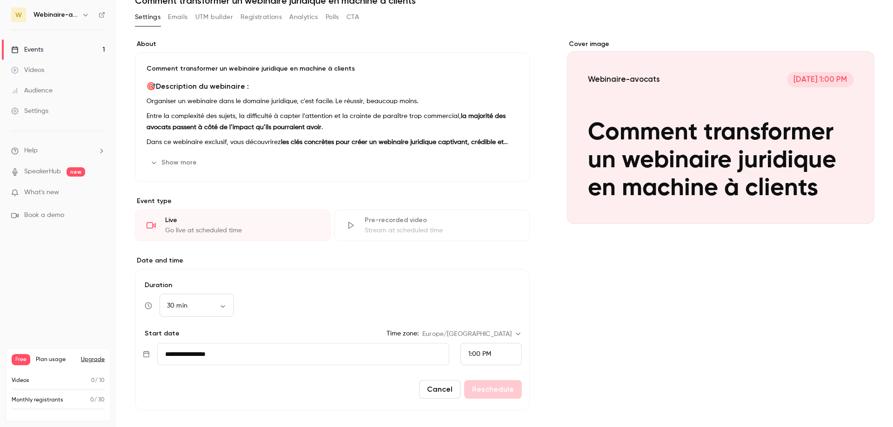
scroll to position [246, 0]
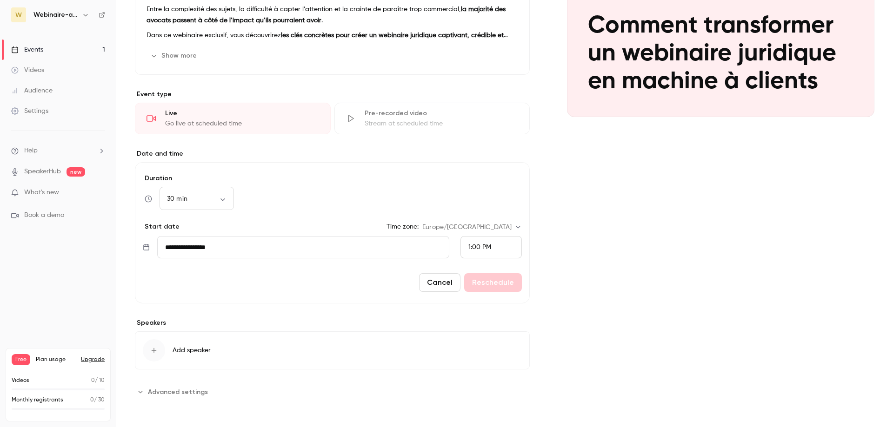
click at [196, 348] on span "Add speaker" at bounding box center [192, 350] width 38 height 9
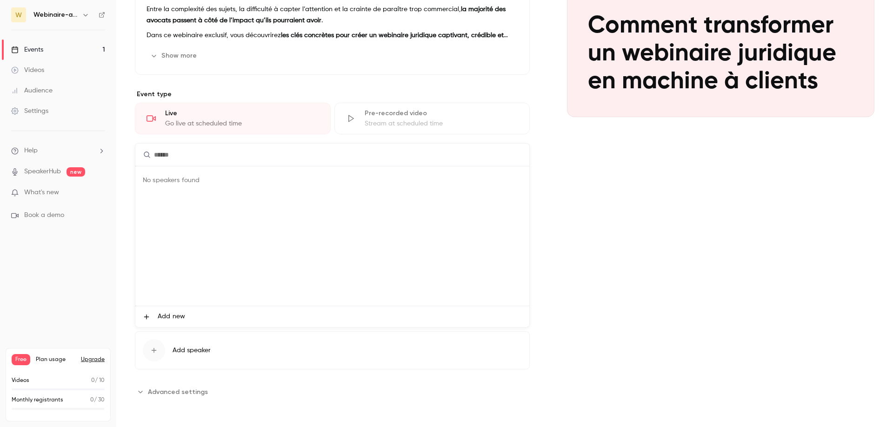
click at [180, 321] on span "Add new" at bounding box center [171, 317] width 27 height 10
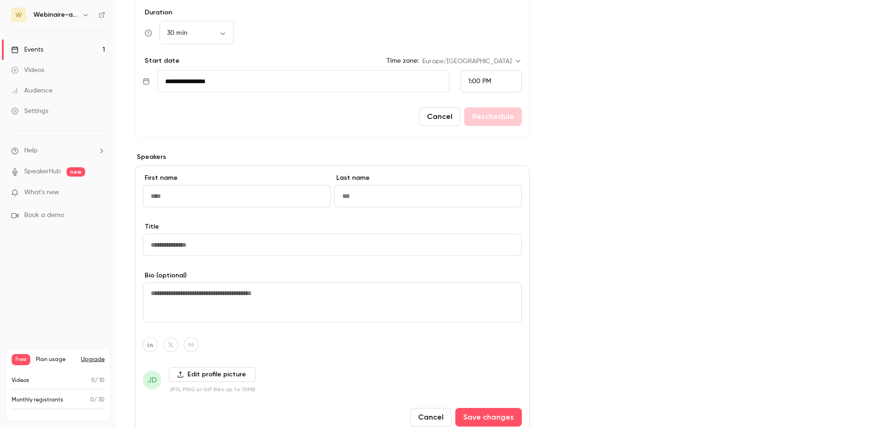
scroll to position [413, 0]
type input "*******"
type input "****"
click at [203, 246] on input "Title" at bounding box center [332, 244] width 379 height 22
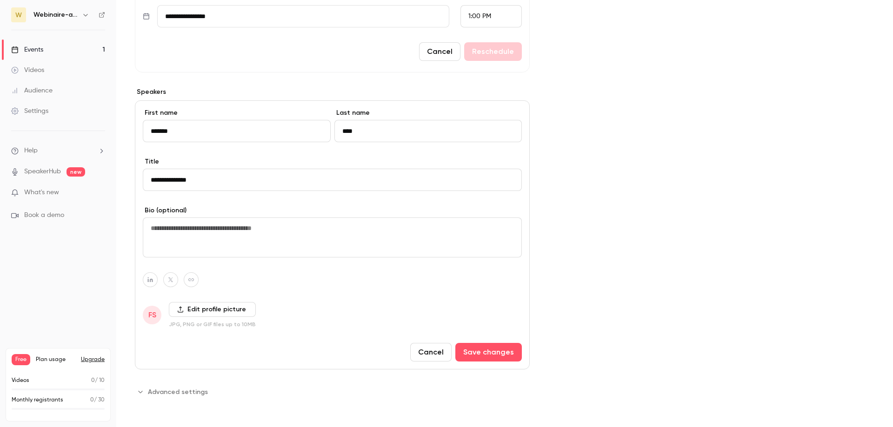
type input "**********"
click at [195, 307] on label "Edit profile picture" at bounding box center [212, 309] width 87 height 15
click at [0, 0] on input "Edit profile picture" at bounding box center [0, 0] width 0 height 0
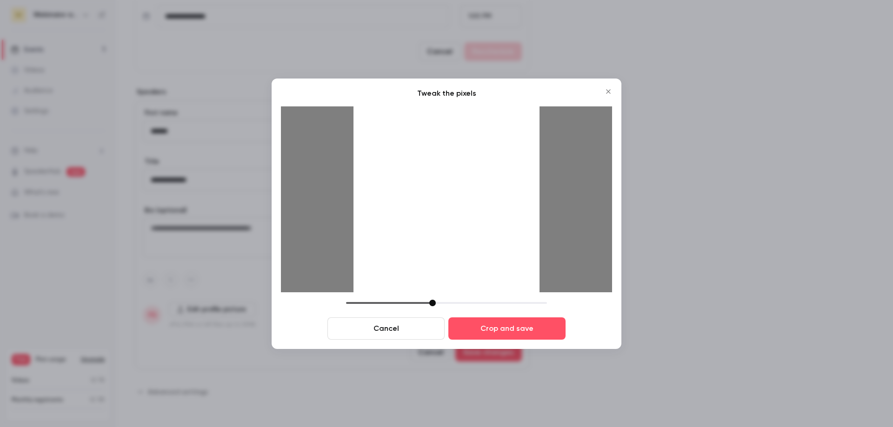
drag, startPoint x: 414, startPoint y: 305, endPoint x: 435, endPoint y: 304, distance: 21.4
click at [435, 304] on div at bounding box center [432, 303] width 7 height 7
click at [482, 327] on button "Crop and save" at bounding box center [506, 329] width 117 height 22
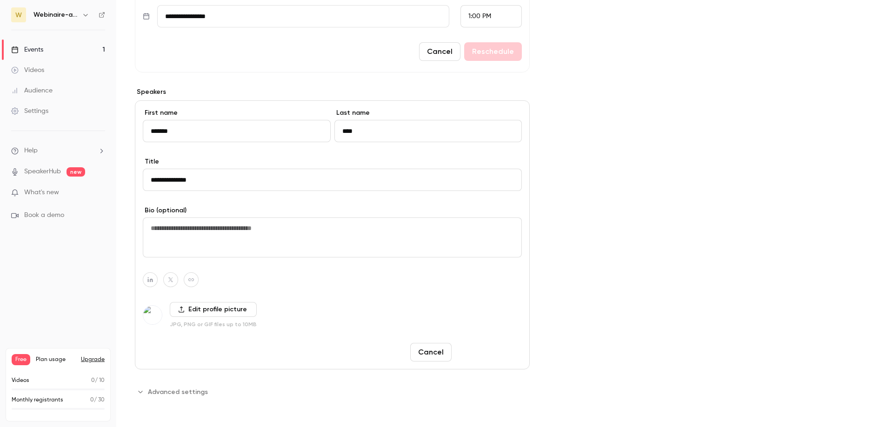
click at [488, 347] on button "Save changes" at bounding box center [488, 352] width 67 height 19
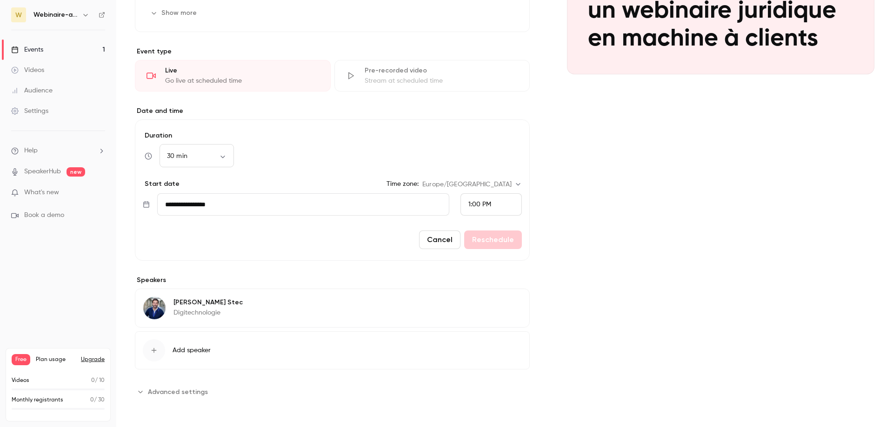
scroll to position [289, 0]
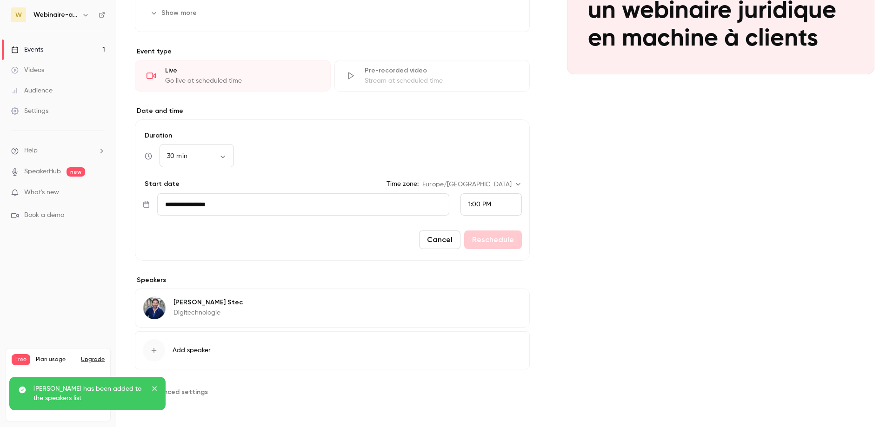
click at [198, 353] on span "Add speaker" at bounding box center [192, 350] width 38 height 9
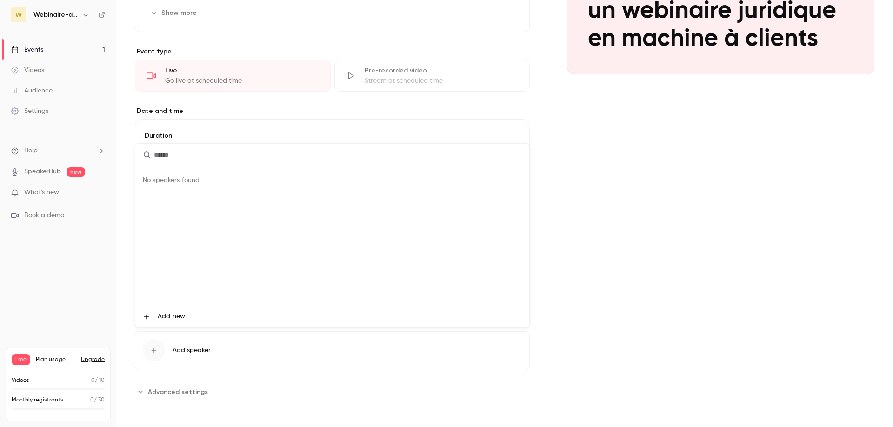
click at [171, 318] on span "Add new" at bounding box center [171, 317] width 27 height 10
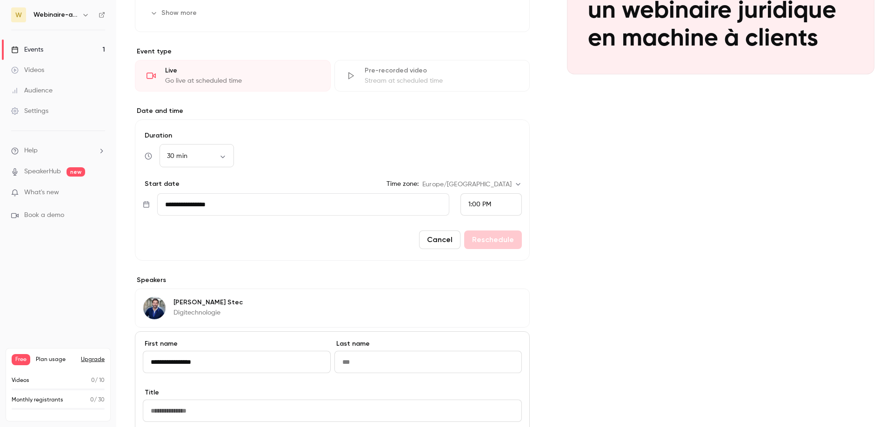
click at [192, 363] on input "**********" at bounding box center [237, 362] width 188 height 22
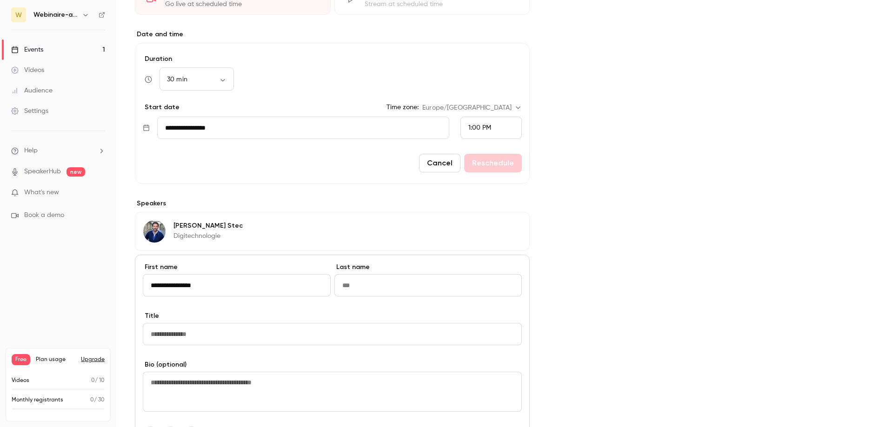
scroll to position [367, 0]
drag, startPoint x: 175, startPoint y: 285, endPoint x: 229, endPoint y: 285, distance: 54.0
click at [229, 285] on input "**********" at bounding box center [237, 284] width 188 height 22
type input "******"
click at [373, 276] on input "Last name" at bounding box center [428, 284] width 188 height 22
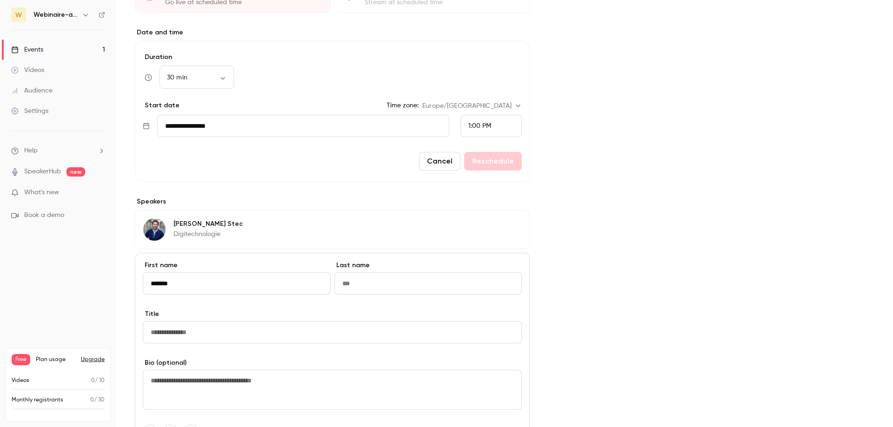
click at [373, 276] on input "Last name" at bounding box center [428, 284] width 188 height 22
paste input "**********"
type input "**********"
click at [234, 287] on input "******" at bounding box center [237, 284] width 188 height 22
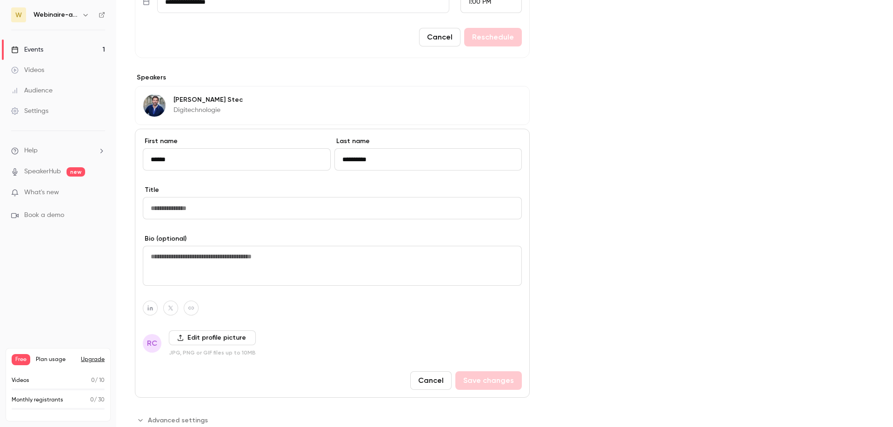
scroll to position [492, 0]
type input "******"
click at [196, 213] on input "Title" at bounding box center [332, 208] width 379 height 22
paste input "**********"
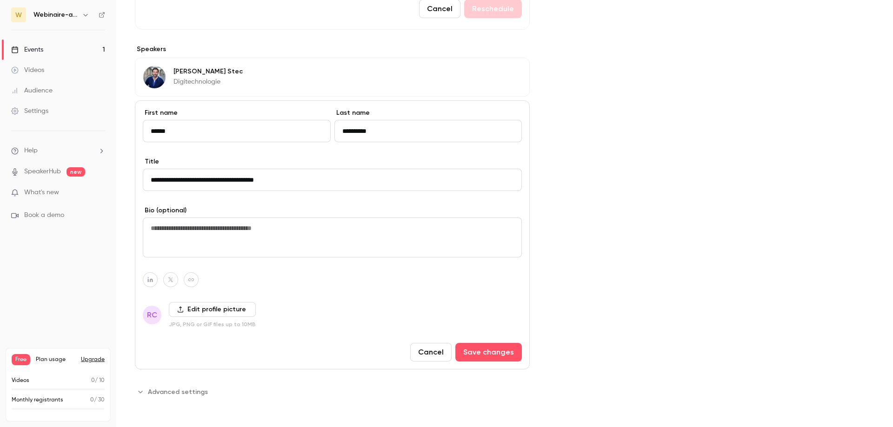
type input "**********"
click at [216, 311] on label "Edit profile picture" at bounding box center [212, 309] width 87 height 15
click at [0, 0] on input "Edit profile picture" at bounding box center [0, 0] width 0 height 0
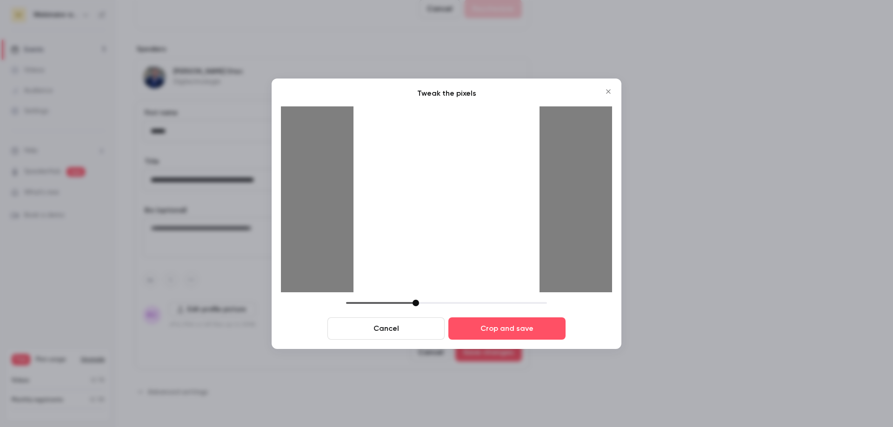
click at [413, 304] on div at bounding box center [416, 303] width 7 height 7
click at [495, 333] on button "Crop and save" at bounding box center [506, 329] width 117 height 22
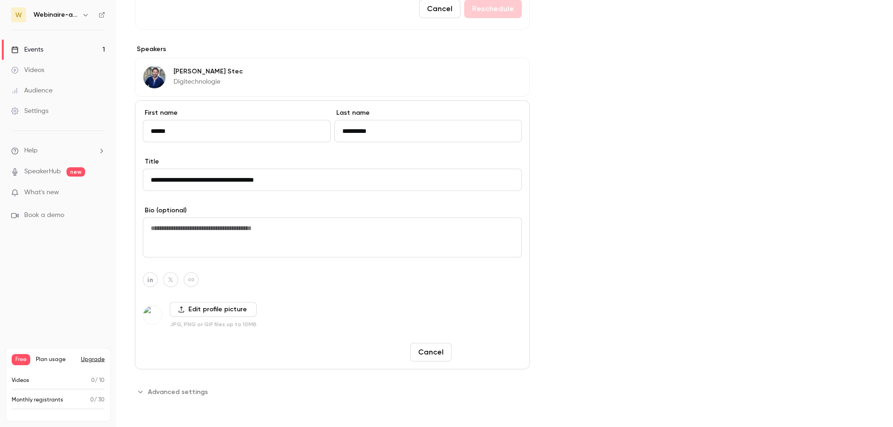
click at [480, 358] on button "Save changes" at bounding box center [488, 352] width 67 height 19
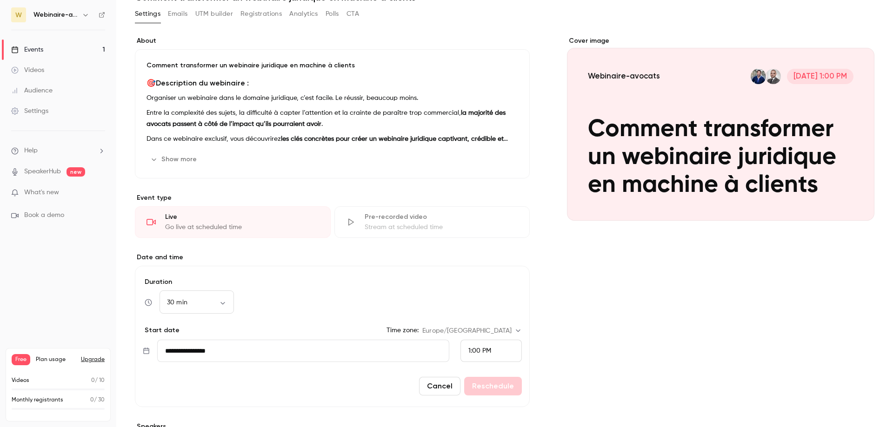
scroll to position [0, 0]
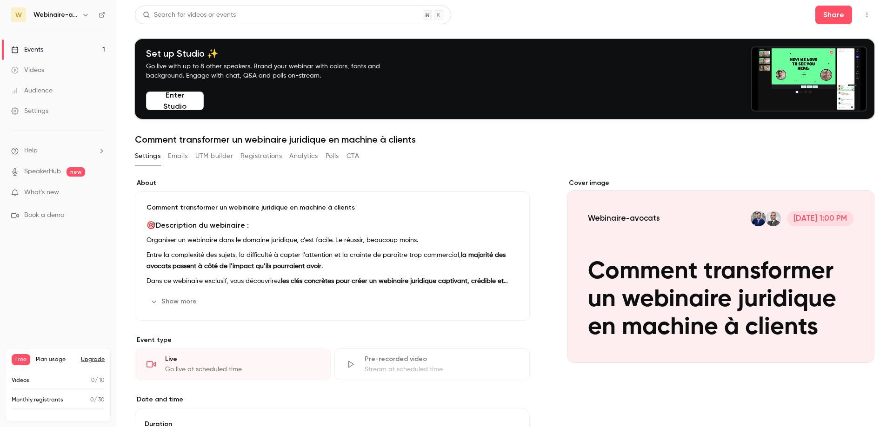
click at [45, 67] on link "Videos" at bounding box center [58, 70] width 116 height 20
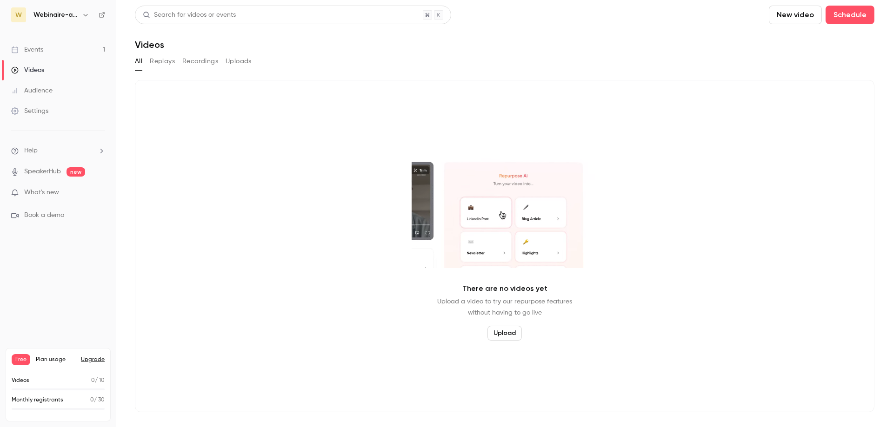
click at [46, 55] on link "Events 1" at bounding box center [58, 50] width 116 height 20
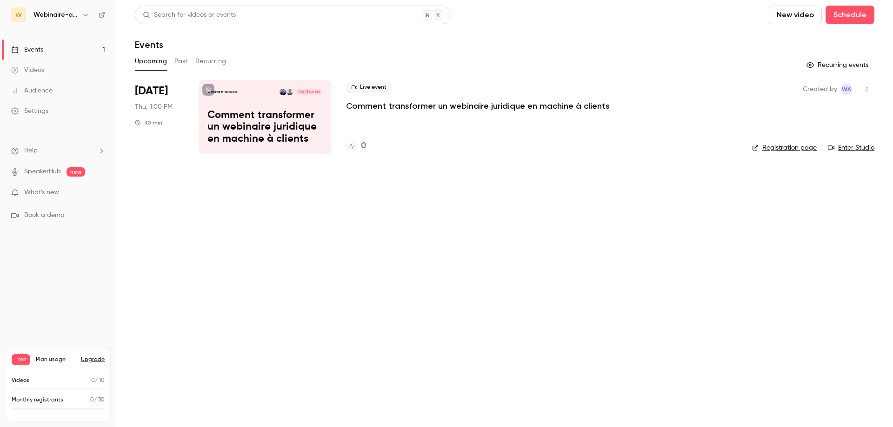
click at [238, 108] on div "Webinaire-avocats [DATE] 1:00 PM Comment transformer un webinaire juridique en …" at bounding box center [265, 117] width 133 height 74
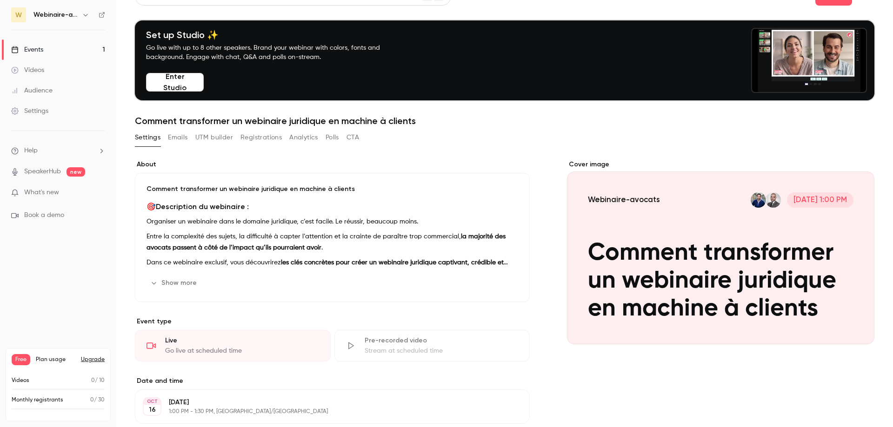
scroll to position [16, 0]
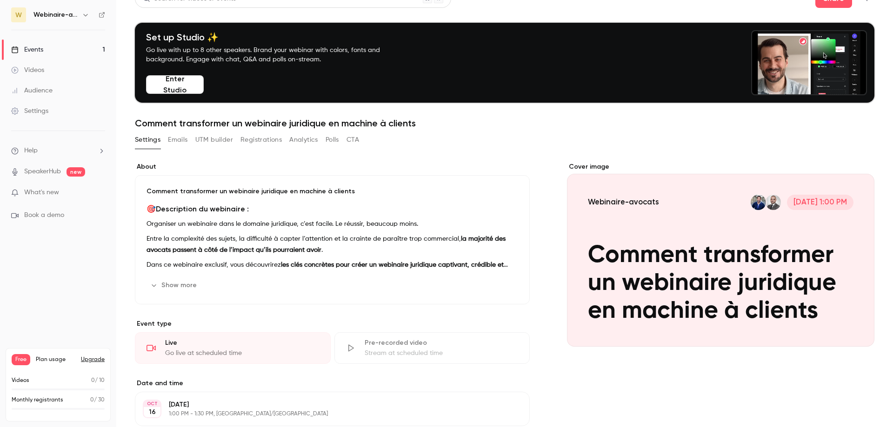
click at [177, 138] on button "Emails" at bounding box center [178, 140] width 20 height 15
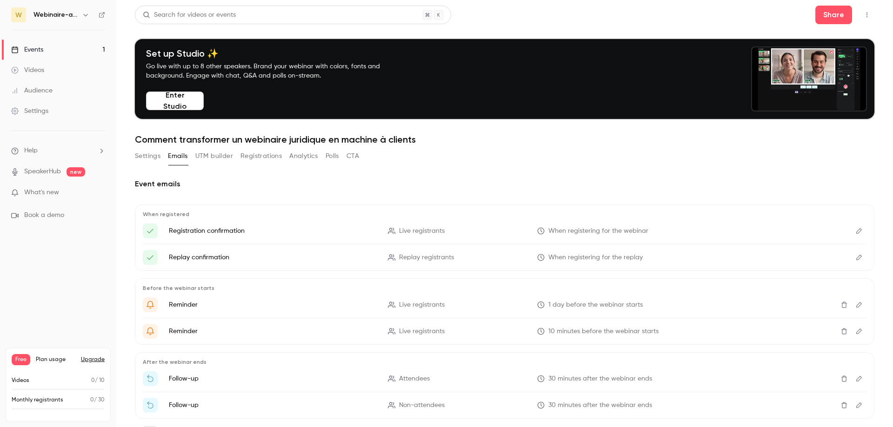
scroll to position [46, 0]
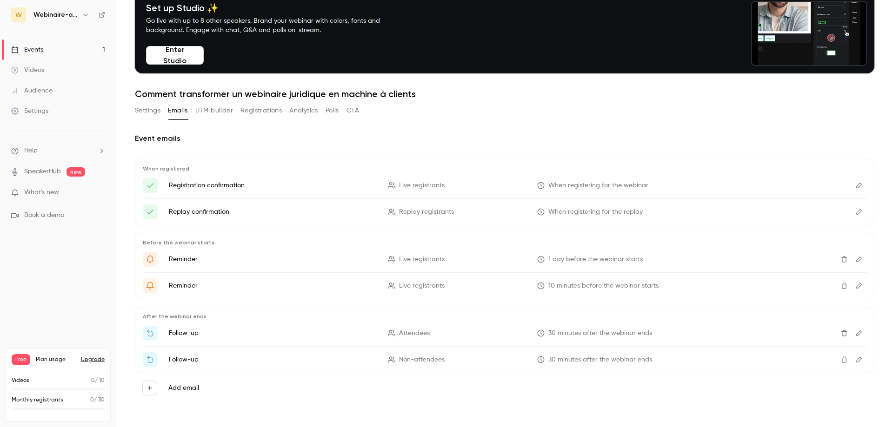
click at [222, 114] on button "UTM builder" at bounding box center [214, 110] width 38 height 15
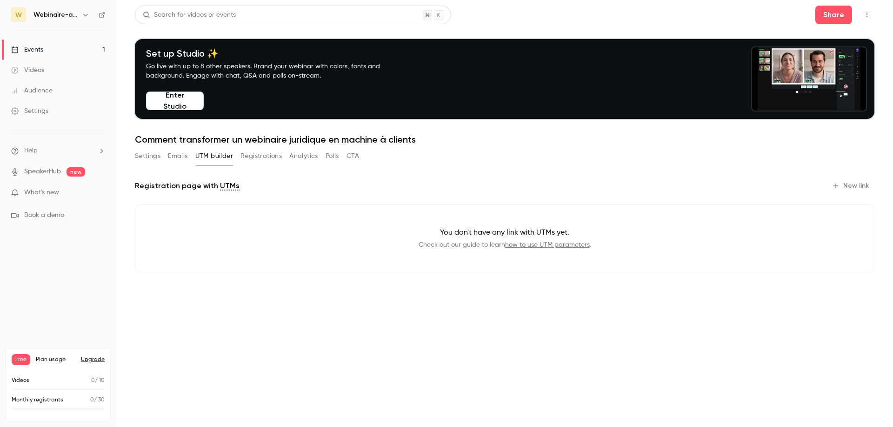
click at [258, 153] on button "Registrations" at bounding box center [260, 156] width 41 height 15
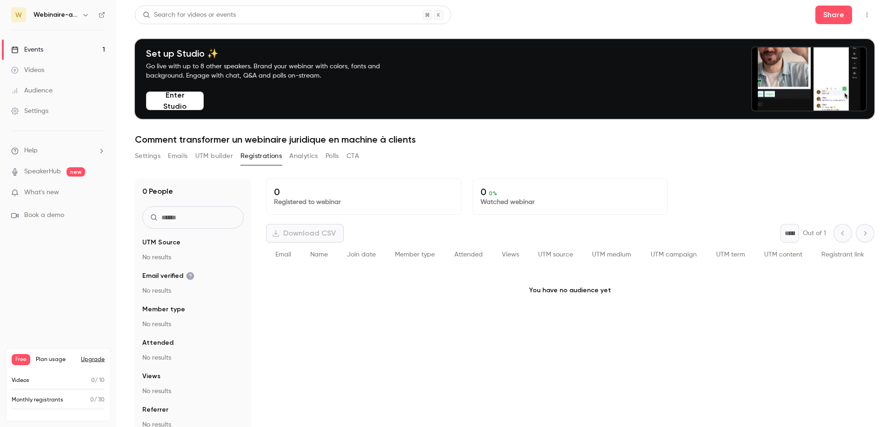
click at [294, 158] on button "Analytics" at bounding box center [303, 156] width 29 height 15
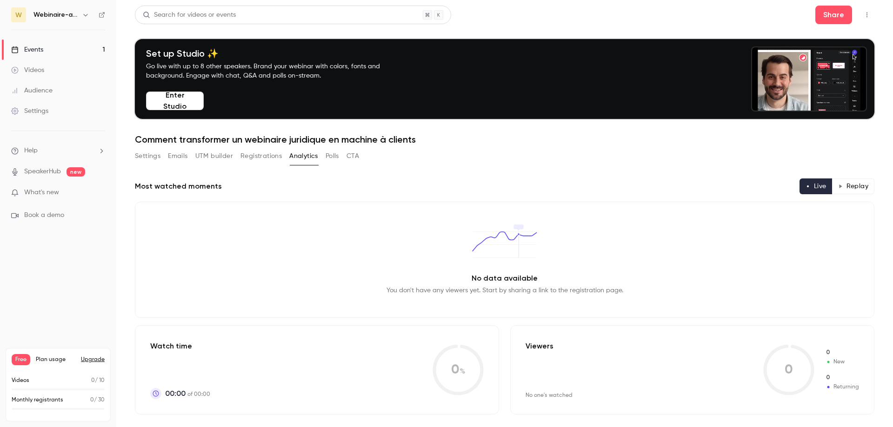
click at [335, 161] on button "Polls" at bounding box center [332, 156] width 13 height 15
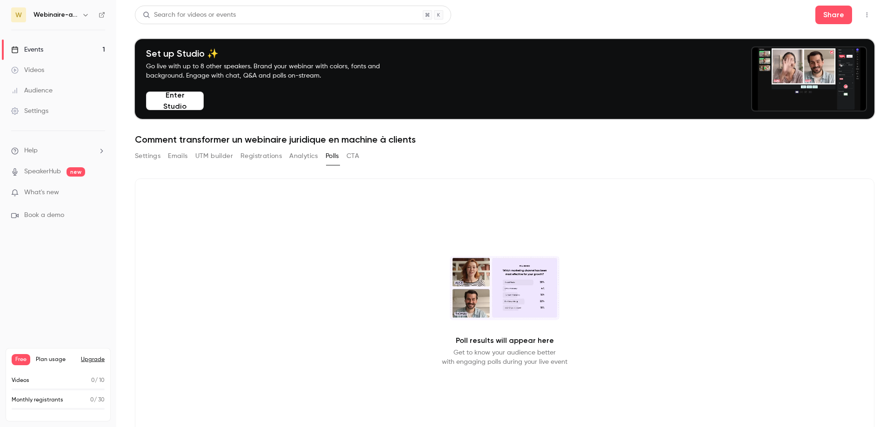
click at [354, 160] on button "CTA" at bounding box center [353, 156] width 13 height 15
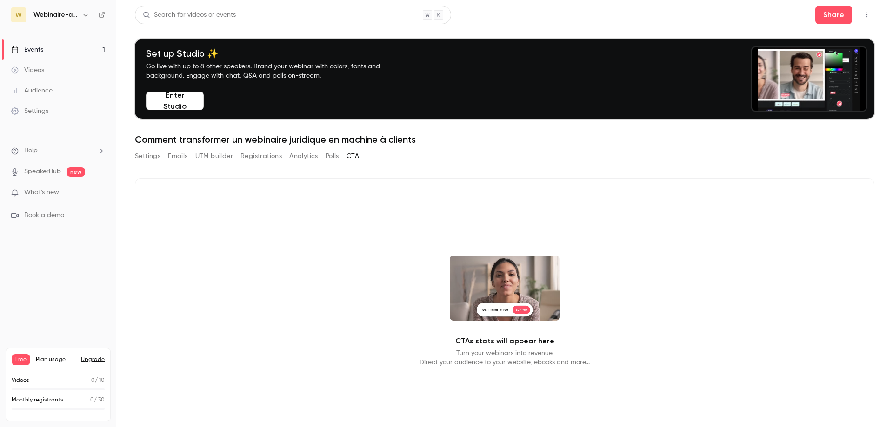
scroll to position [31, 0]
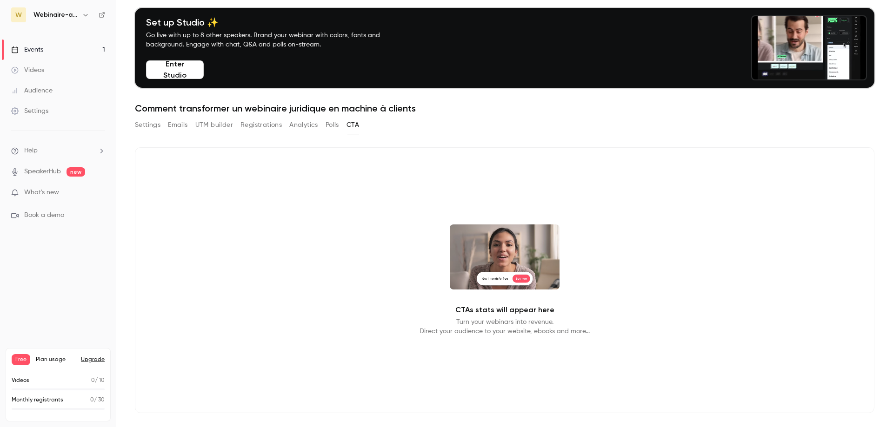
click at [150, 125] on button "Settings" at bounding box center [148, 125] width 26 height 15
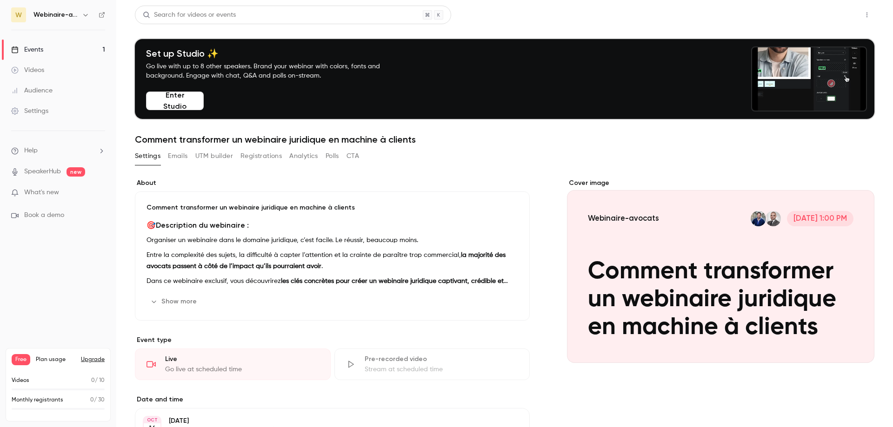
click at [840, 14] on button "Share" at bounding box center [833, 15] width 37 height 19
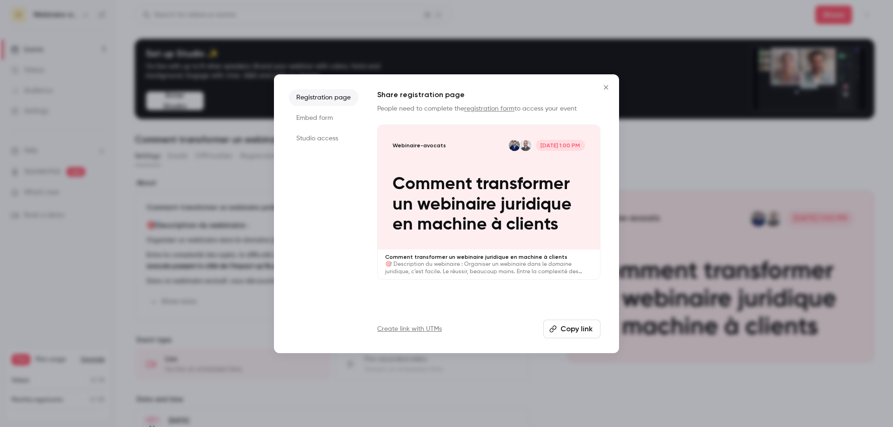
click at [567, 332] on button "Copy link" at bounding box center [571, 329] width 57 height 19
click at [605, 89] on icon "Close" at bounding box center [605, 87] width 11 height 7
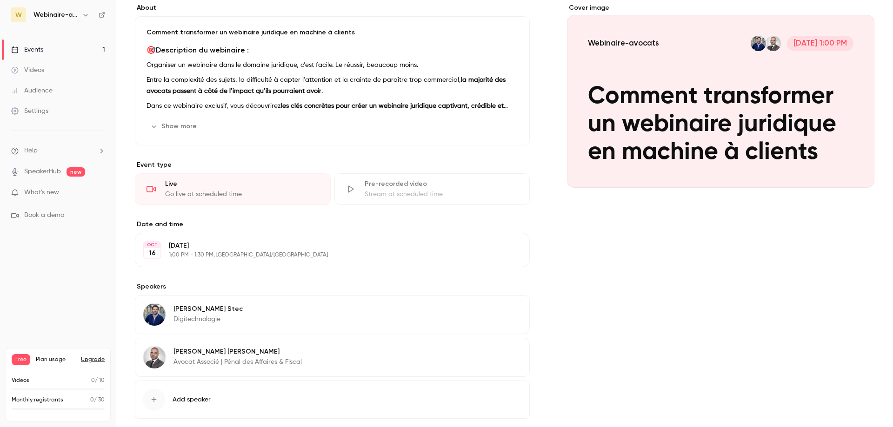
scroll to position [176, 0]
click at [199, 363] on p "Avocat Associé | Pénal des Affaires & Fiscal" at bounding box center [237, 361] width 128 height 9
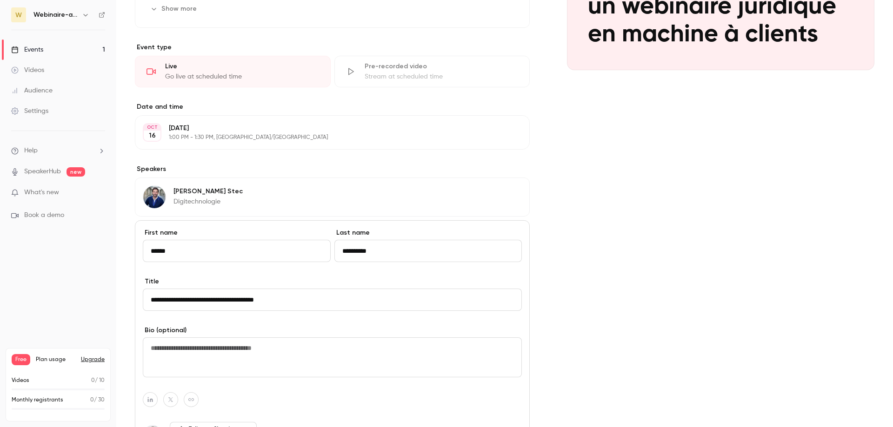
scroll to position [304, 0]
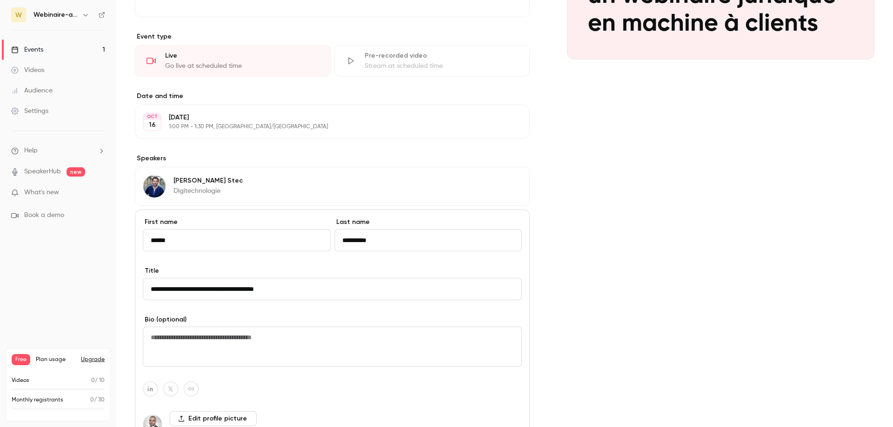
click at [197, 288] on input "**********" at bounding box center [332, 289] width 379 height 22
paste input "**********"
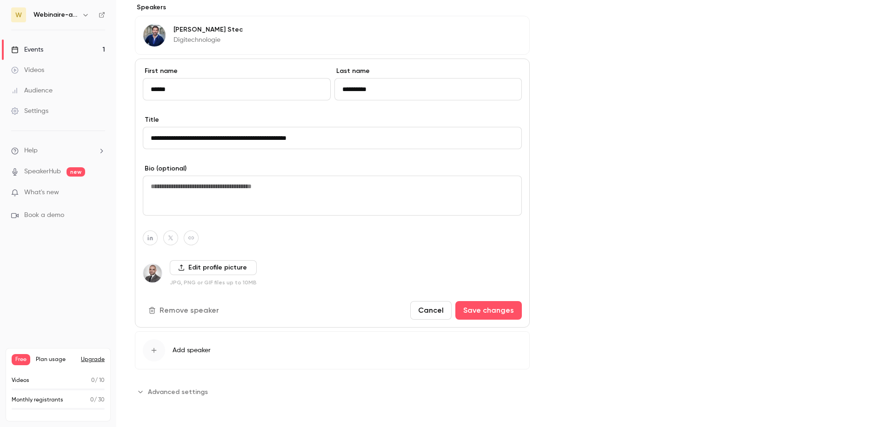
type input "**********"
click at [480, 297] on div "**********" at bounding box center [332, 193] width 395 height 269
click at [486, 307] on button "Save changes" at bounding box center [488, 310] width 67 height 19
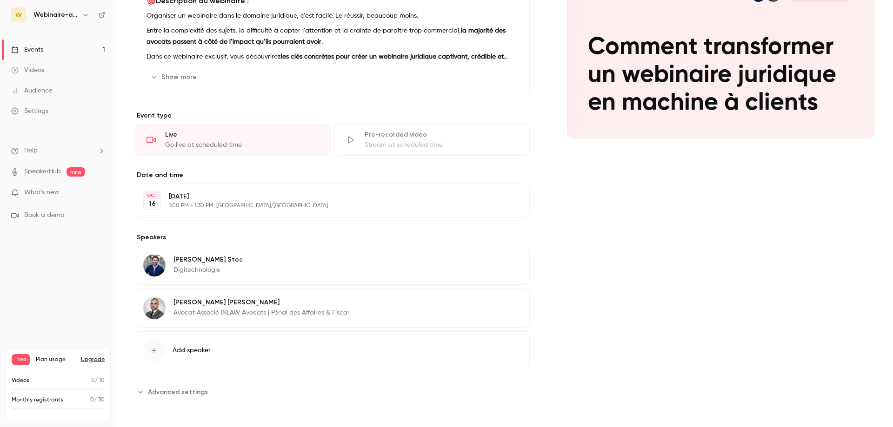
scroll to position [0, 0]
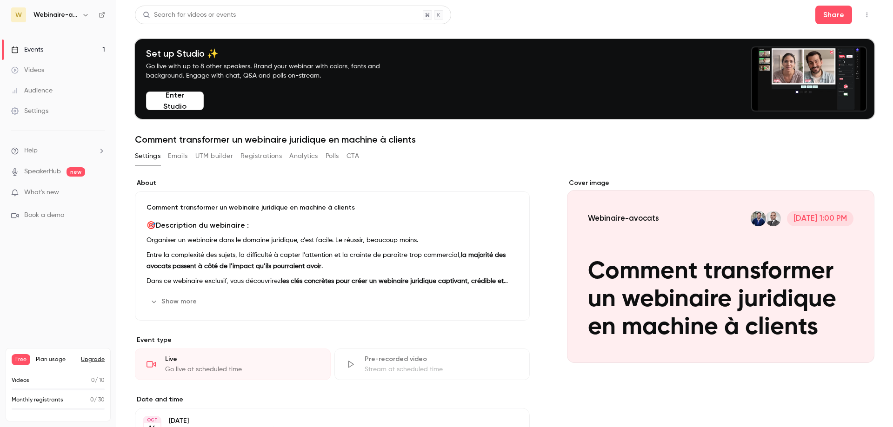
click at [865, 19] on button "button" at bounding box center [867, 14] width 15 height 15
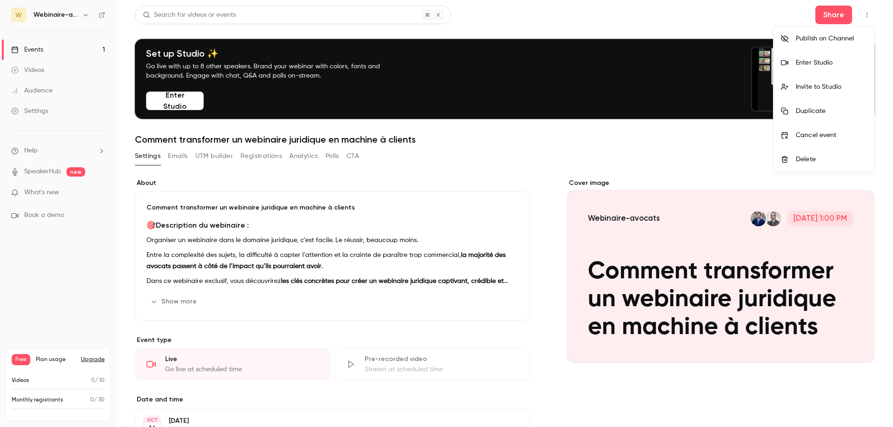
click at [828, 45] on li "Publish on Channel" at bounding box center [823, 39] width 100 height 24
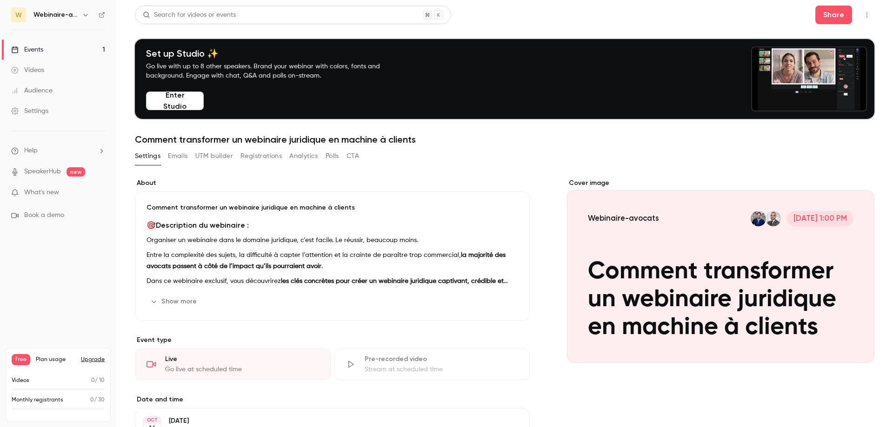
click at [865, 11] on button "button" at bounding box center [867, 14] width 15 height 15
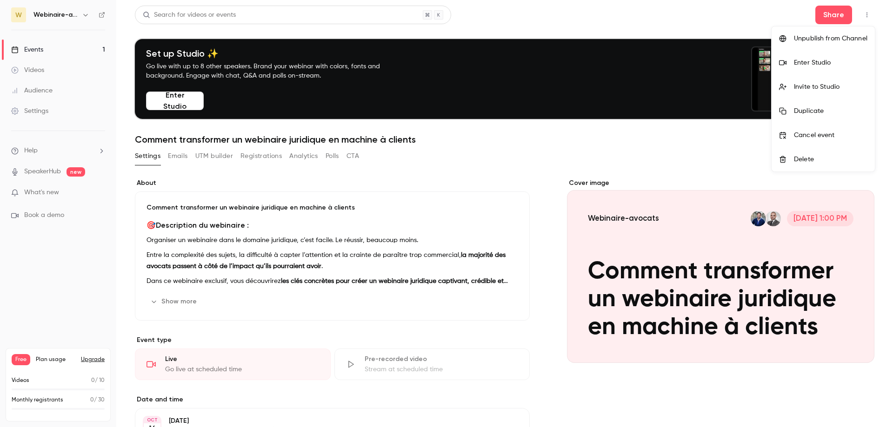
click at [833, 43] on div "Unpublish from Channel" at bounding box center [830, 38] width 73 height 9
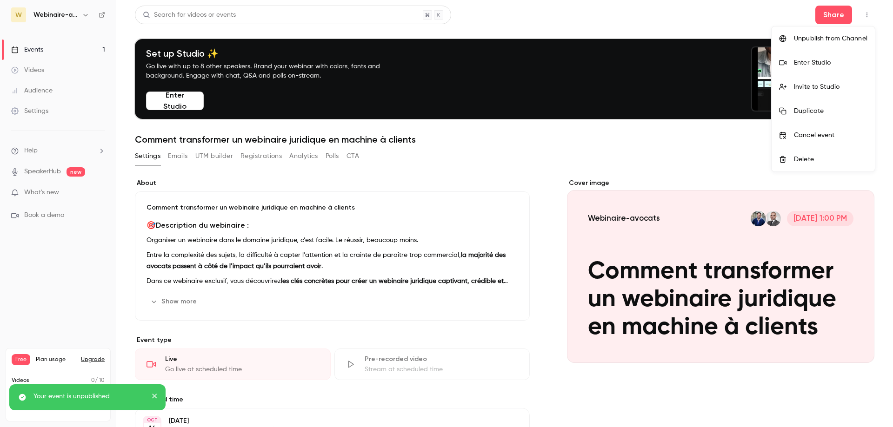
click at [867, 18] on div at bounding box center [446, 213] width 893 height 427
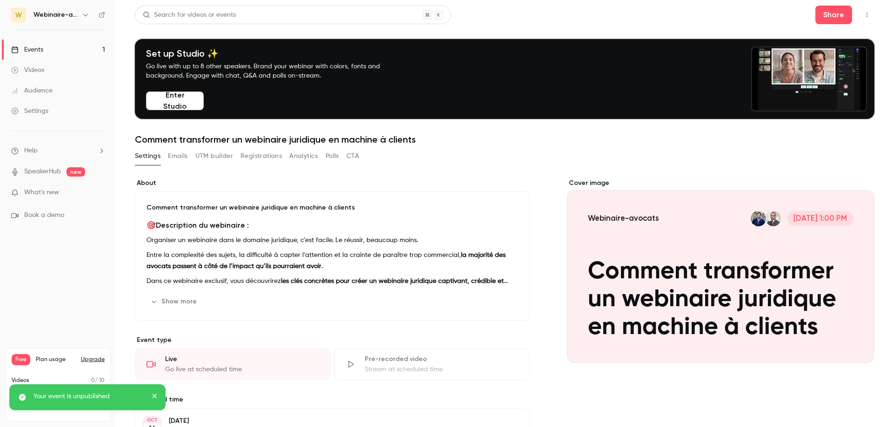
click at [871, 15] on button "button" at bounding box center [867, 14] width 15 height 15
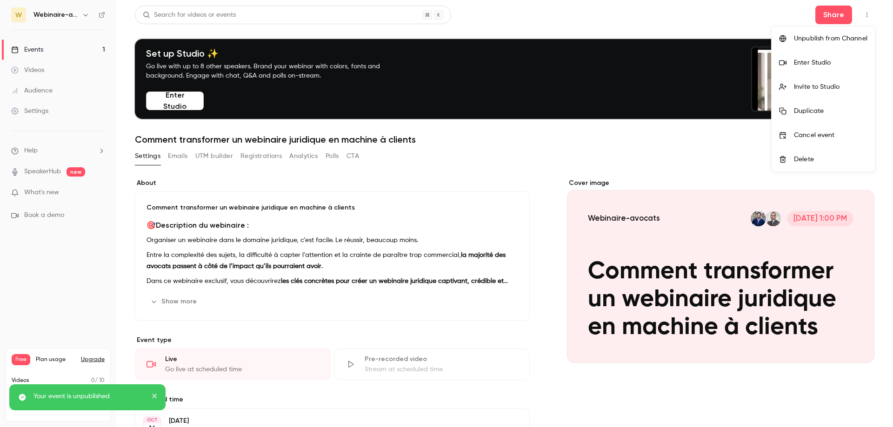
click at [838, 62] on div "Enter Studio" at bounding box center [830, 62] width 73 height 9
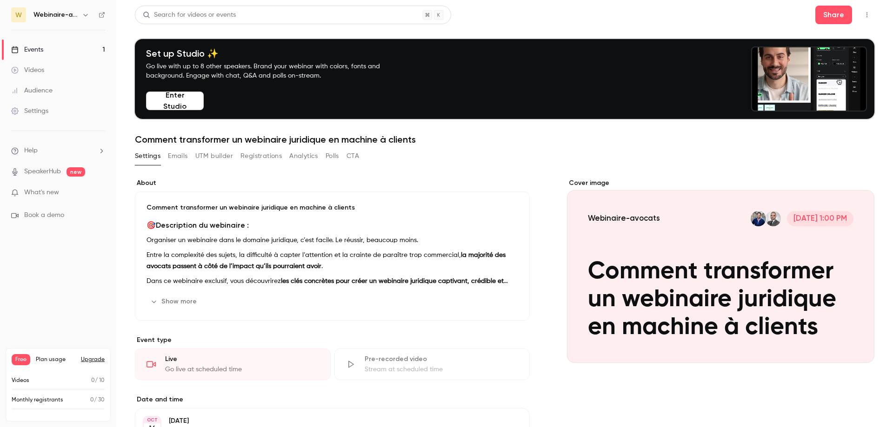
click at [52, 77] on link "Videos" at bounding box center [58, 70] width 116 height 20
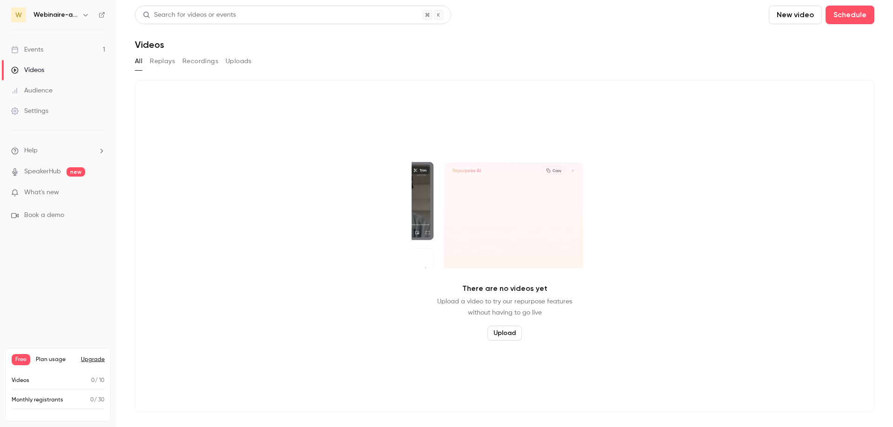
click at [52, 85] on link "Audience" at bounding box center [58, 90] width 116 height 20
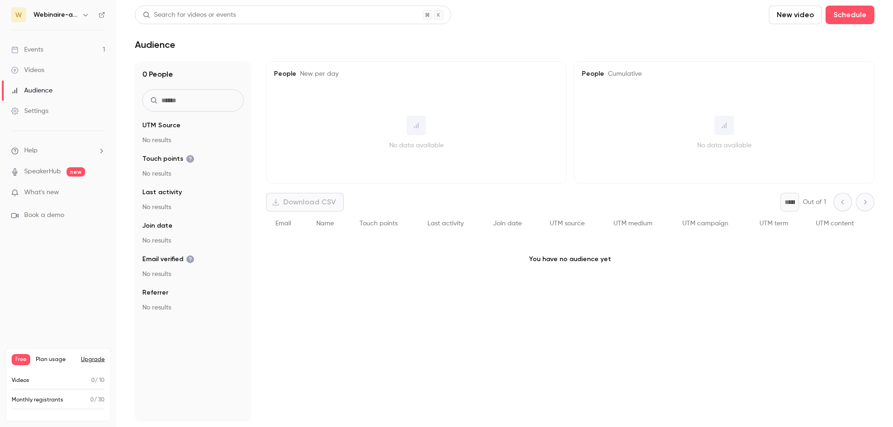
click at [42, 120] on link "Settings" at bounding box center [58, 111] width 116 height 20
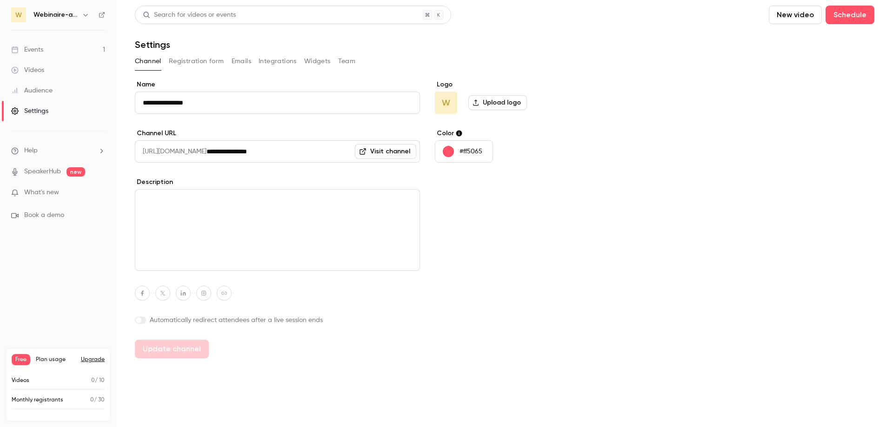
click at [42, 100] on link "Audience" at bounding box center [58, 90] width 116 height 20
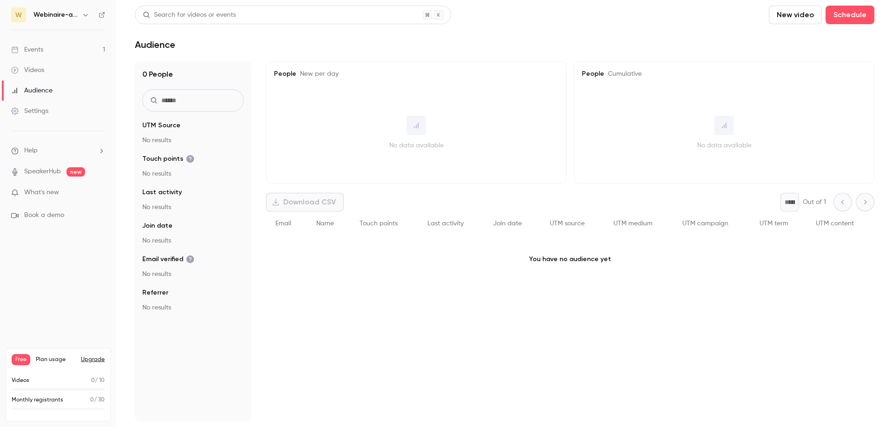
click at [42, 107] on div "Settings" at bounding box center [29, 111] width 37 height 9
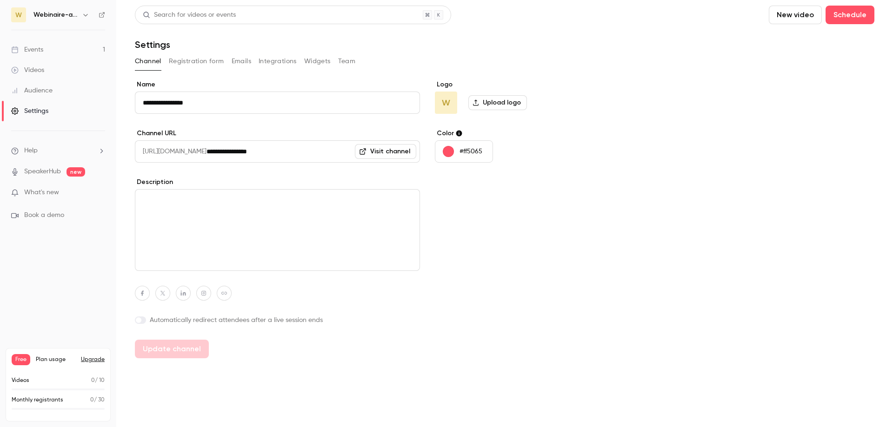
click at [235, 63] on button "Emails" at bounding box center [242, 61] width 20 height 15
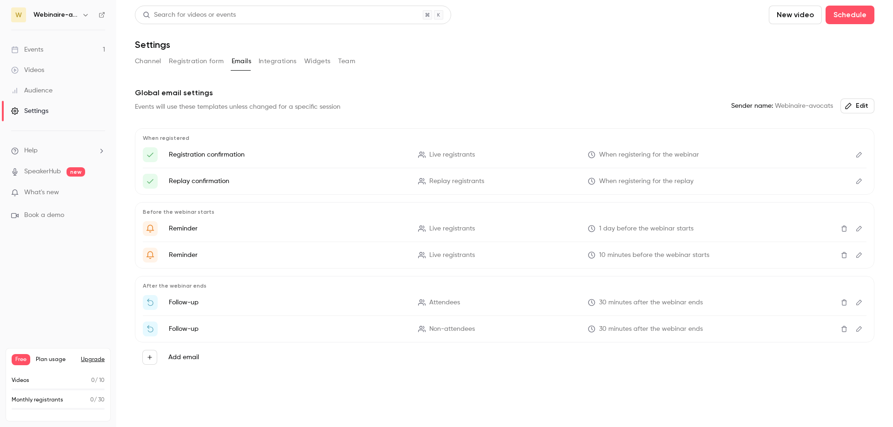
click at [155, 61] on button "Channel" at bounding box center [148, 61] width 27 height 15
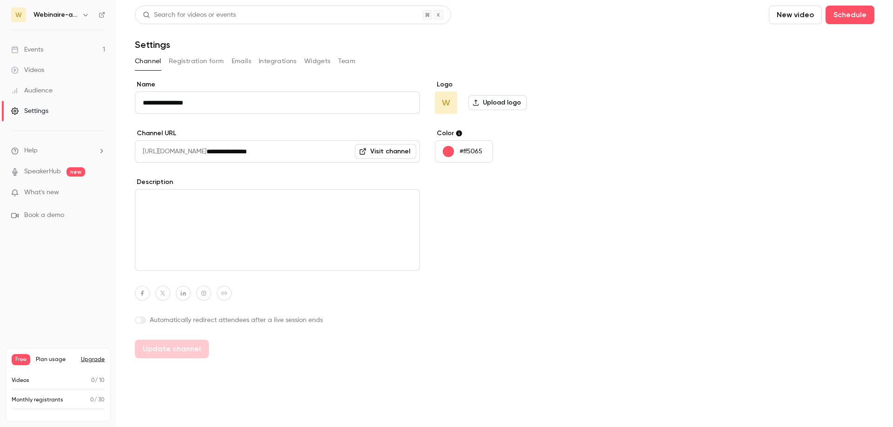
click at [47, 57] on link "Events 1" at bounding box center [58, 50] width 116 height 20
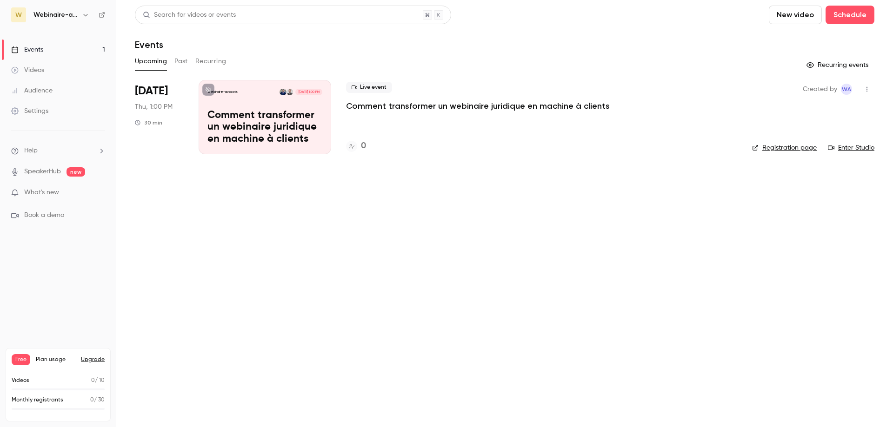
click at [267, 120] on p "Comment transformer un webinaire juridique en machine à clients" at bounding box center [264, 128] width 115 height 36
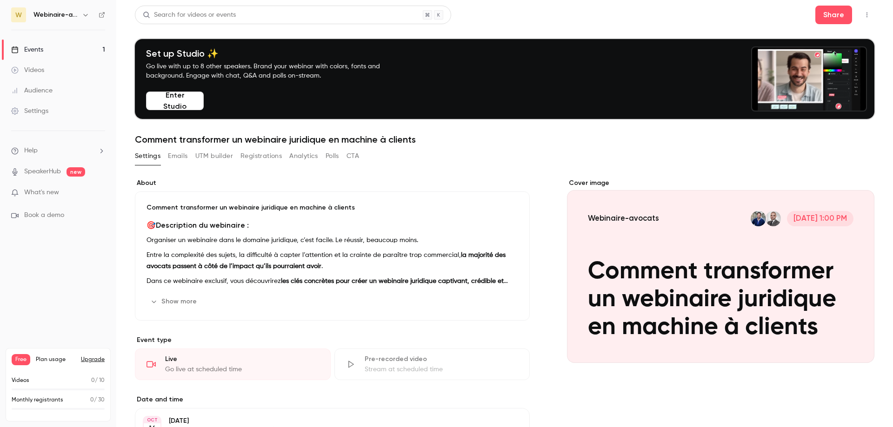
click at [54, 110] on link "Settings" at bounding box center [58, 111] width 116 height 20
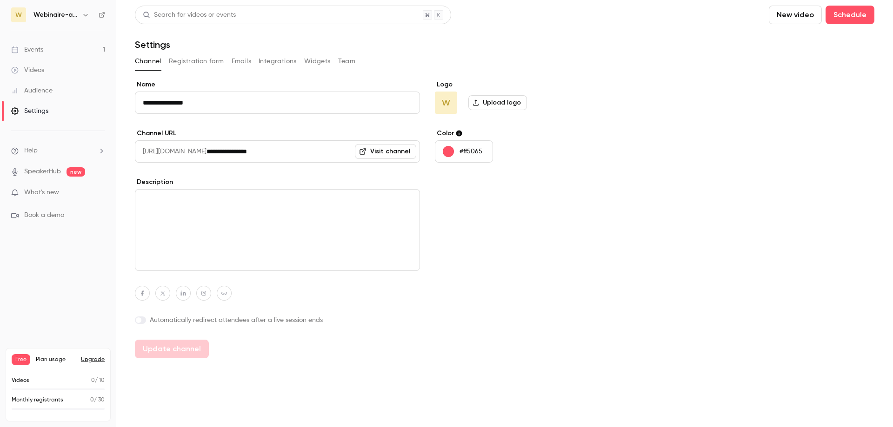
click at [69, 50] on link "Events 1" at bounding box center [58, 50] width 116 height 20
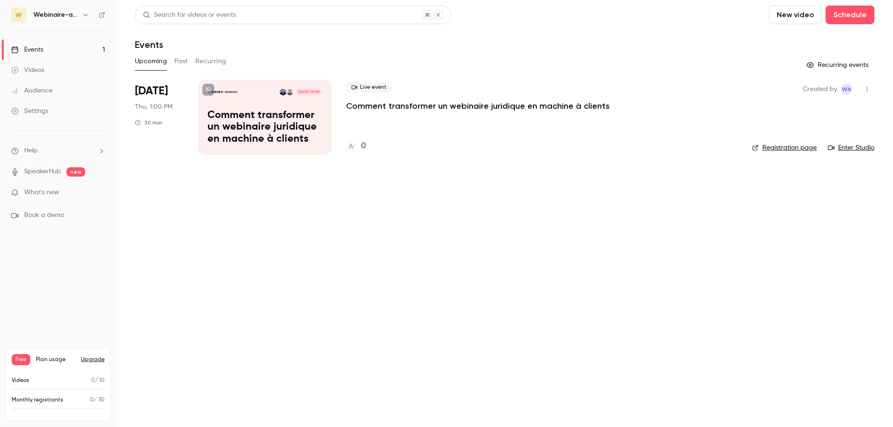
click at [282, 109] on div "Webinaire-avocats [DATE] 1:00 PM Comment transformer un webinaire juridique en …" at bounding box center [265, 117] width 133 height 74
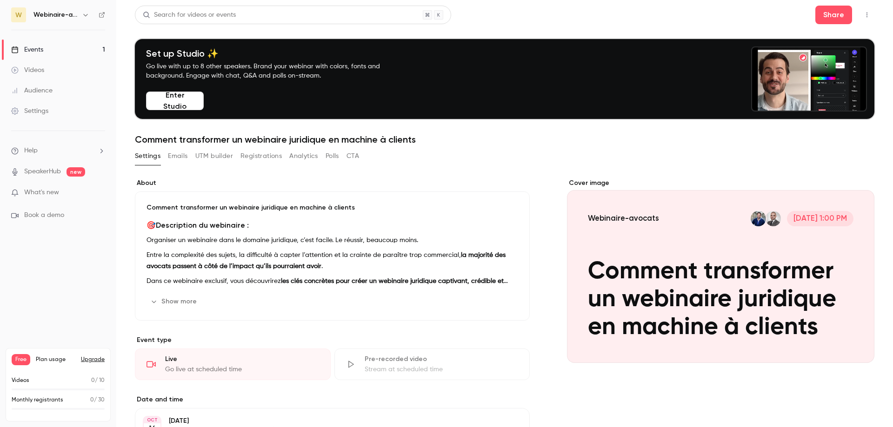
click at [862, 14] on button "button" at bounding box center [867, 14] width 15 height 15
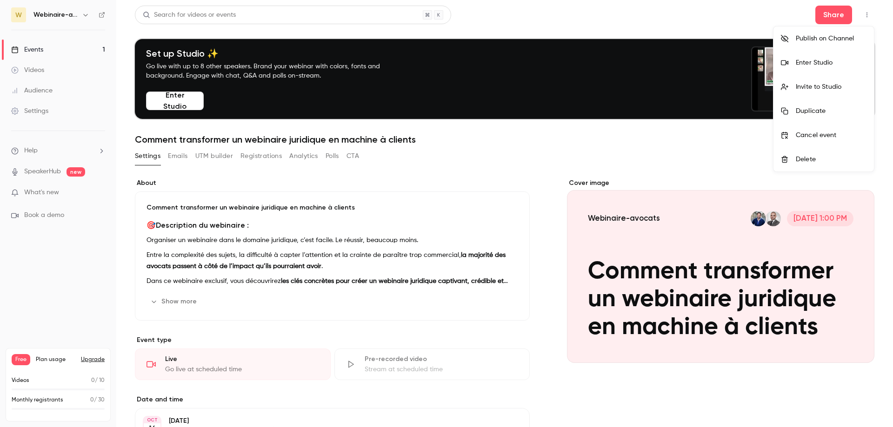
click at [813, 67] on div "Enter Studio" at bounding box center [831, 62] width 71 height 9
